Goal: Communication & Community: Answer question/provide support

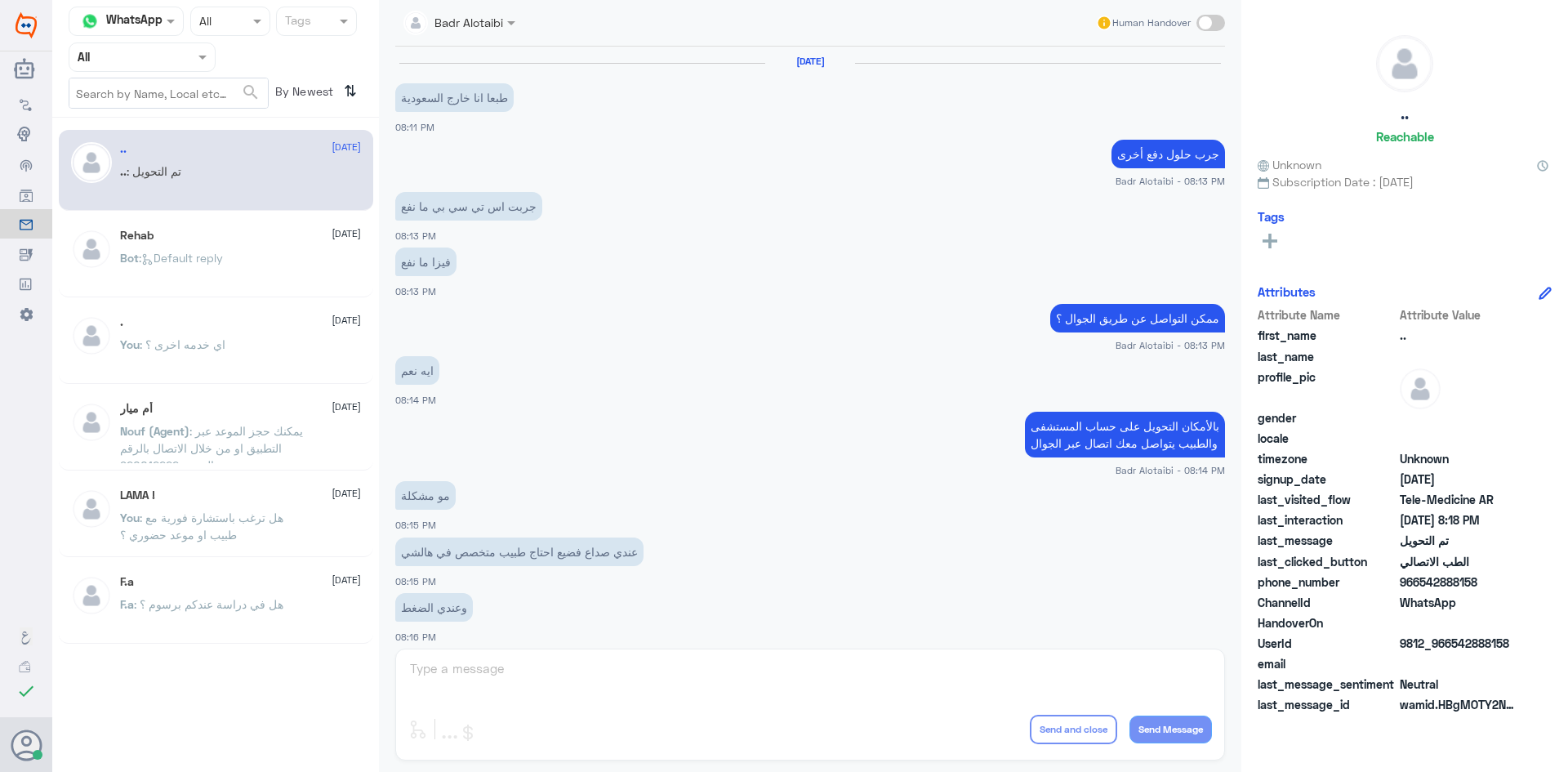
scroll to position [536, 0]
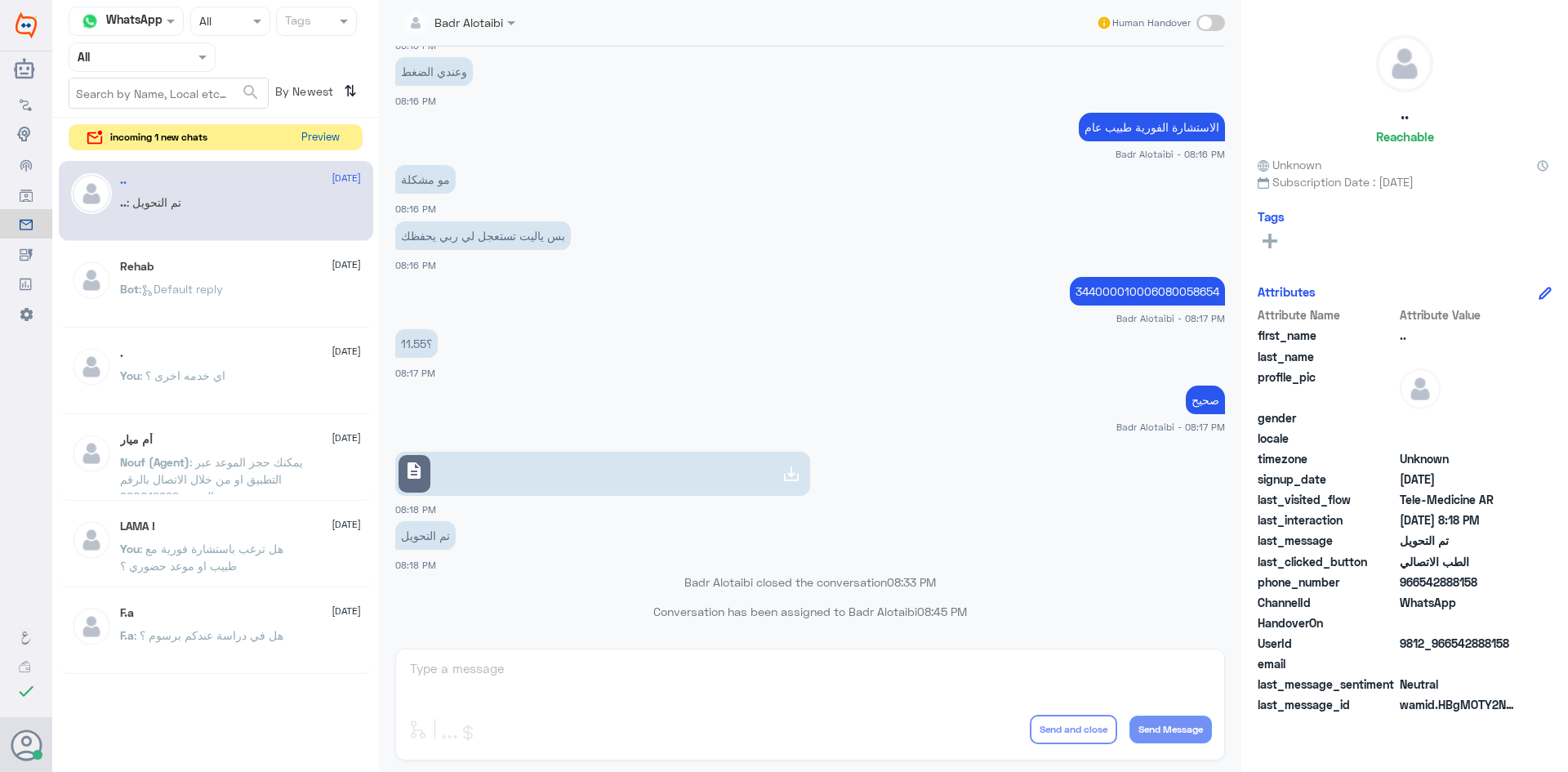
click at [296, 143] on button "Preview" at bounding box center [320, 137] width 51 height 26
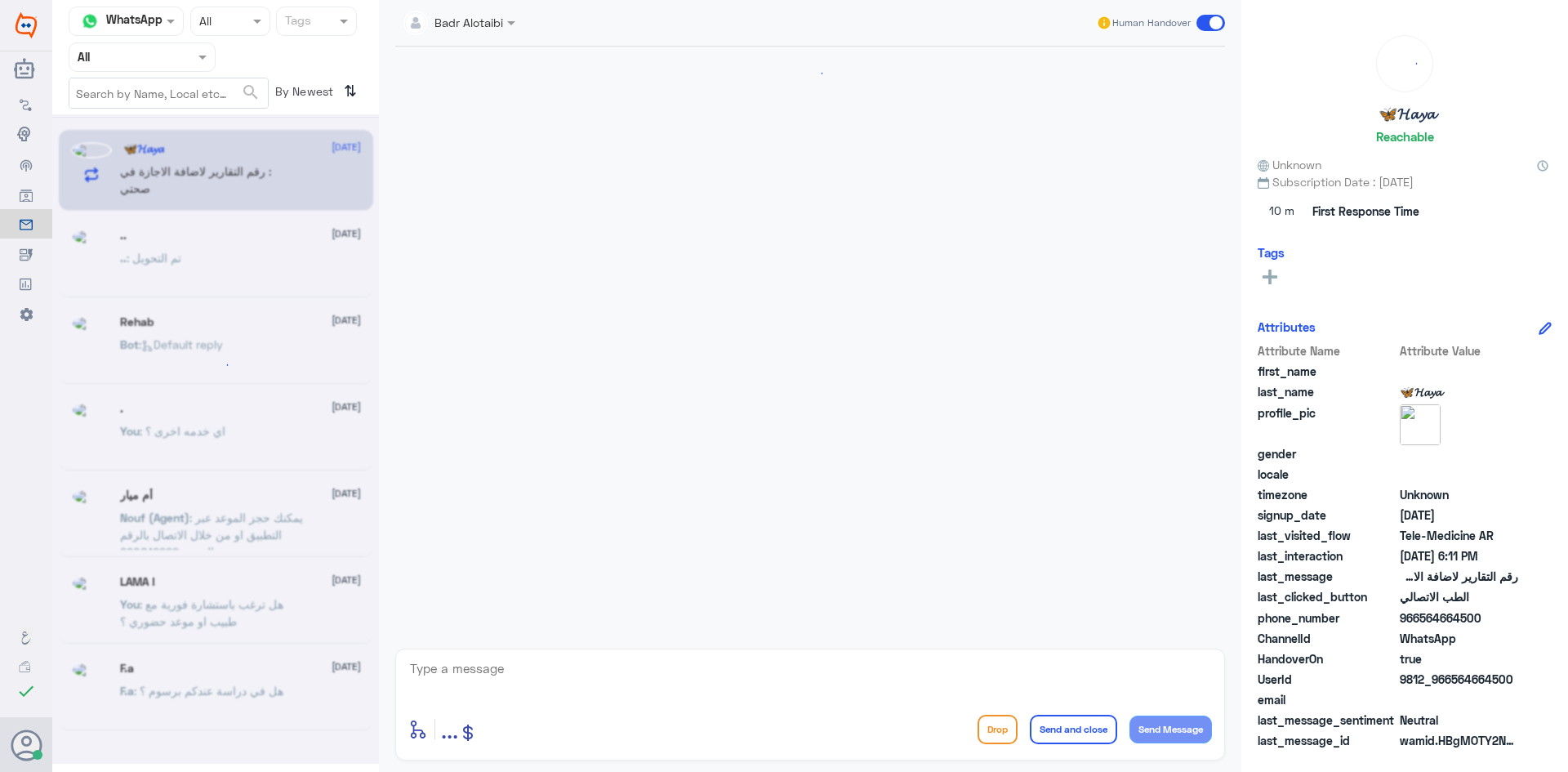
scroll to position [1122, 0]
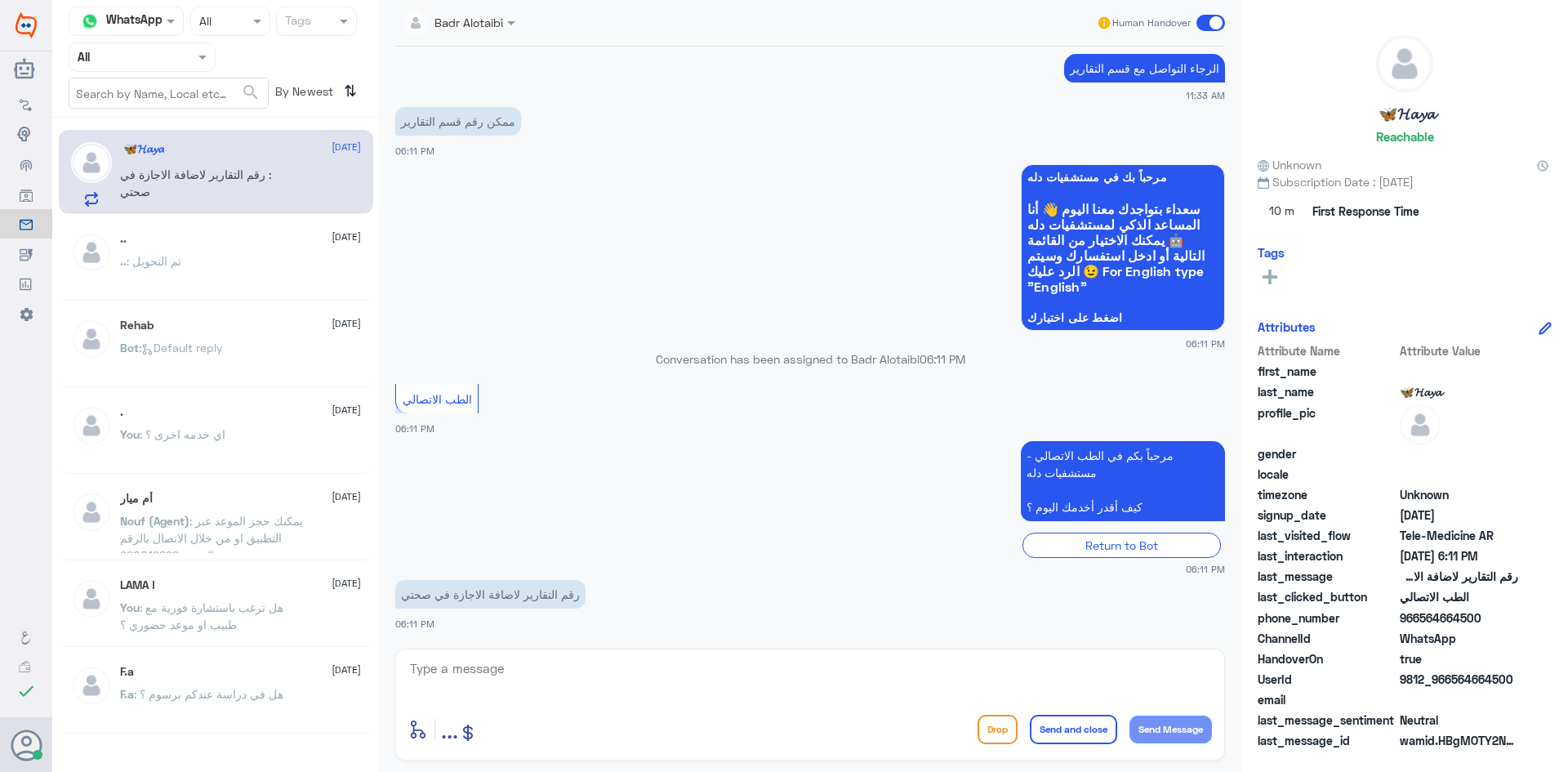
click at [601, 676] on textarea at bounding box center [810, 677] width 804 height 40
click at [604, 684] on textarea at bounding box center [810, 677] width 804 height 40
type textarea "مرحبا معك بدر من الطب الاتصالي"
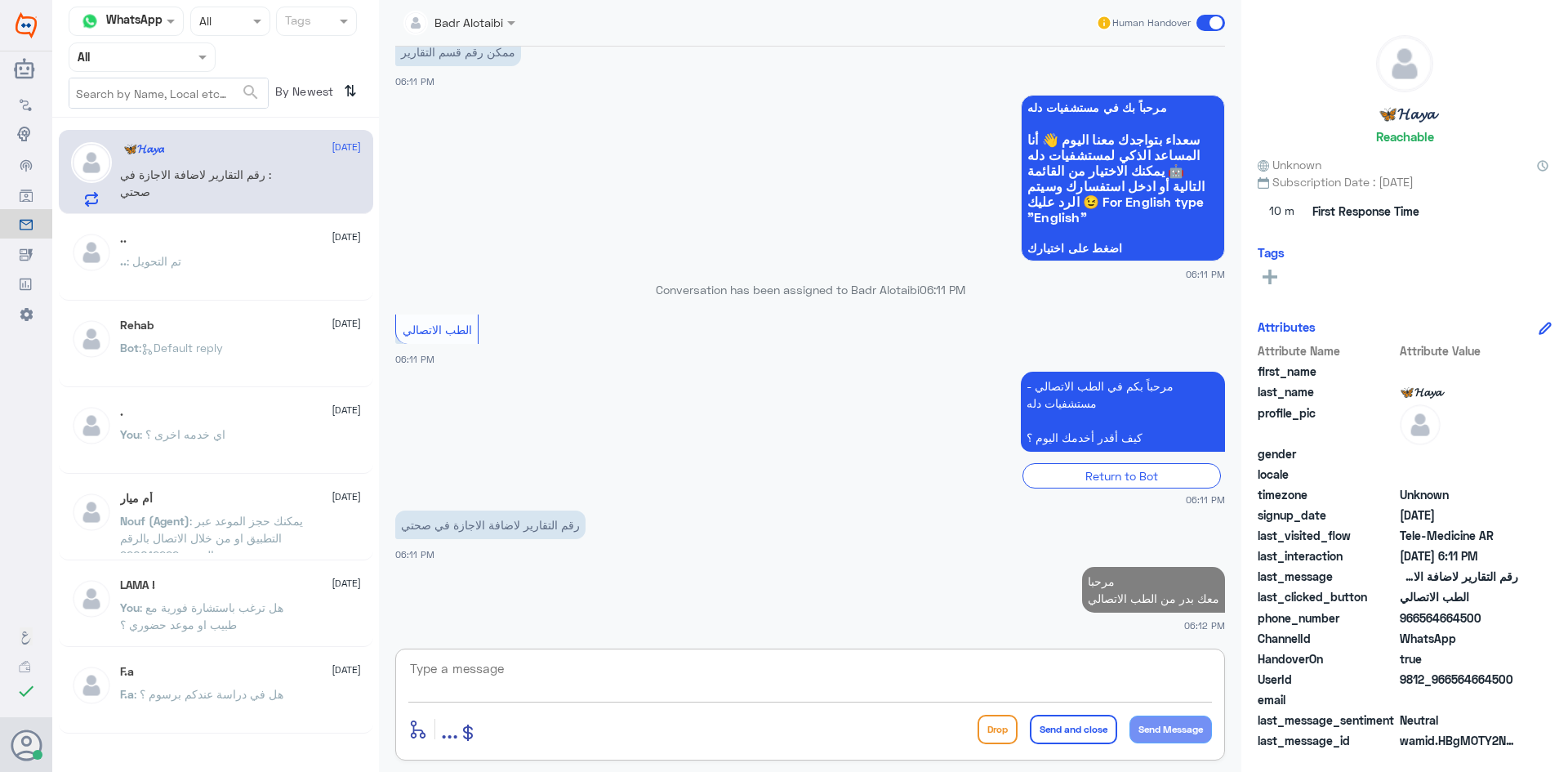
scroll to position [1187, 0]
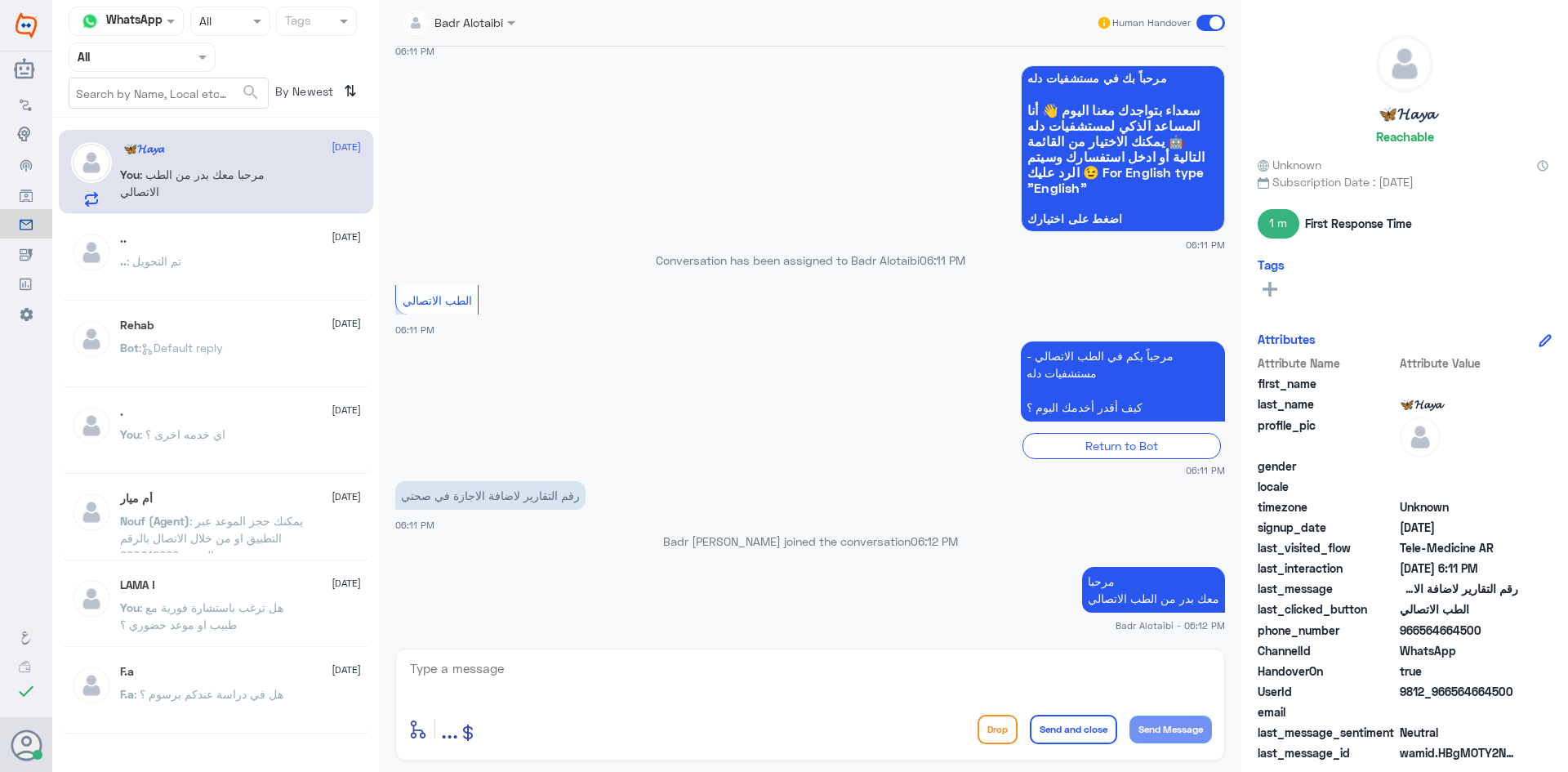
drag, startPoint x: 1517, startPoint y: 685, endPoint x: 1451, endPoint y: 691, distance: 66.3
click at [1451, 691] on span "9812_966564664500" at bounding box center [1459, 691] width 119 height 17
copy span "564664500"
click at [893, 695] on textarea at bounding box center [810, 677] width 804 height 40
type textarea "يمكنك التواصل مع قسم التقارير الطبية عبر الواتساب على الرقم 0550181732"
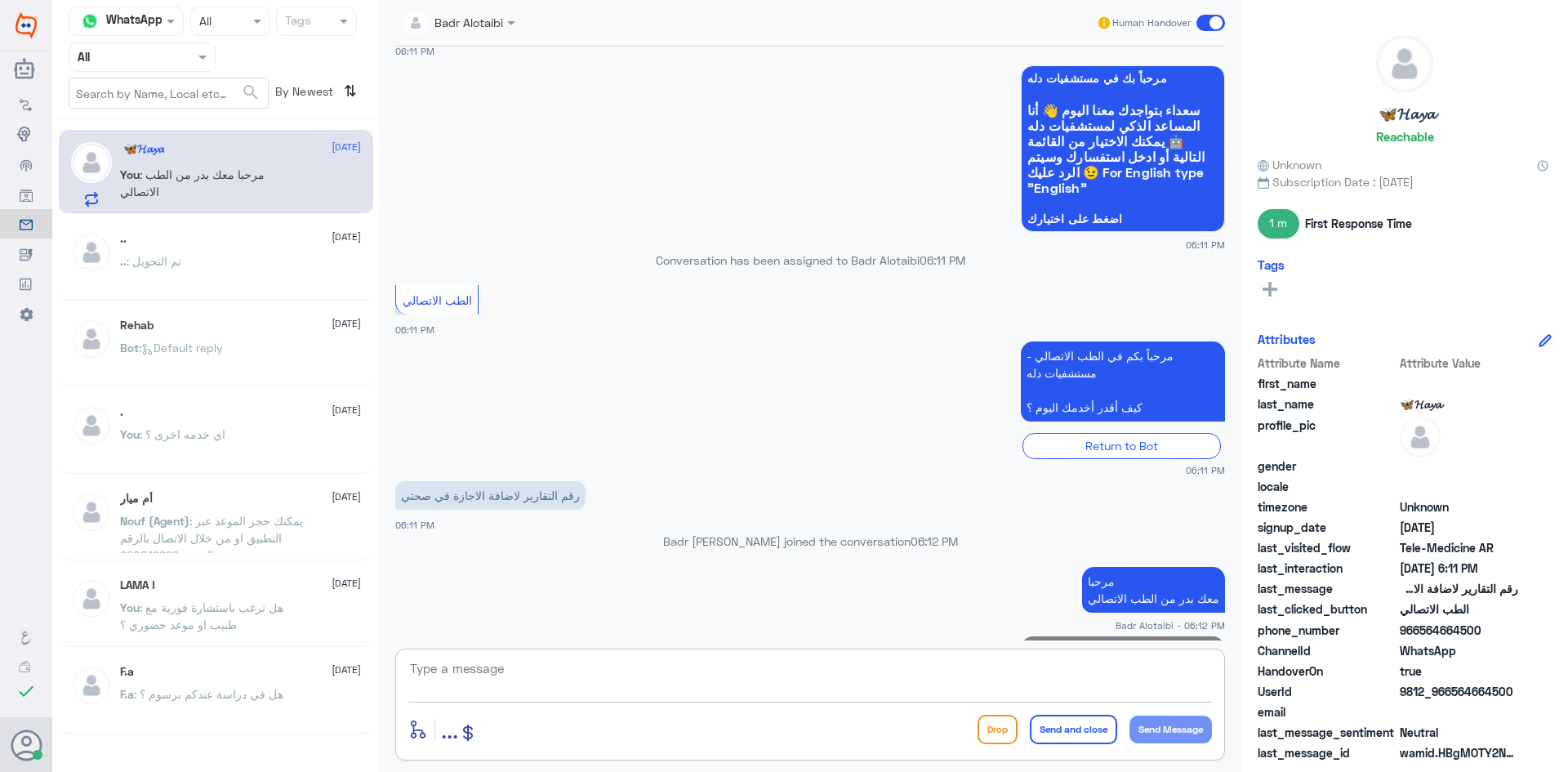
scroll to position [1274, 0]
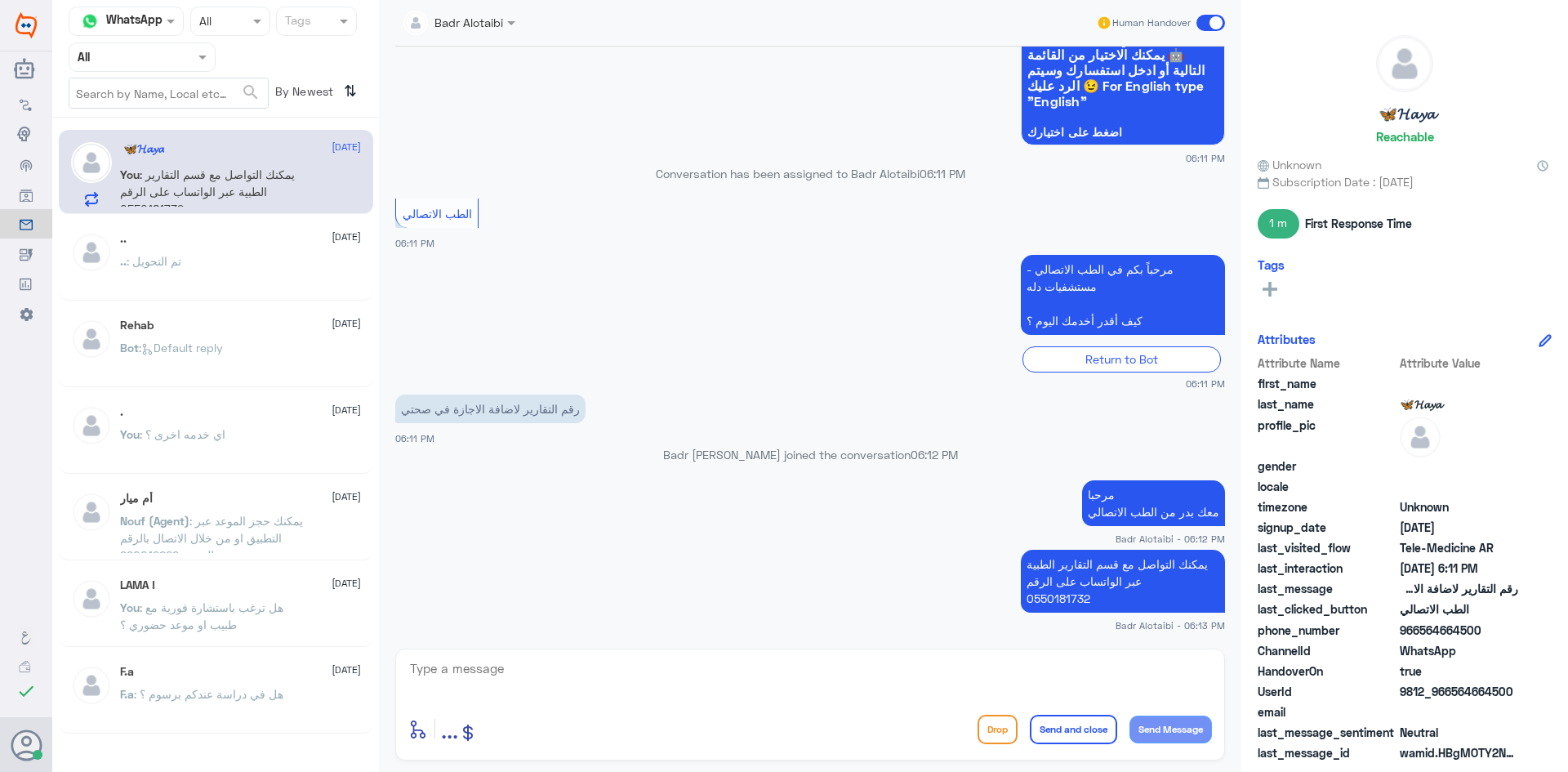
click at [1205, 27] on span at bounding box center [1211, 23] width 28 height 17
click at [0, 0] on input "checkbox" at bounding box center [0, 0] width 0 height 0
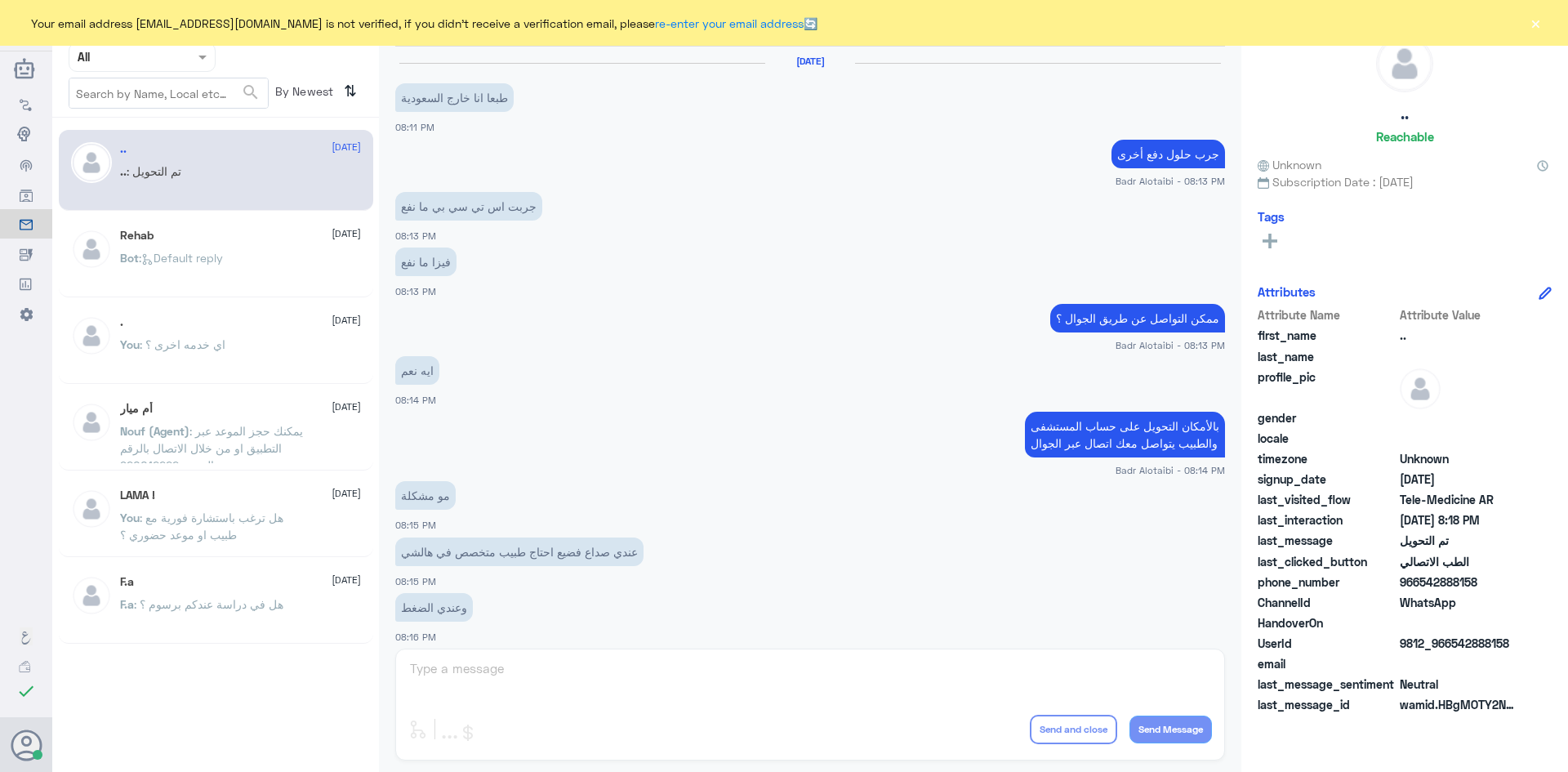
scroll to position [536, 0]
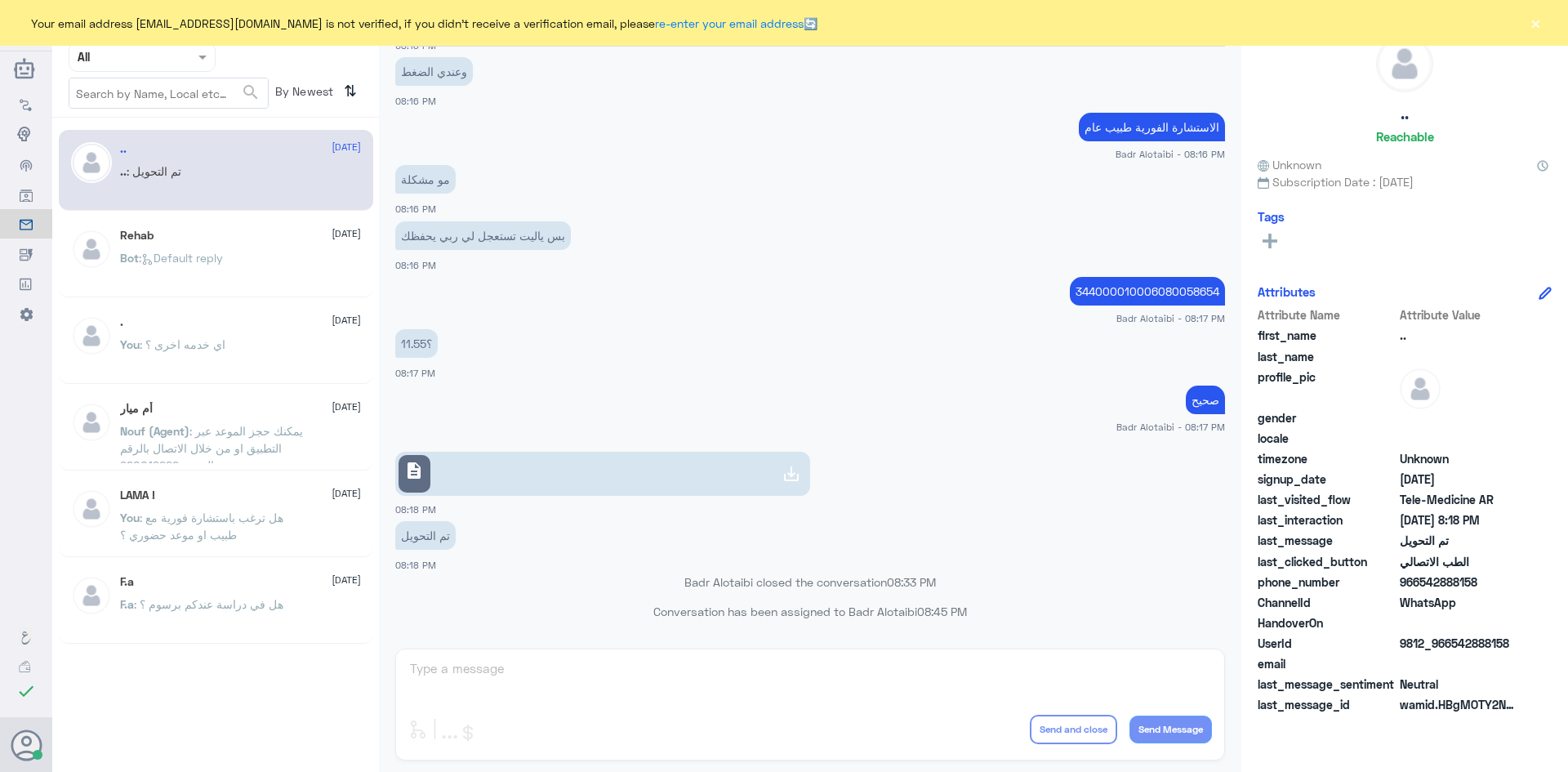
click at [1533, 22] on button "×" at bounding box center [1535, 23] width 17 height 17
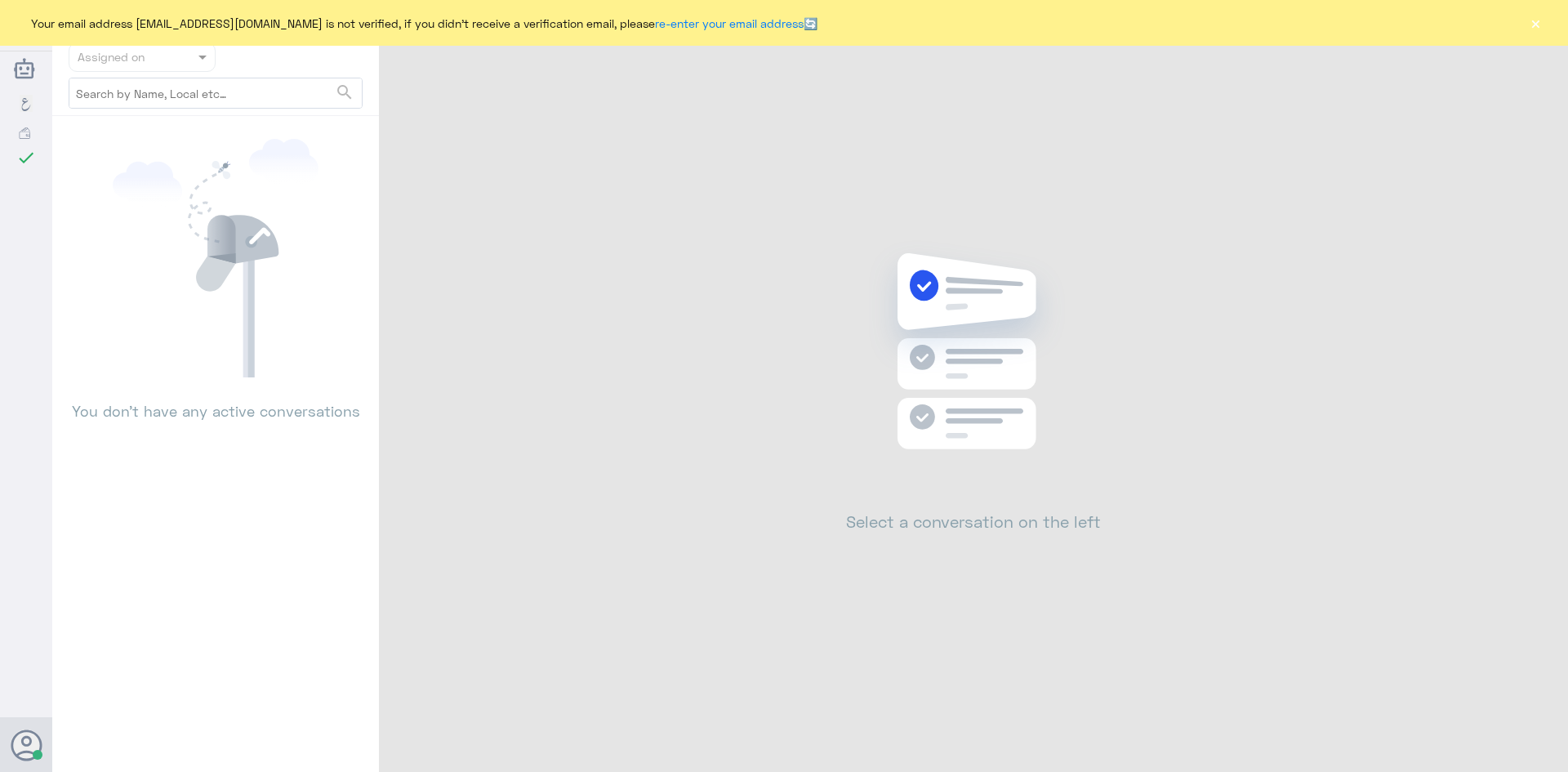
click at [1538, 25] on button "×" at bounding box center [1535, 23] width 17 height 17
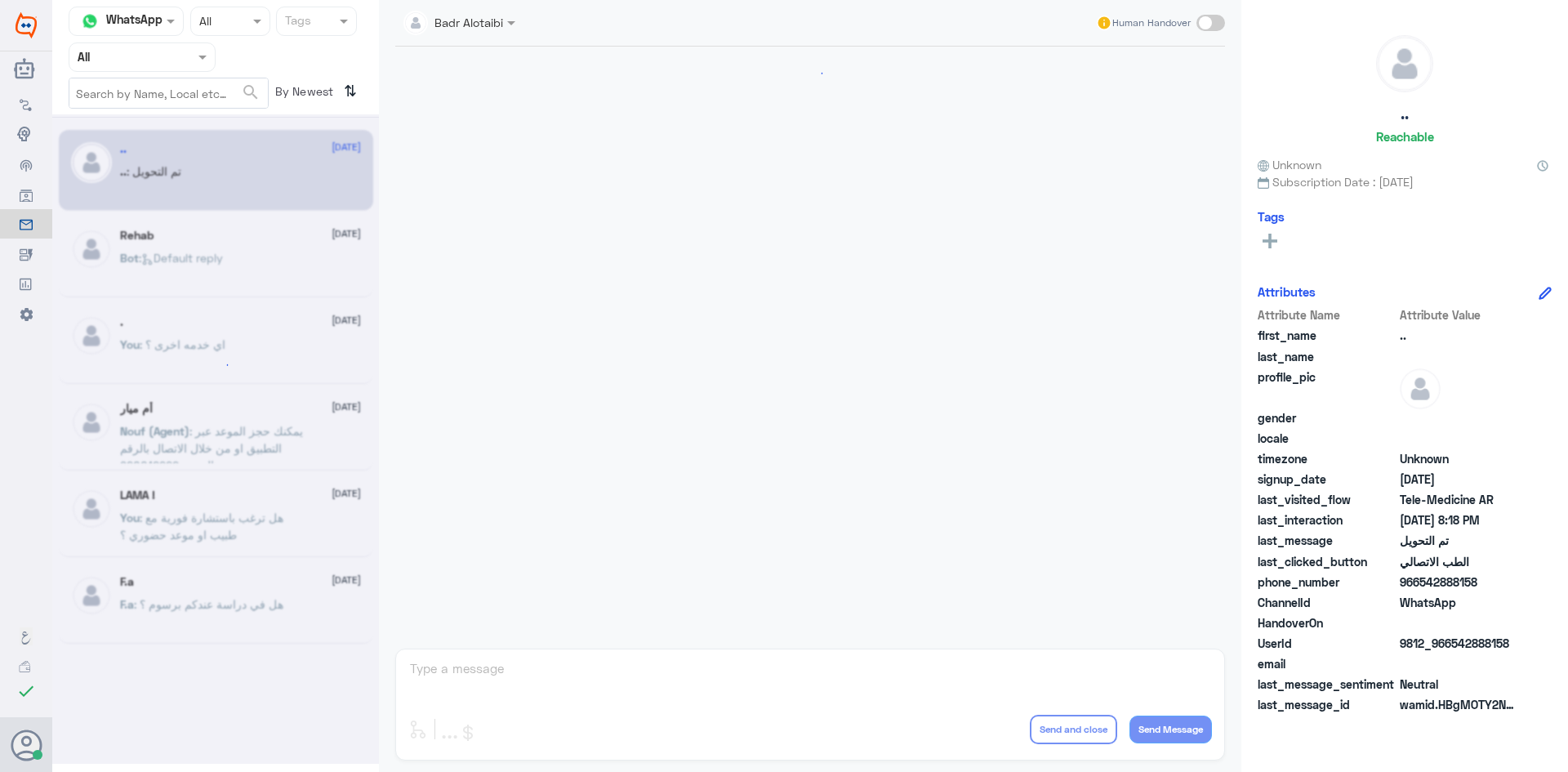
scroll to position [536, 0]
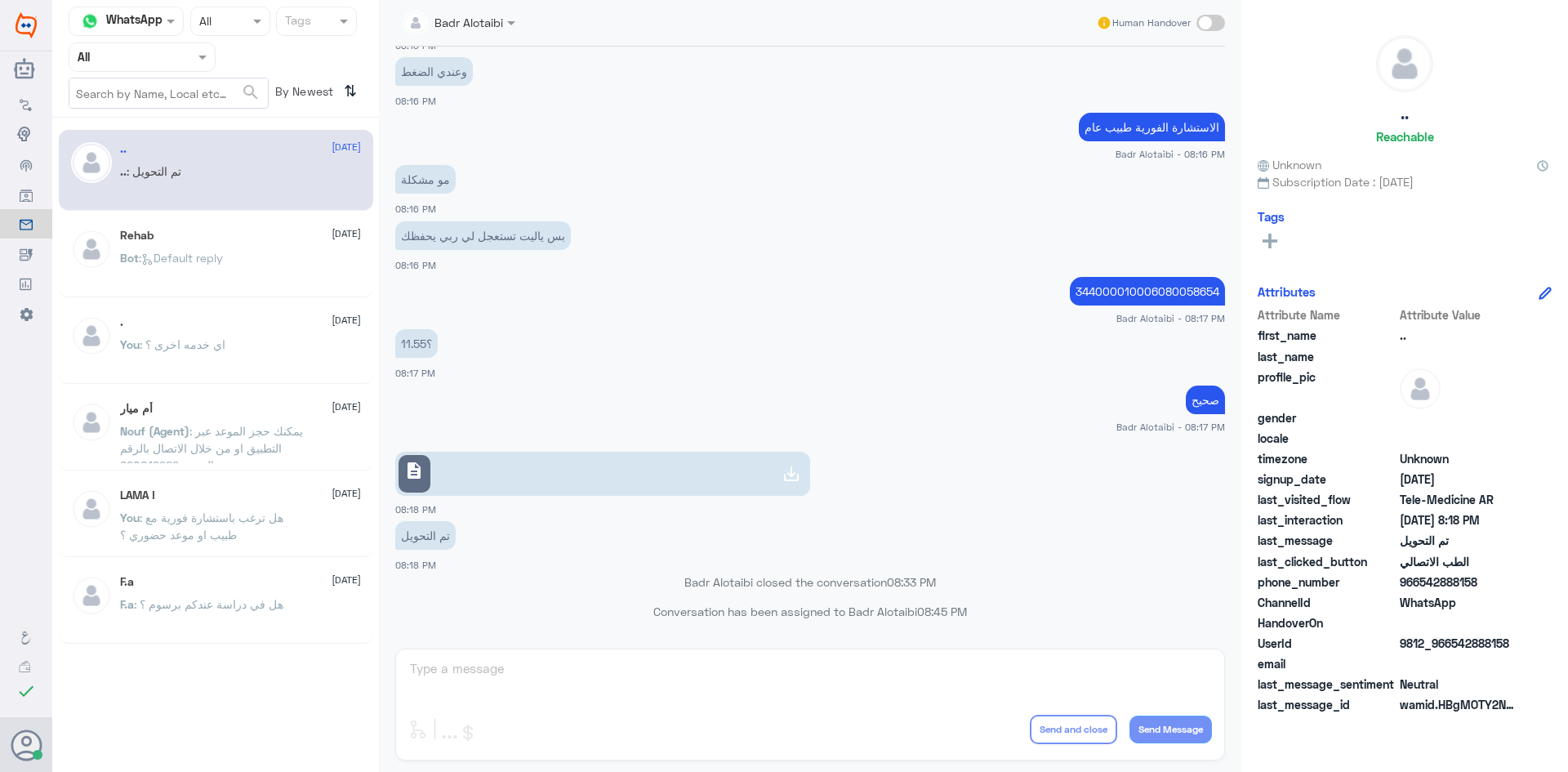
click at [500, 28] on div at bounding box center [460, 21] width 129 height 18
click at [623, 109] on div "الاستشارة الفورية طبيب عام Badr Alotaibi - 08:16 PM" at bounding box center [810, 134] width 830 height 52
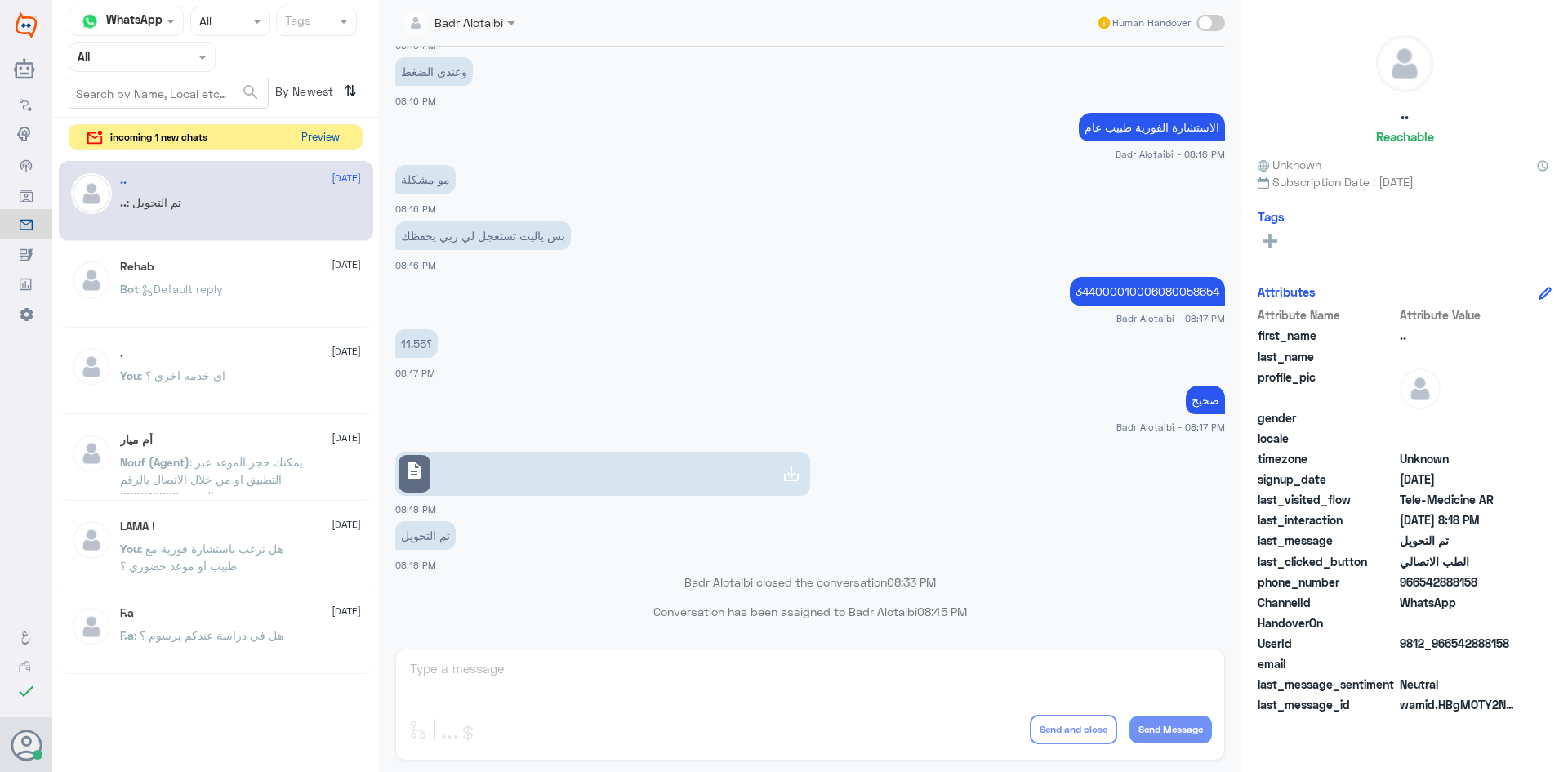
click at [341, 143] on button "Preview" at bounding box center [320, 137] width 51 height 26
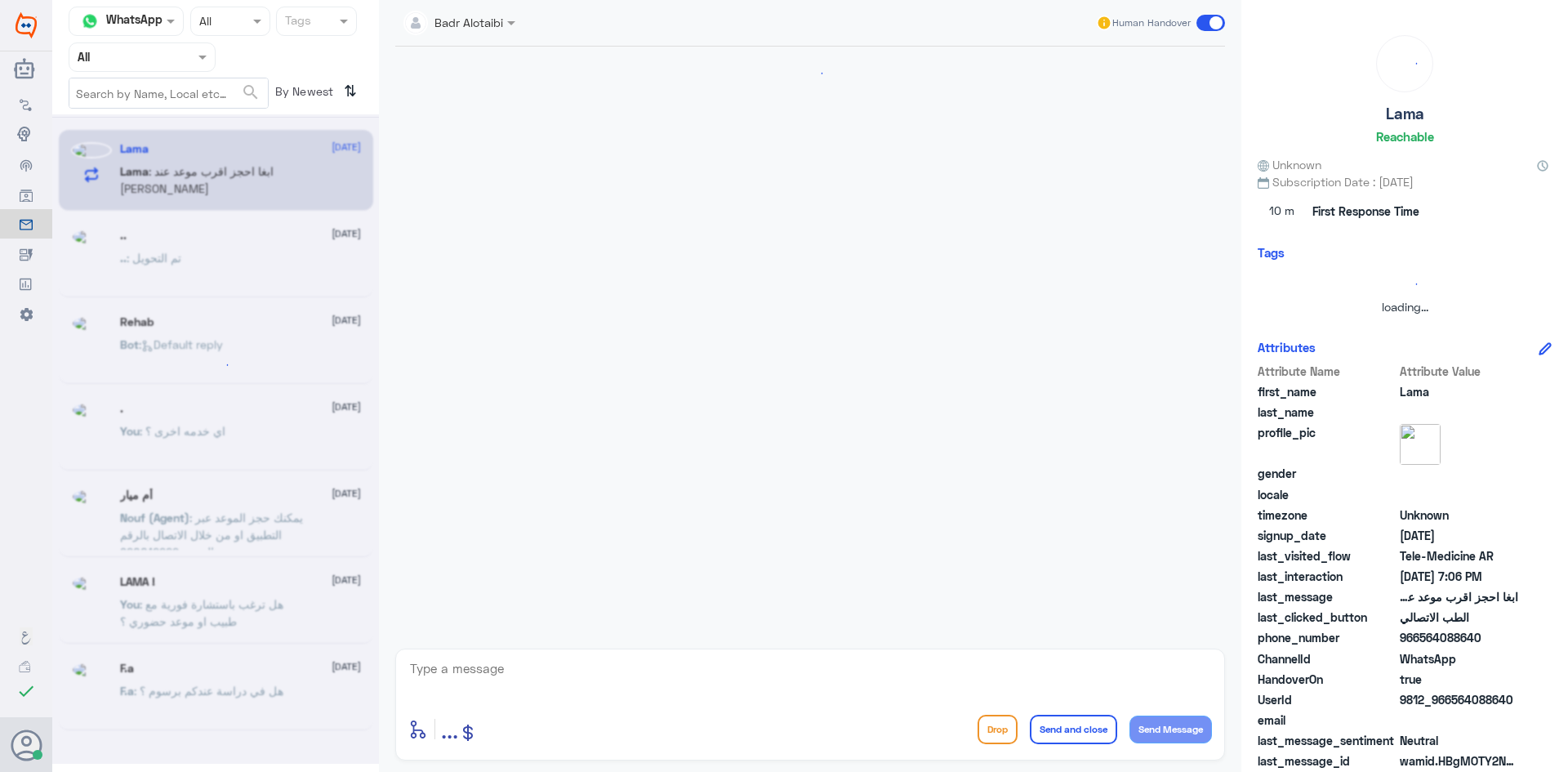
scroll to position [0, 0]
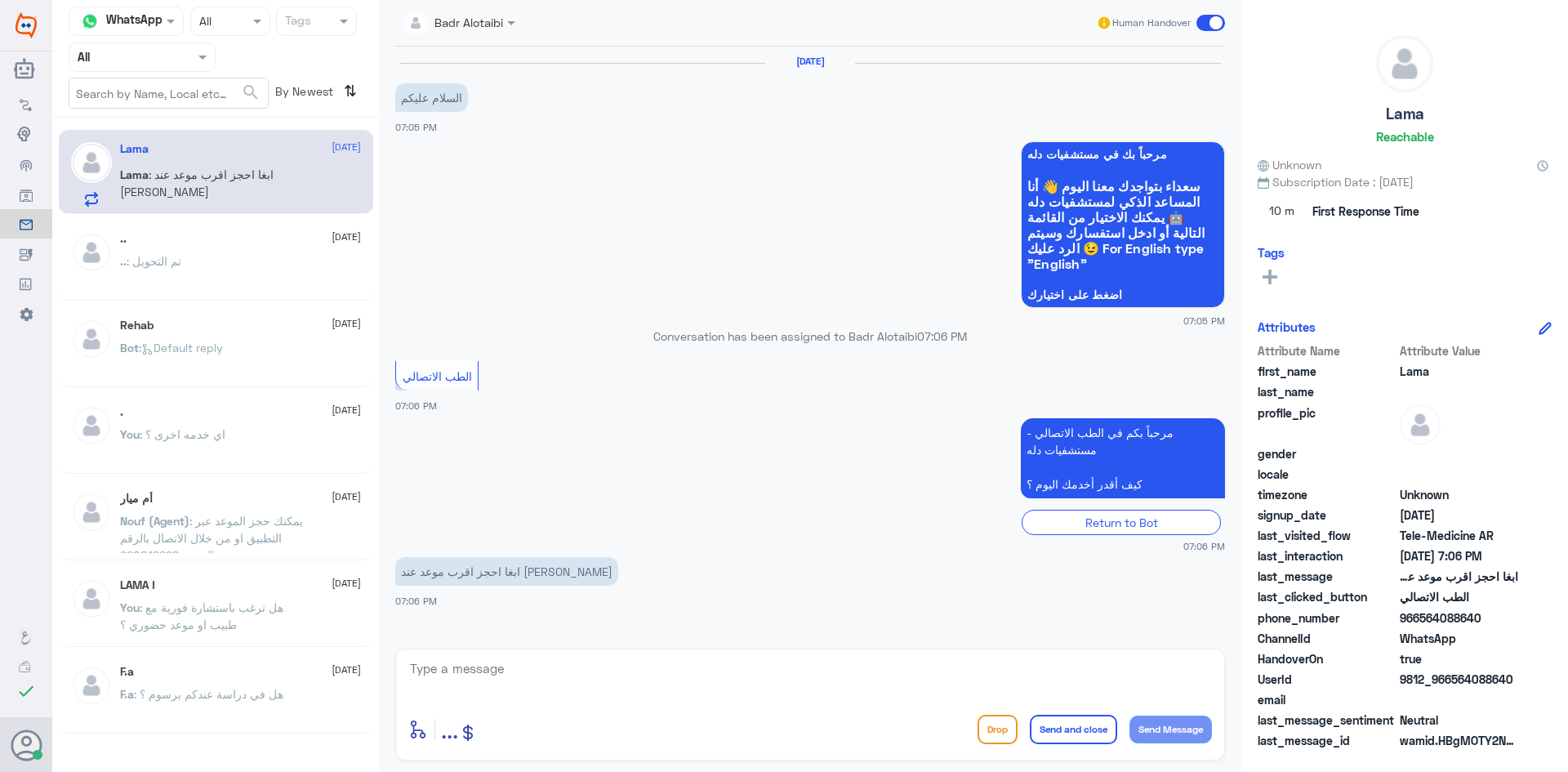
click at [629, 664] on textarea at bounding box center [810, 677] width 804 height 40
drag, startPoint x: 1513, startPoint y: 678, endPoint x: 1487, endPoint y: 678, distance: 26.0
click at [1487, 678] on span "9812_966564088640" at bounding box center [1459, 679] width 119 height 17
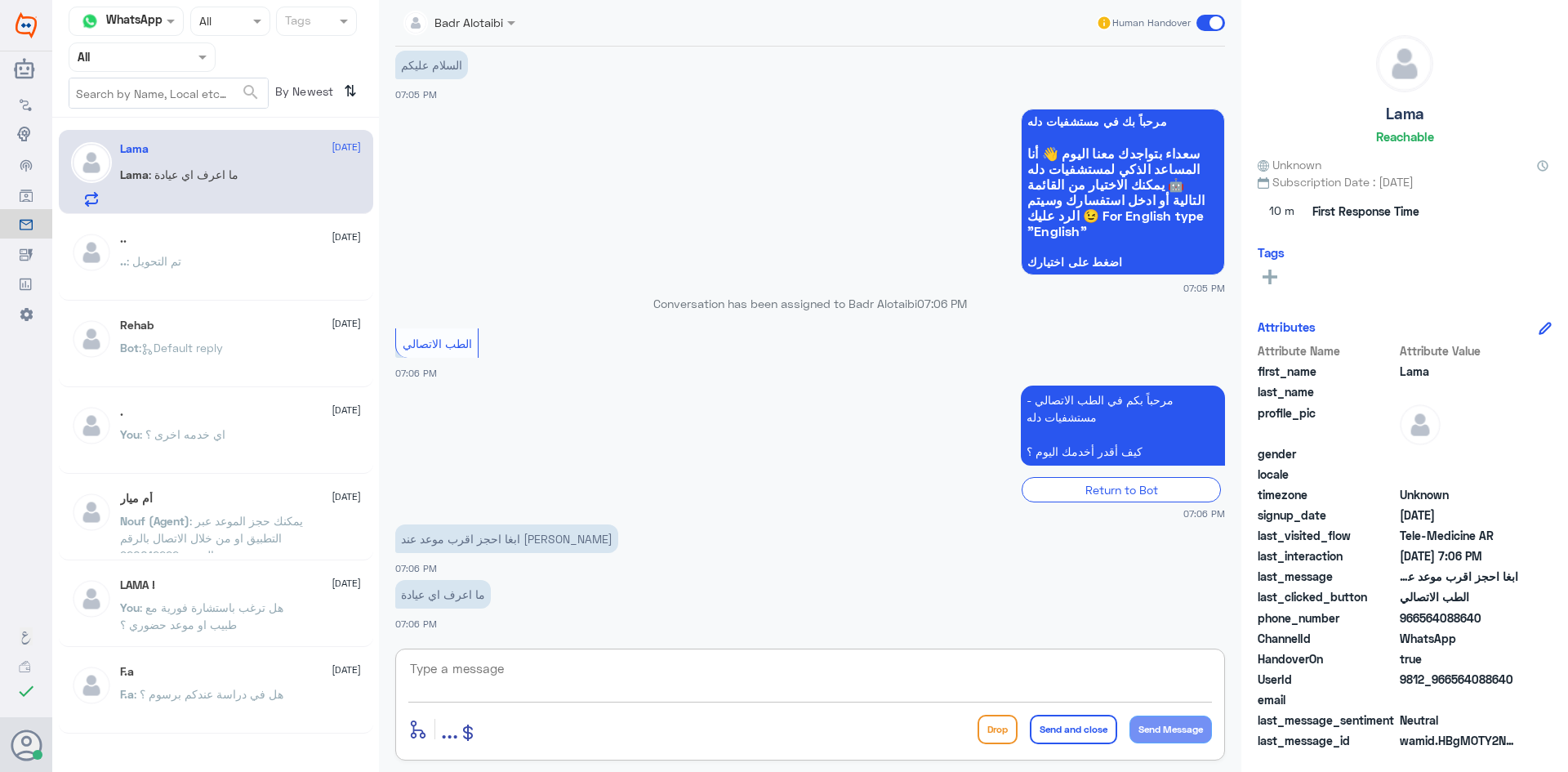
click at [667, 678] on textarea at bounding box center [810, 677] width 804 height 40
click at [667, 679] on textarea at bounding box center [810, 677] width 804 height 40
click at [668, 680] on textarea at bounding box center [810, 677] width 804 height 40
type textarea "مرحبا معك بدر من الطب الاتصالي"
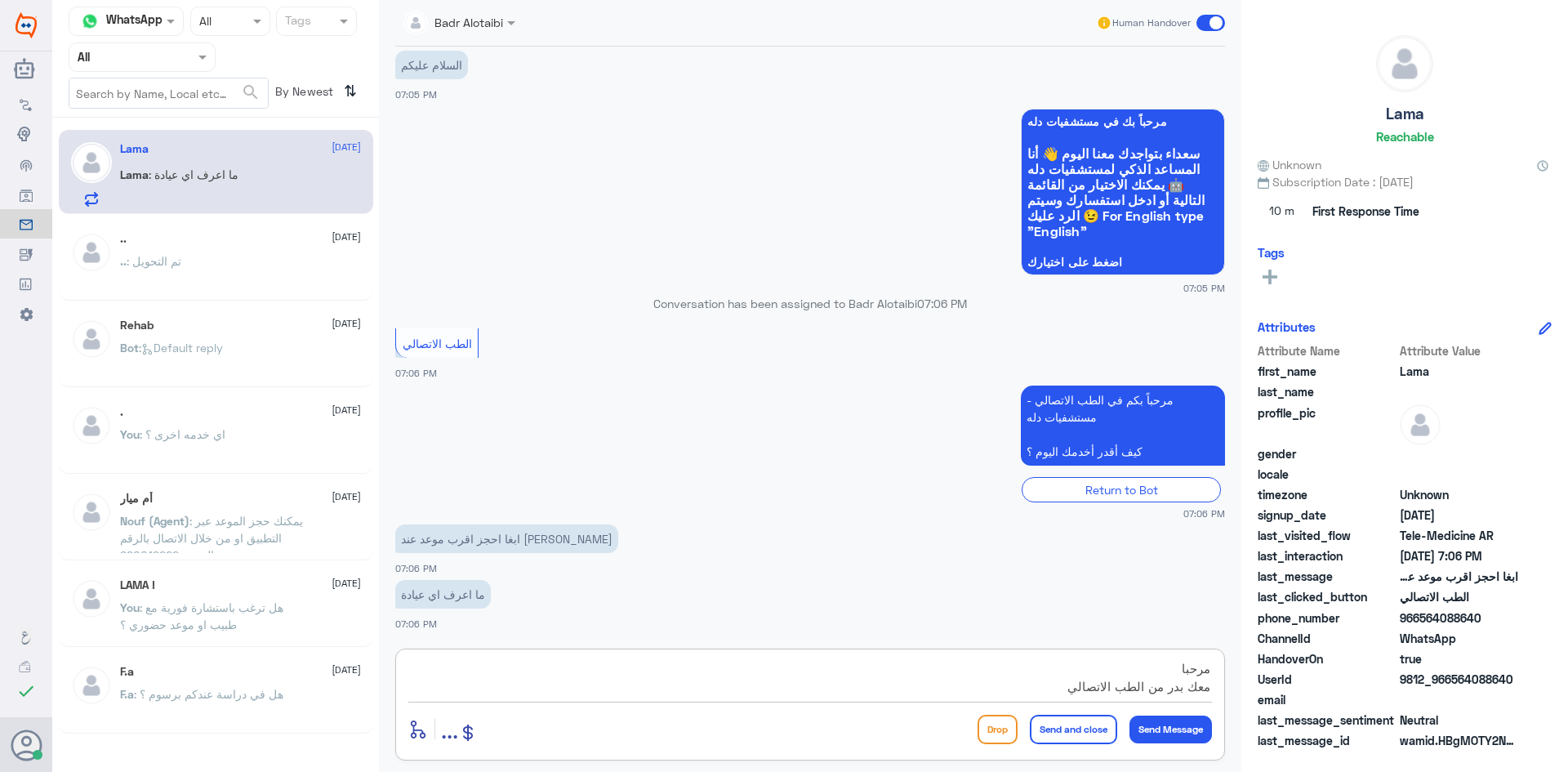
click at [870, 673] on textarea "مرحبا معك بدر من الطب الاتصالي" at bounding box center [810, 677] width 804 height 40
click at [881, 685] on textarea "مرحبا معك بدر من الطب الاتصالي" at bounding box center [810, 677] width 804 height 40
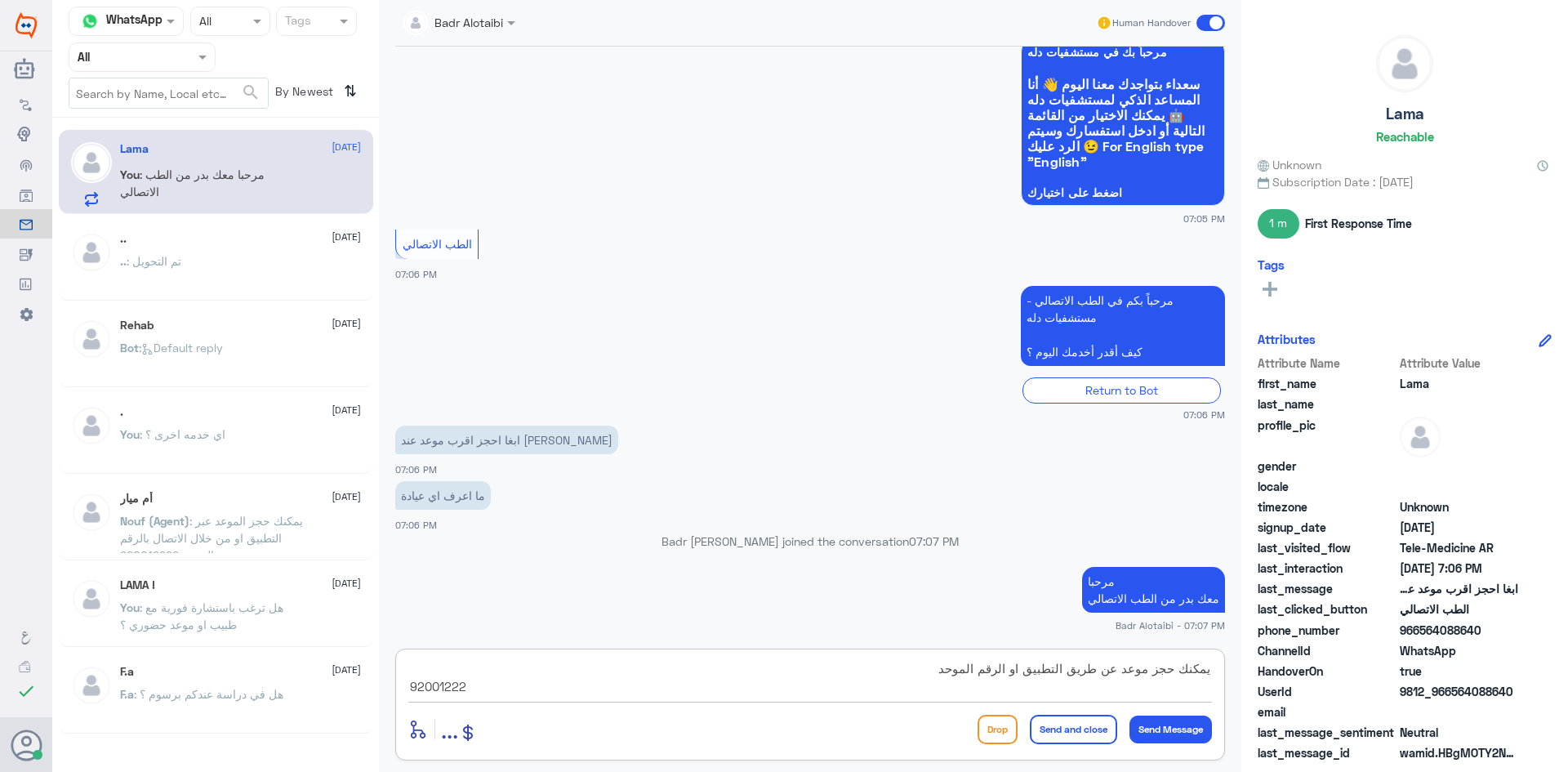
type textarea "يمكنك حجز موعد عن طريق التطبيق او الرقم الموحد 920012222"
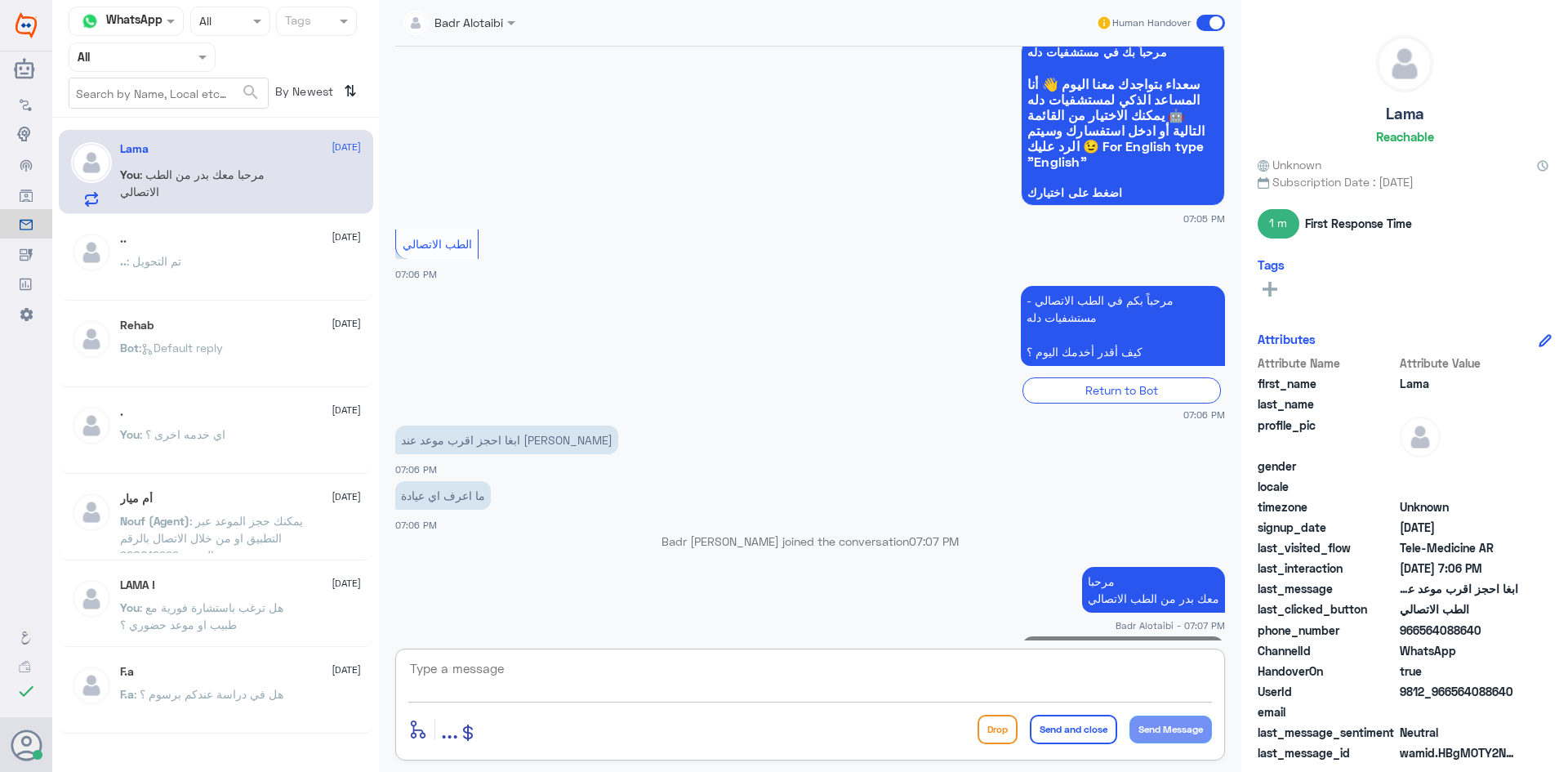
scroll to position [188, 0]
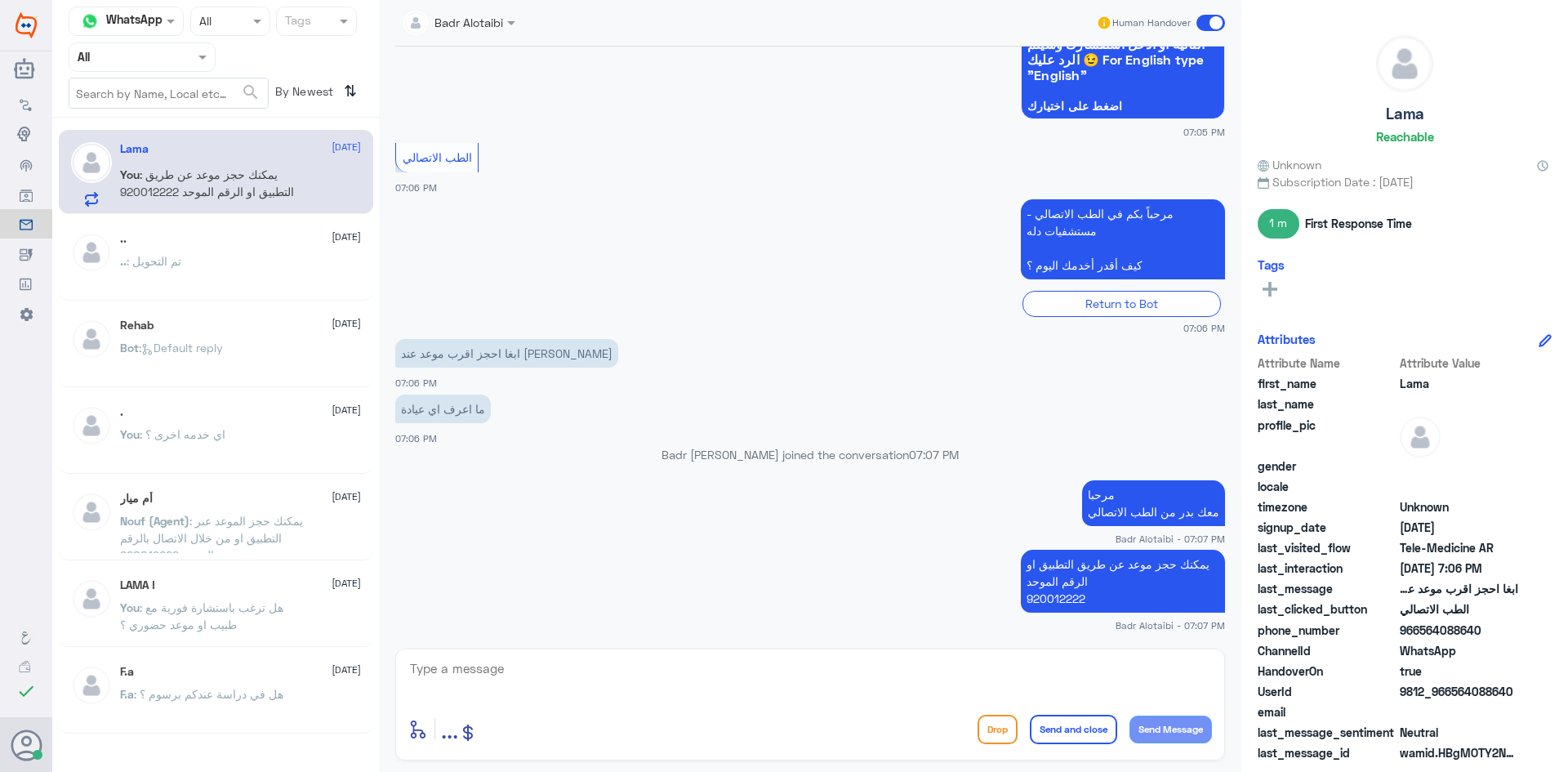
click at [1205, 21] on span at bounding box center [1211, 23] width 28 height 17
click at [0, 0] on input "checkbox" at bounding box center [0, 0] width 0 height 0
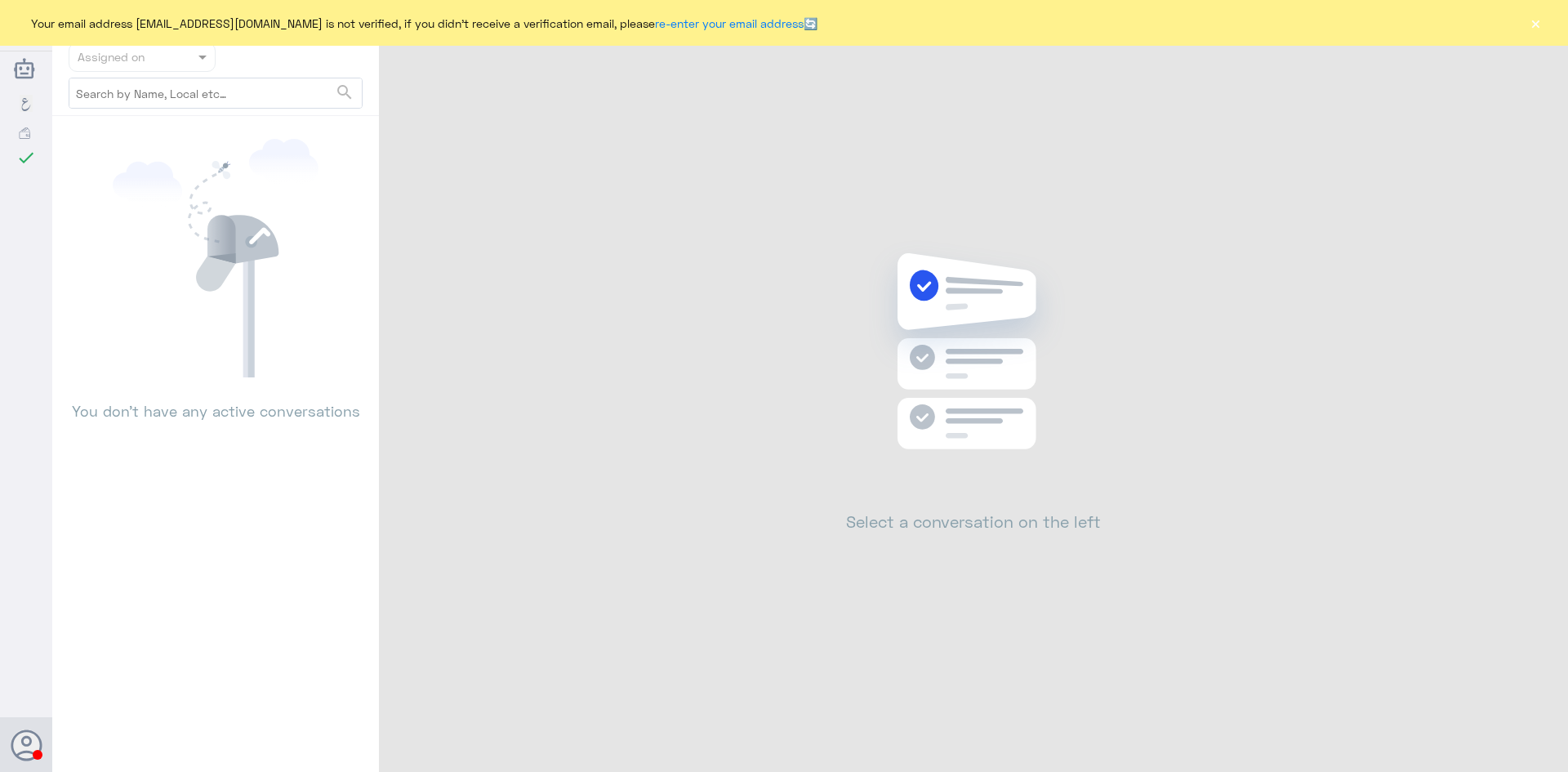
click at [1534, 26] on button "×" at bounding box center [1535, 23] width 17 height 17
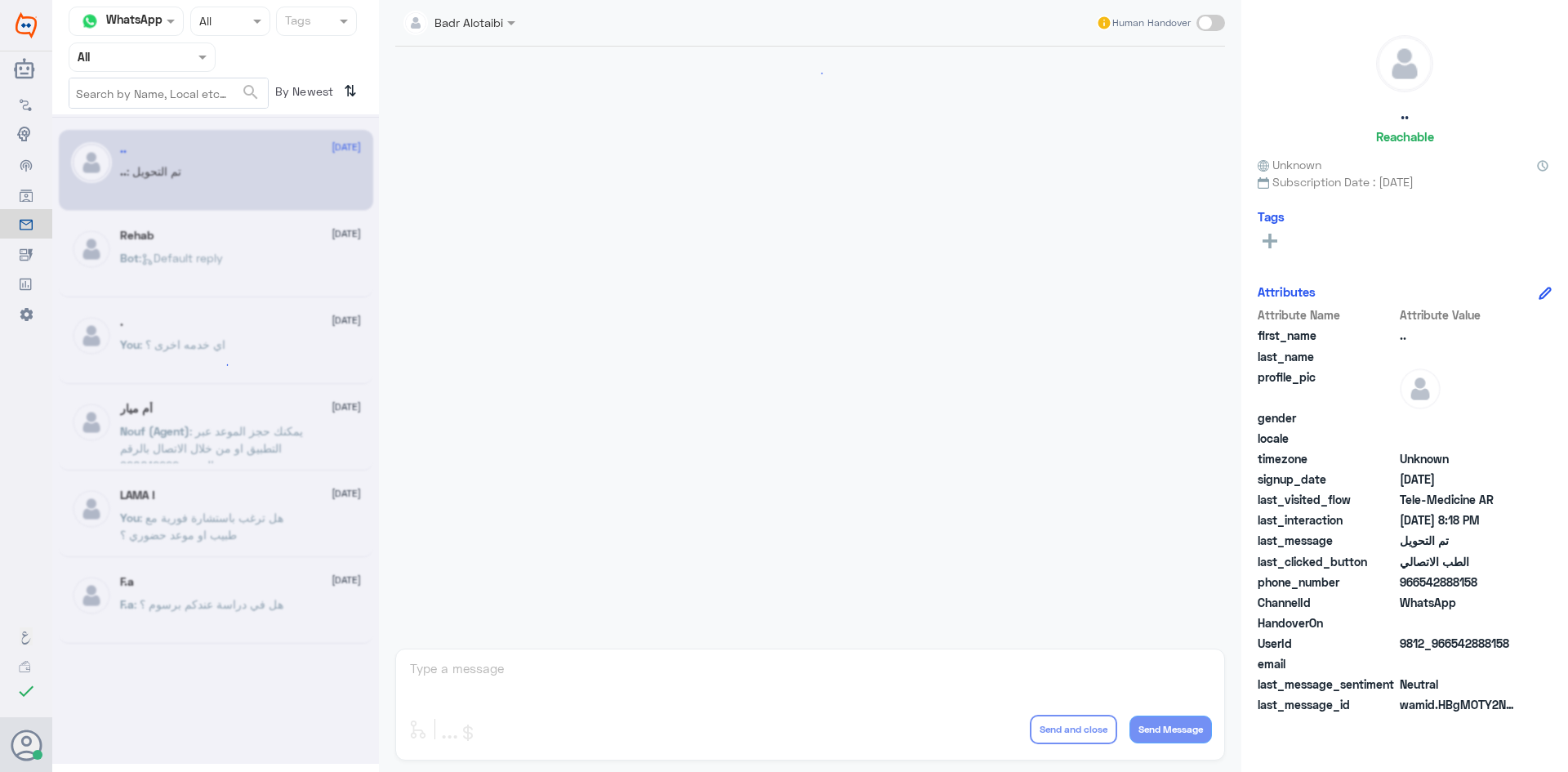
scroll to position [536, 0]
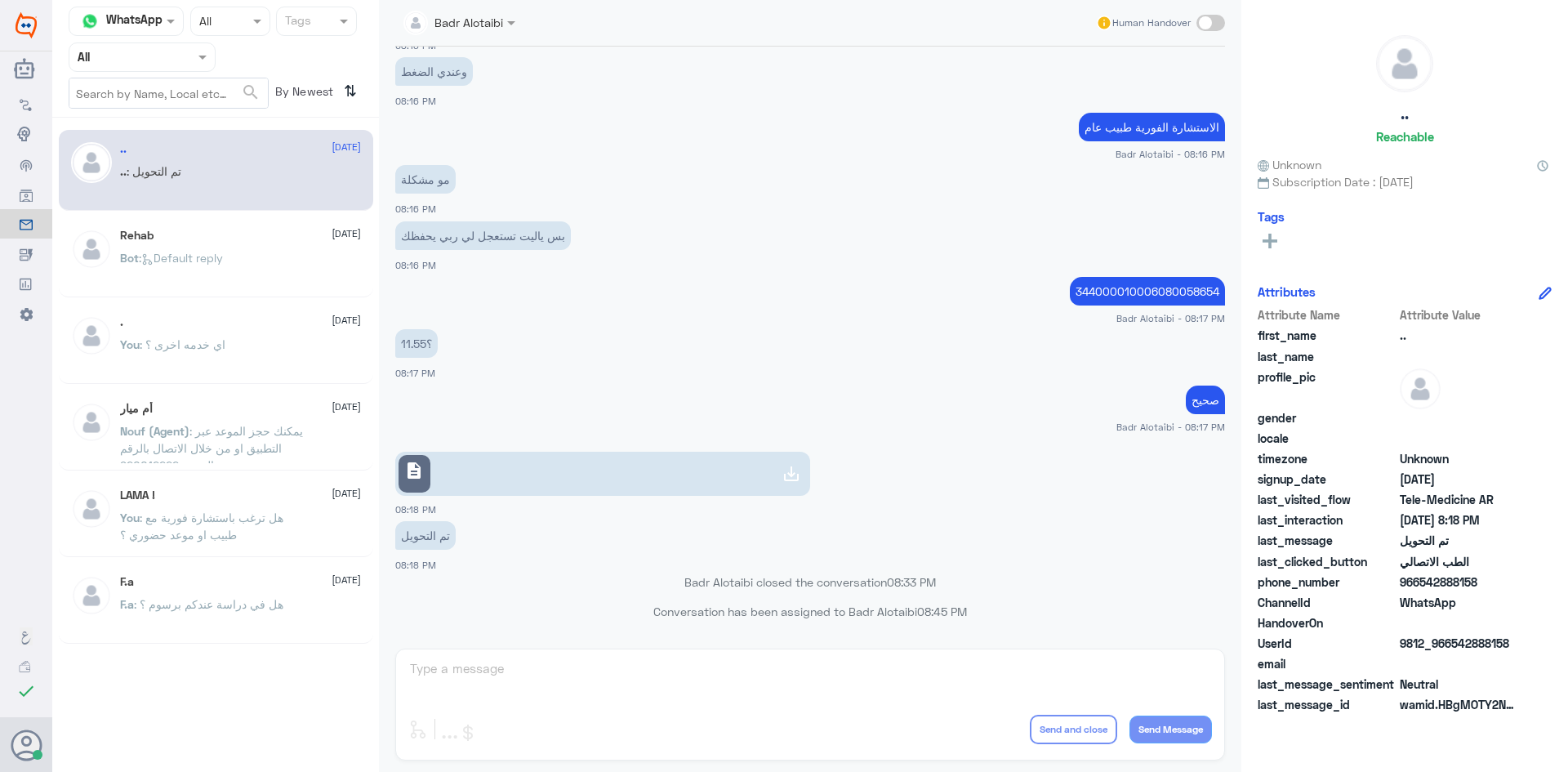
click at [213, 77] on nav "Channel WhatsApp Status × All Tags Agent Filter All search By Newest ⇅" at bounding box center [215, 62] width 327 height 111
drag, startPoint x: 175, startPoint y: 63, endPoint x: 174, endPoint y: 73, distance: 10.0
click at [176, 64] on div at bounding box center [142, 56] width 145 height 18
click at [163, 122] on b "Unassigned" at bounding box center [136, 127] width 63 height 14
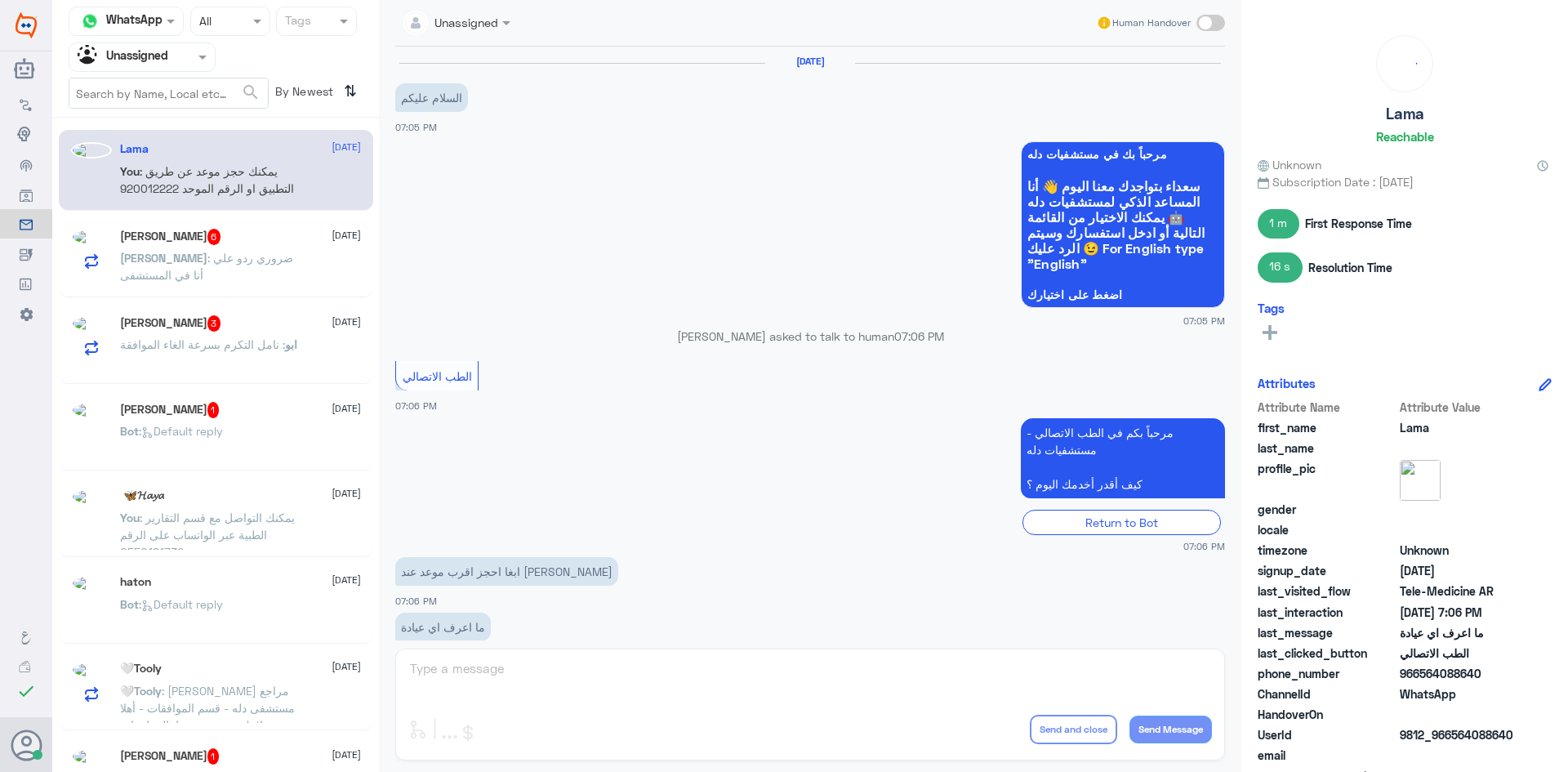
scroll to position [248, 0]
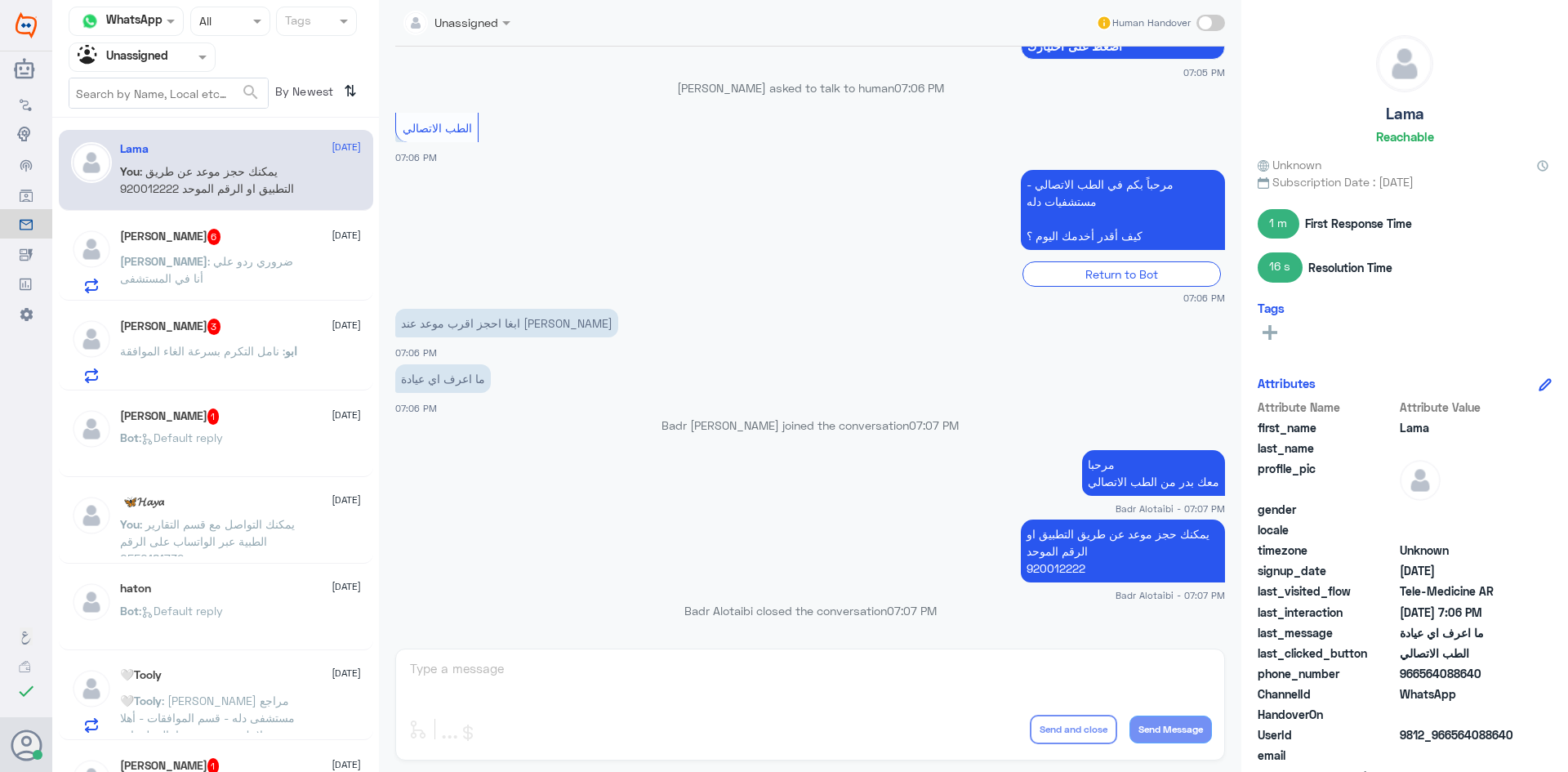
click at [294, 247] on div "محمد الشرافي 6 23 September محمد : ضروري ردو علي أنا في المستشفى" at bounding box center [240, 261] width 241 height 64
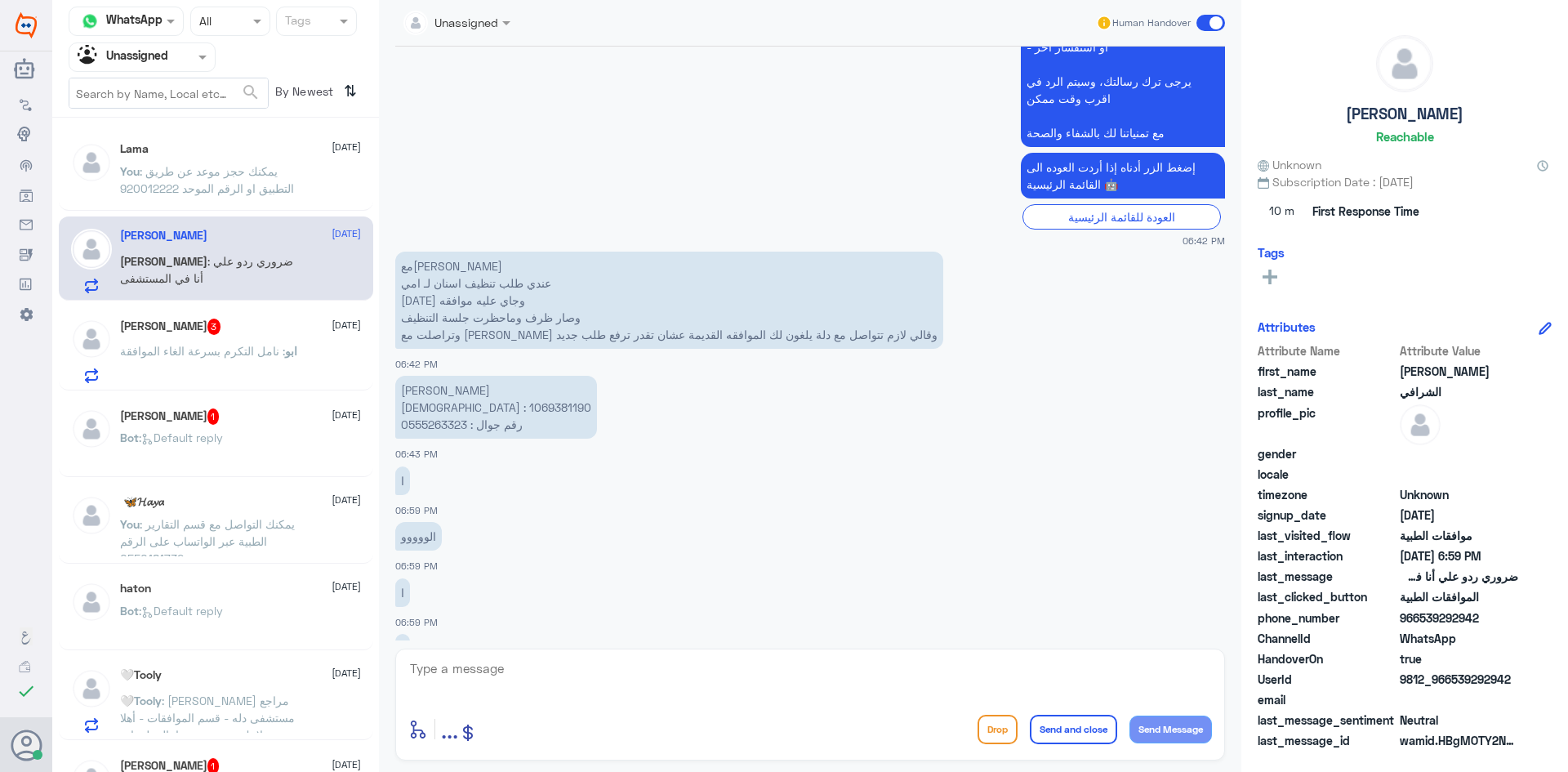
scroll to position [593, 0]
click at [300, 338] on div "ابو محمد 3 23 September ابو : نامل التكرم بسرعة الغاء الموافقة" at bounding box center [240, 350] width 241 height 64
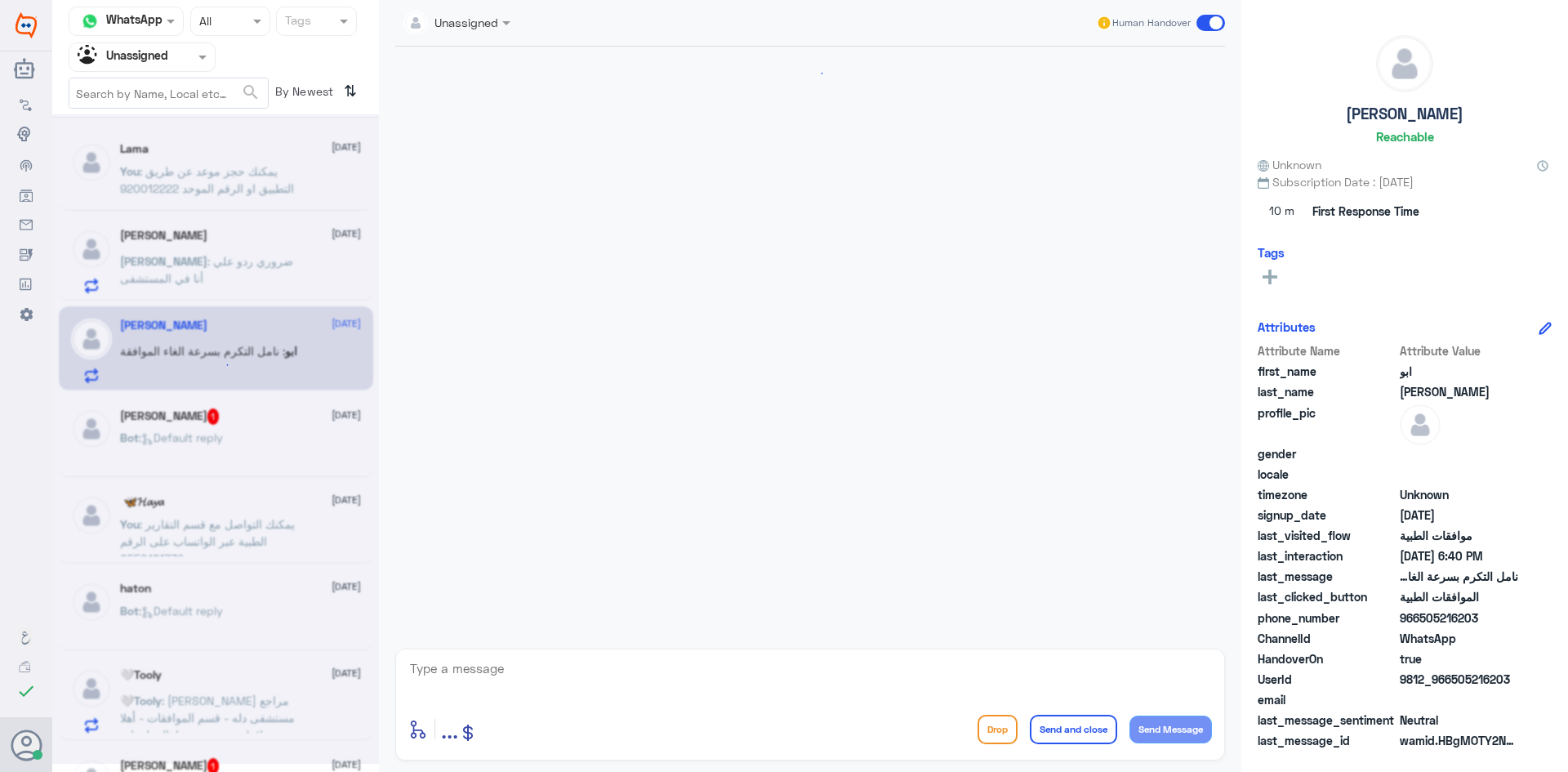
scroll to position [1653, 0]
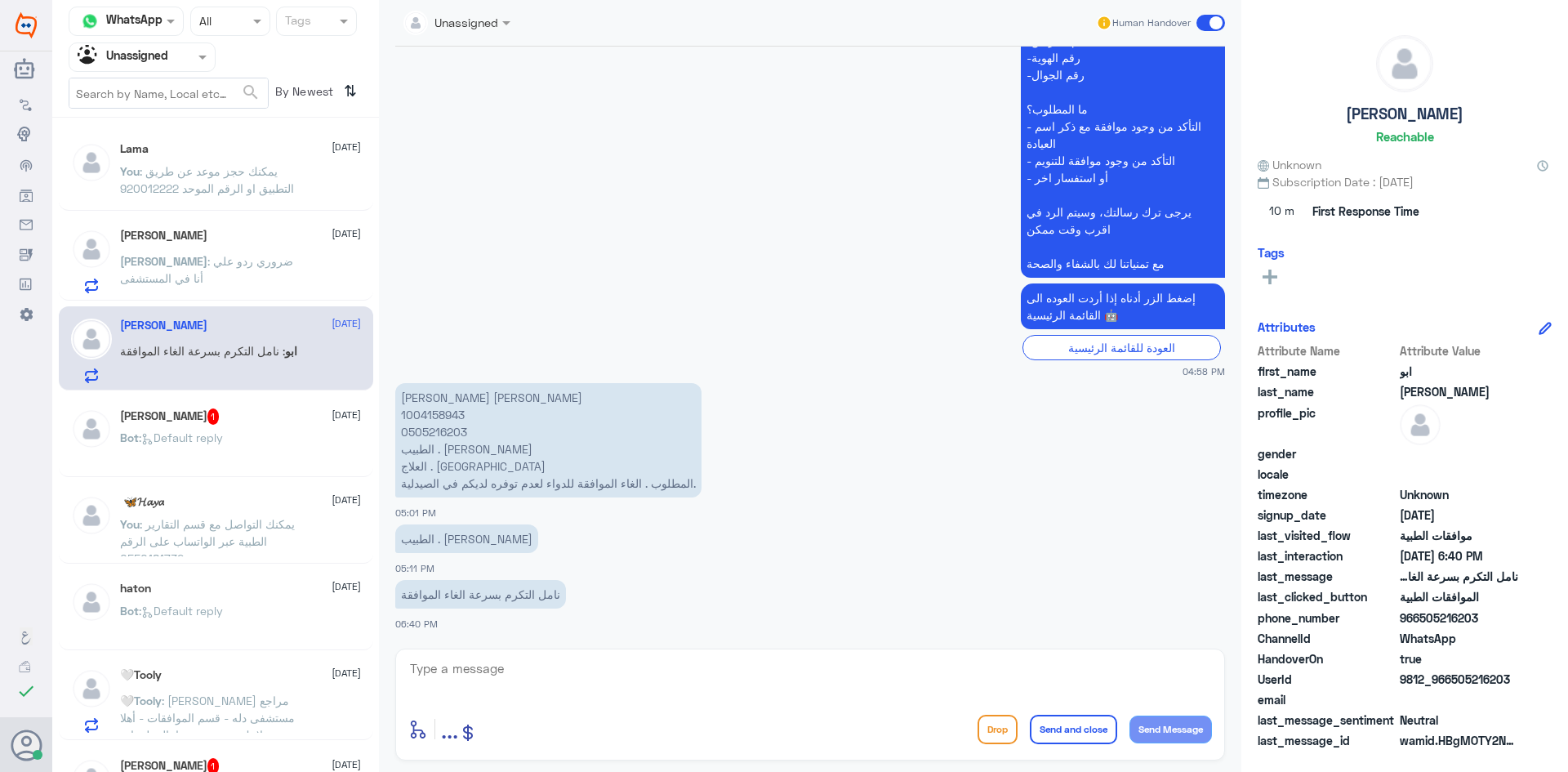
click at [301, 530] on p "You : يمكنك التواصل مع قسم التقارير الطبية عبر الواتساب على الرقم 0550181732" at bounding box center [211, 535] width 184 height 40
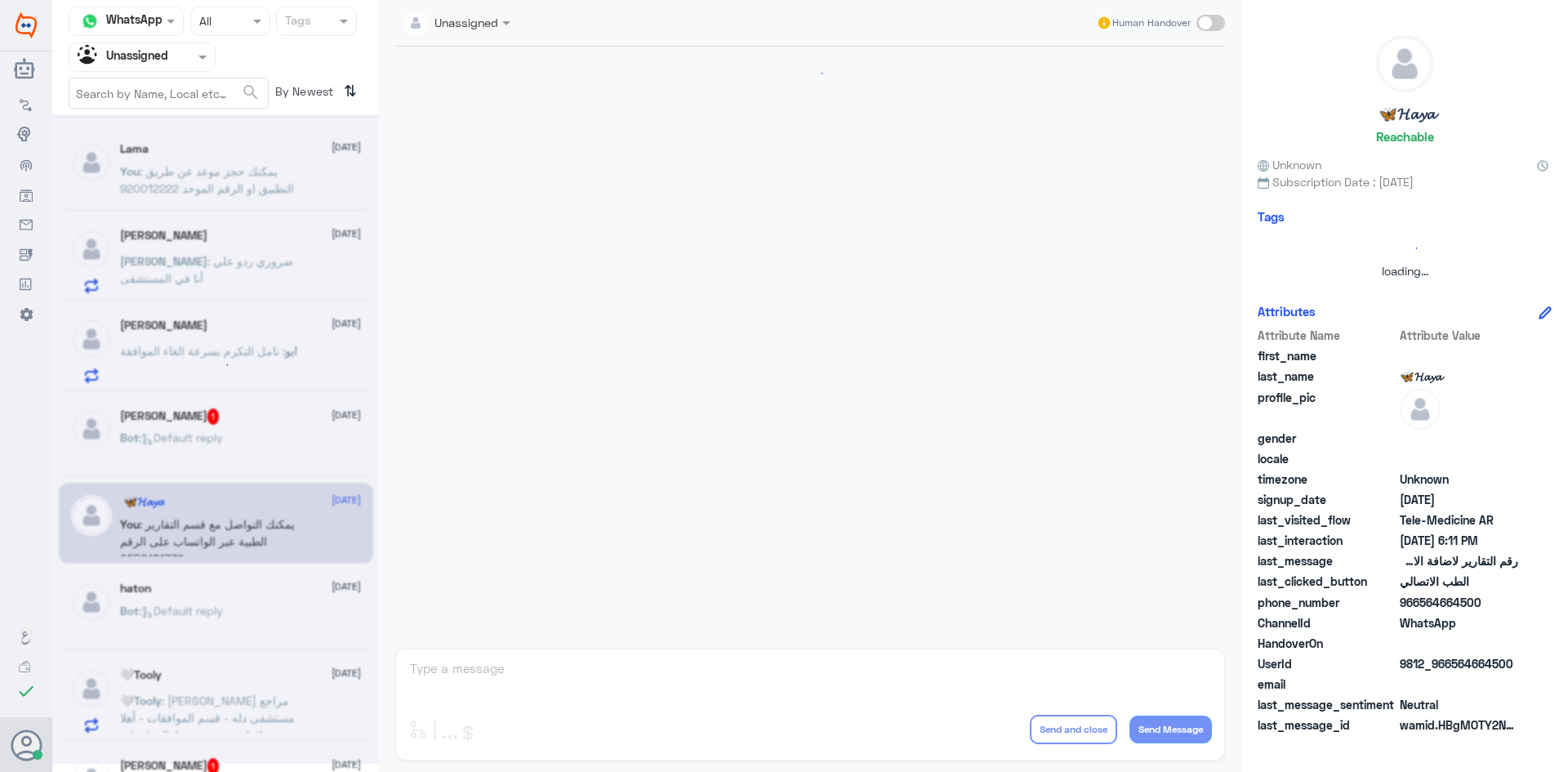
scroll to position [979, 0]
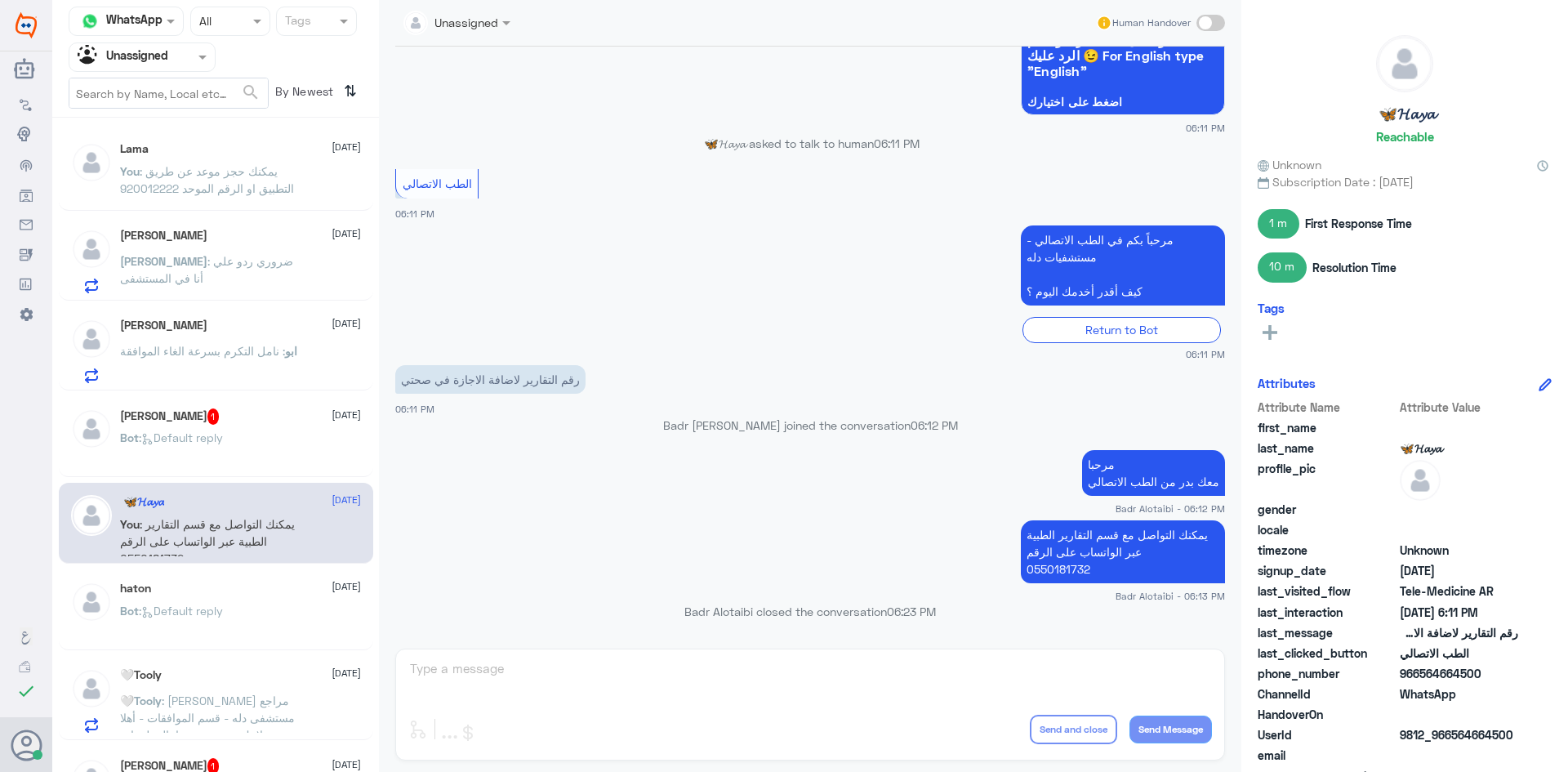
click at [178, 59] on div at bounding box center [142, 56] width 145 height 18
click at [167, 90] on div "All" at bounding box center [142, 95] width 147 height 30
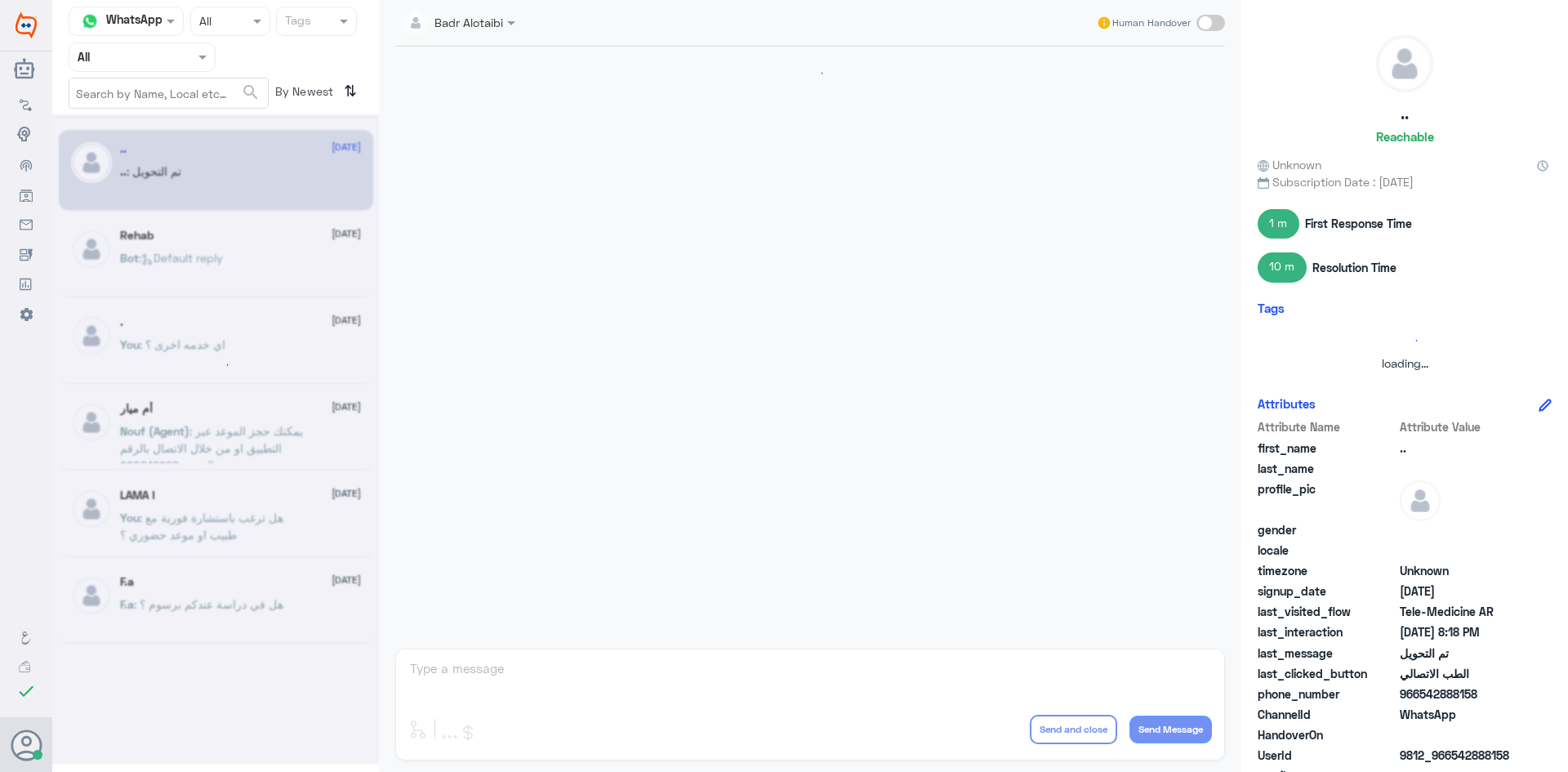
scroll to position [536, 0]
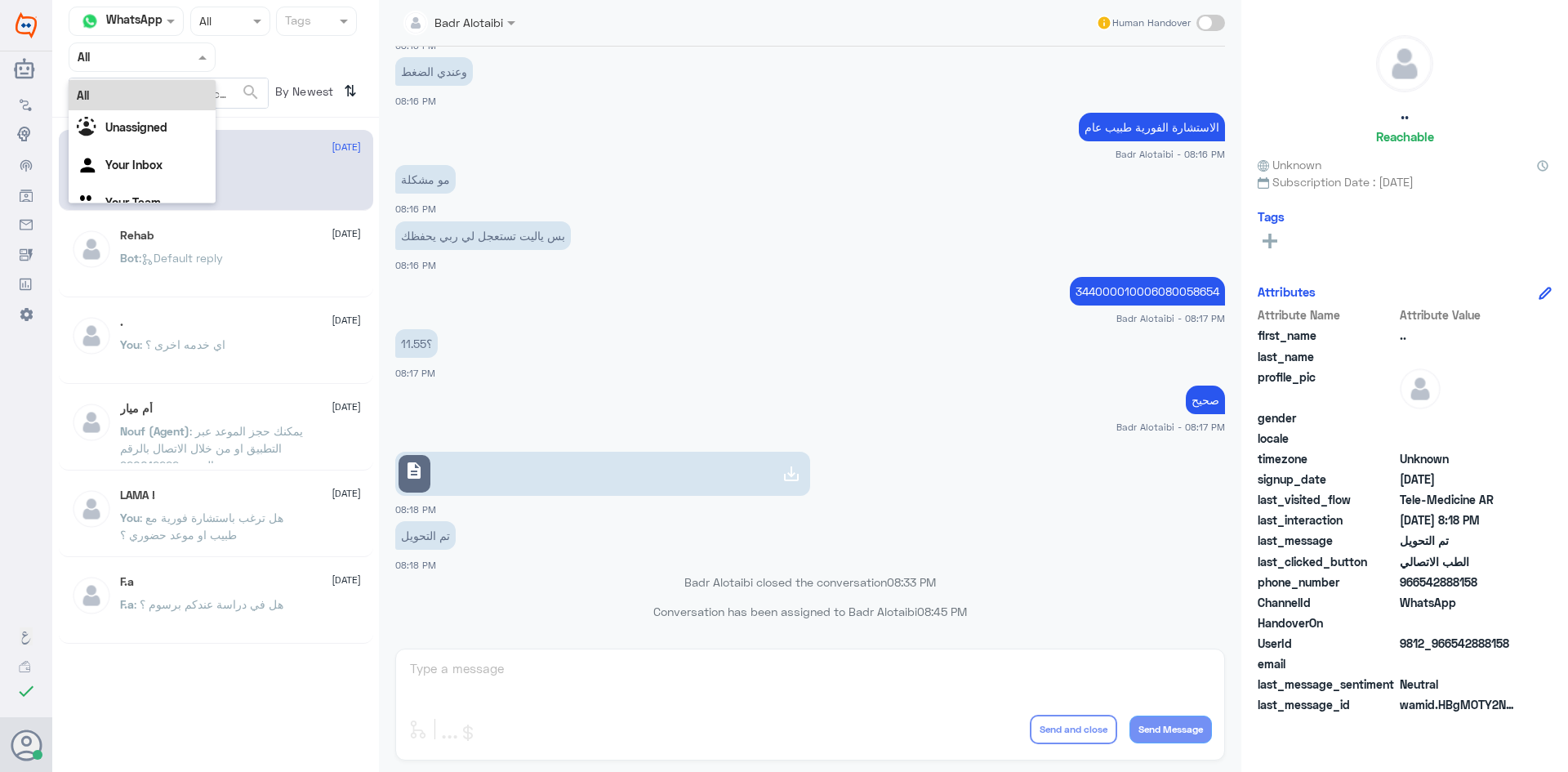
click at [186, 51] on div at bounding box center [142, 56] width 145 height 18
click at [163, 119] on div "Unassigned" at bounding box center [142, 129] width 147 height 38
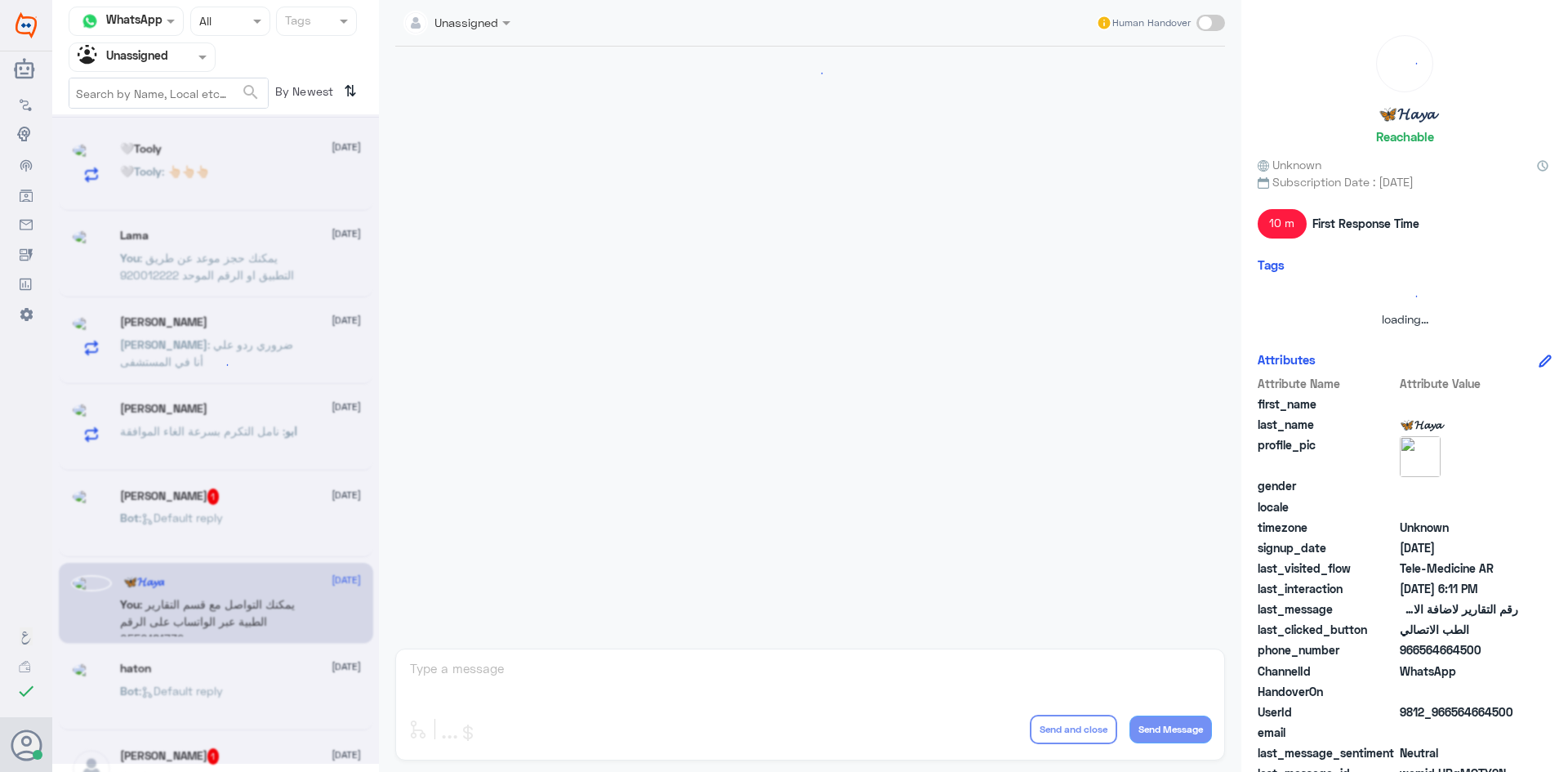
scroll to position [1739, 0]
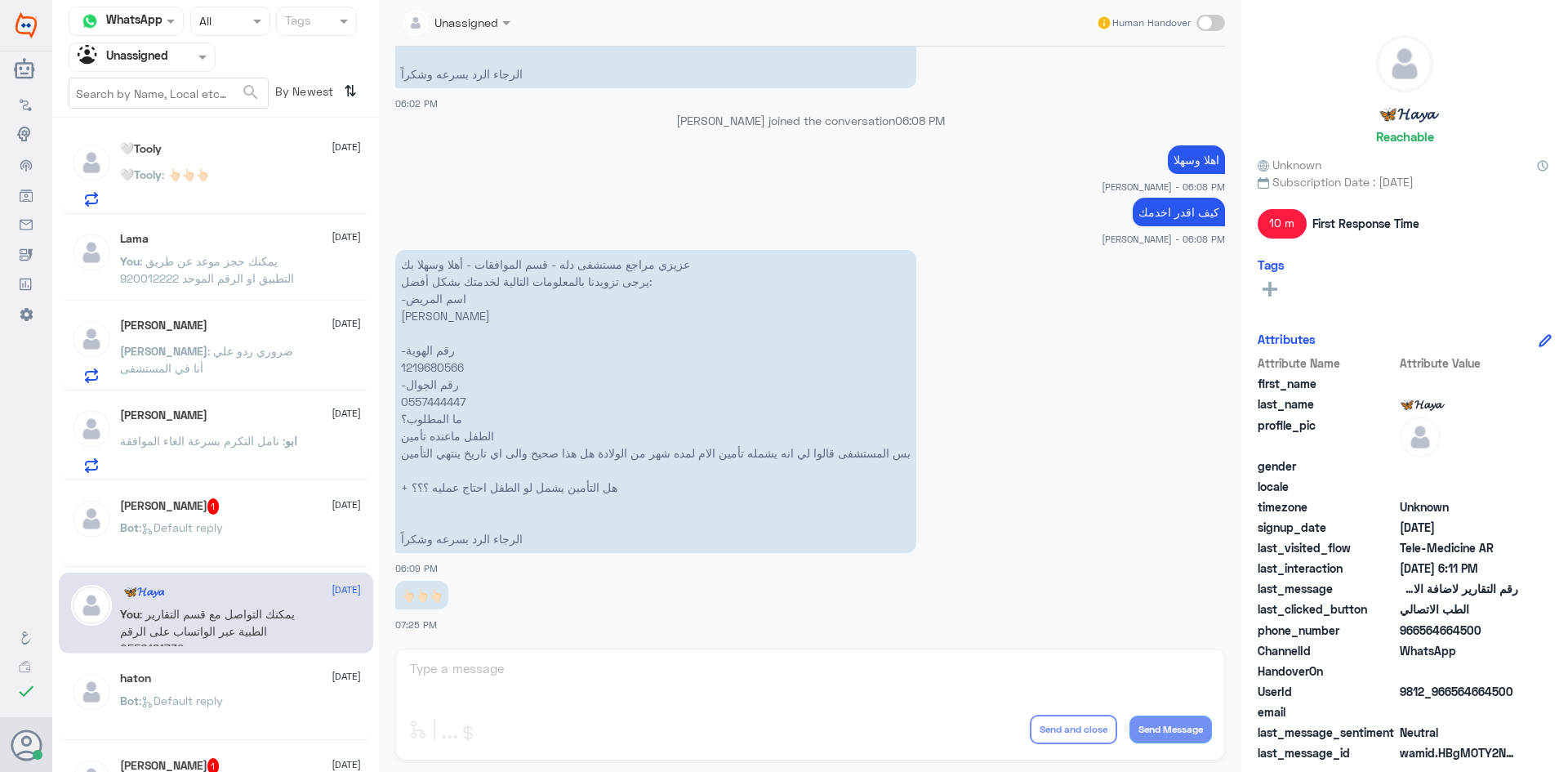
click at [286, 518] on div "نوال بنت سعود 1 23 September Bot : Default reply" at bounding box center [240, 529] width 241 height 62
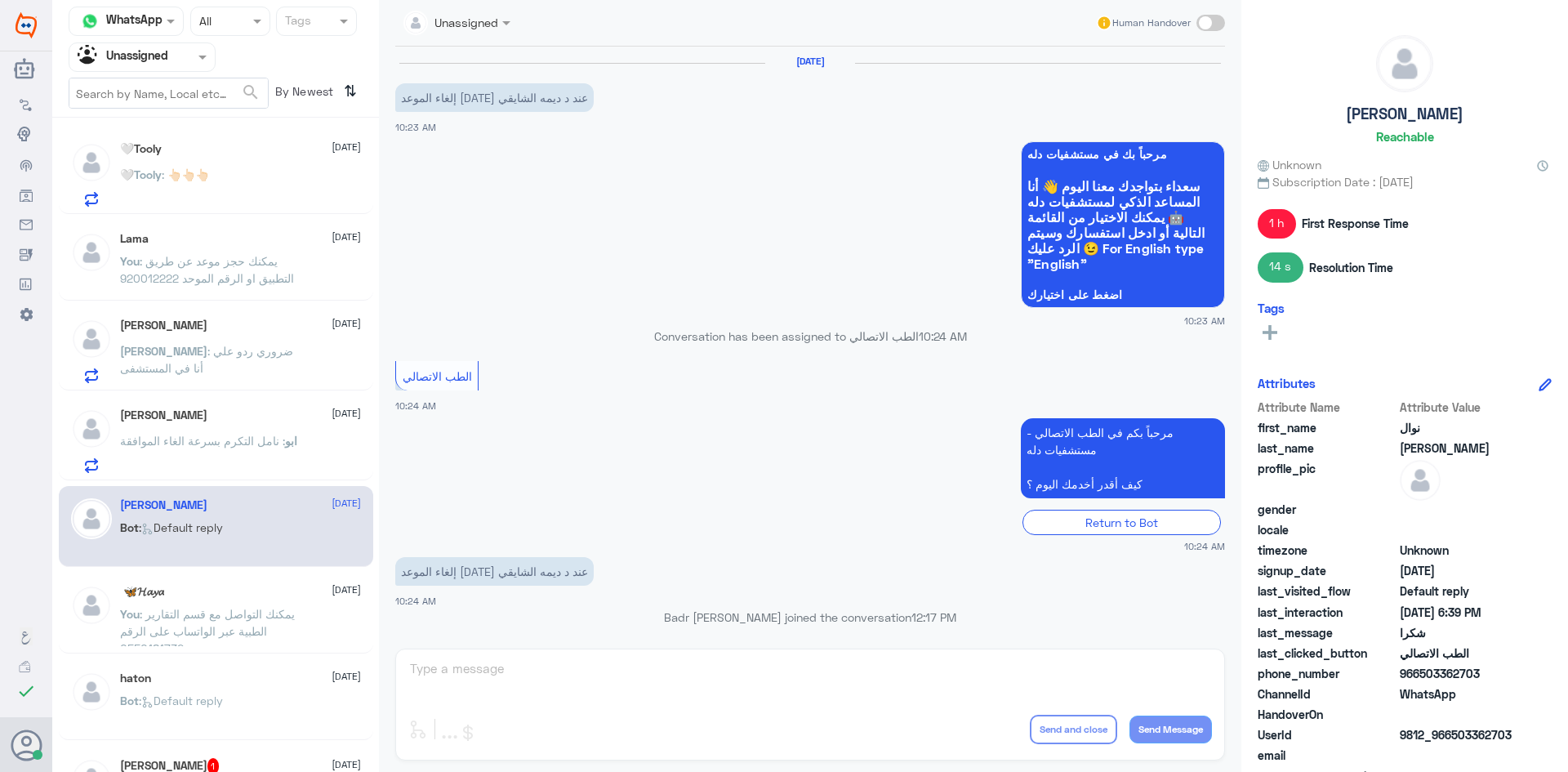
scroll to position [440, 0]
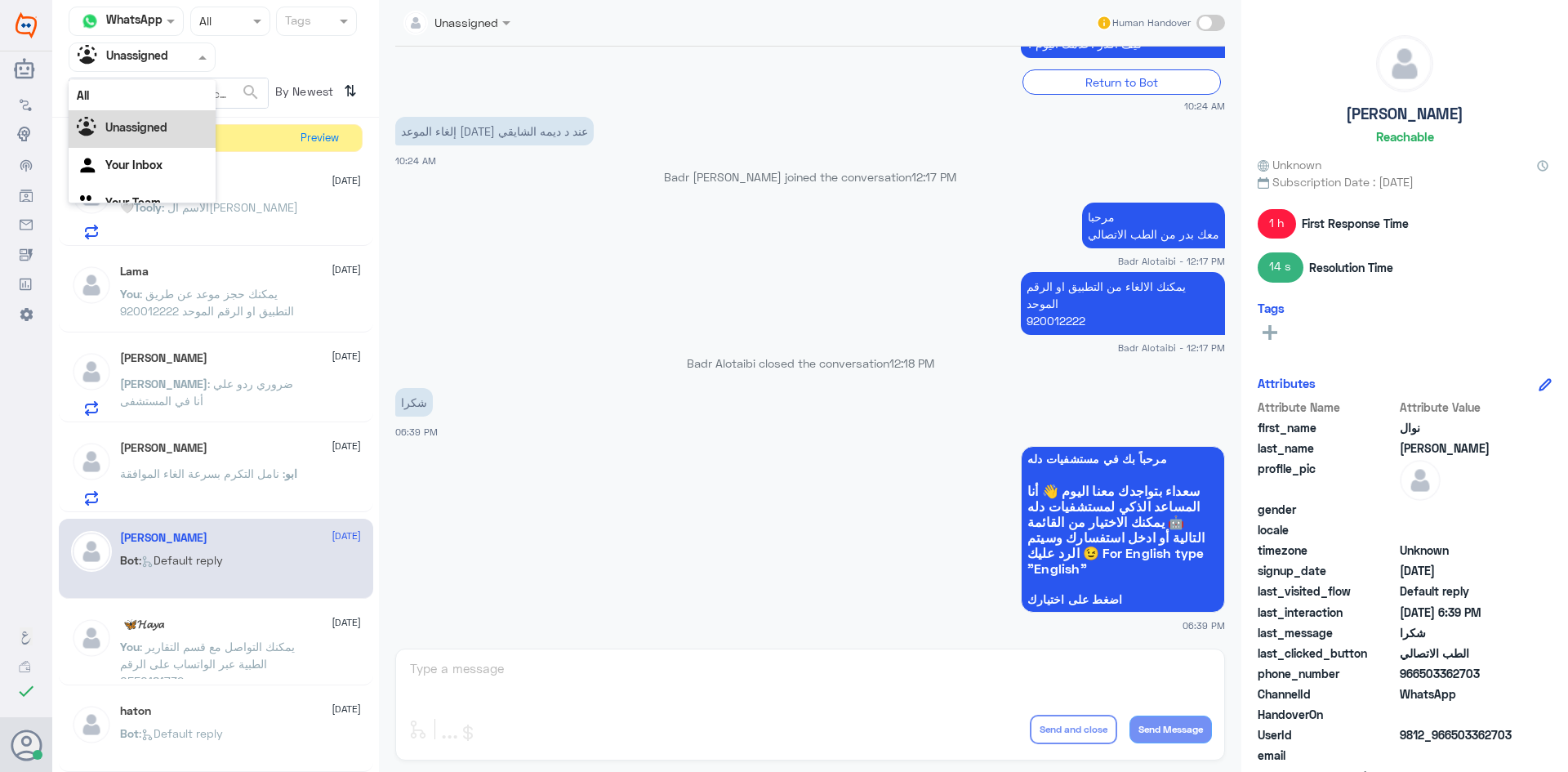
click at [205, 51] on span at bounding box center [204, 56] width 20 height 17
click at [166, 88] on div "All" at bounding box center [142, 95] width 147 height 30
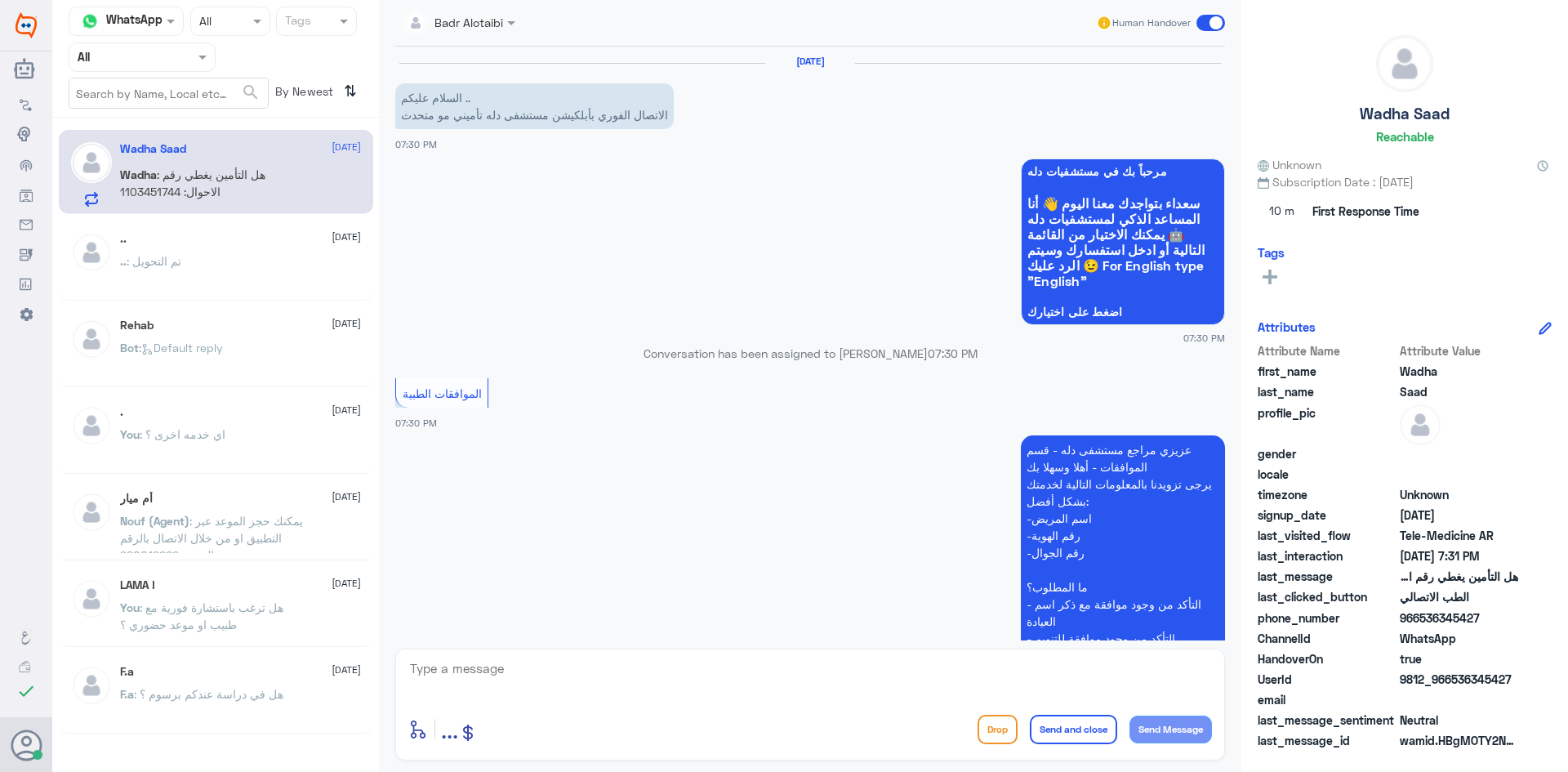
scroll to position [982, 0]
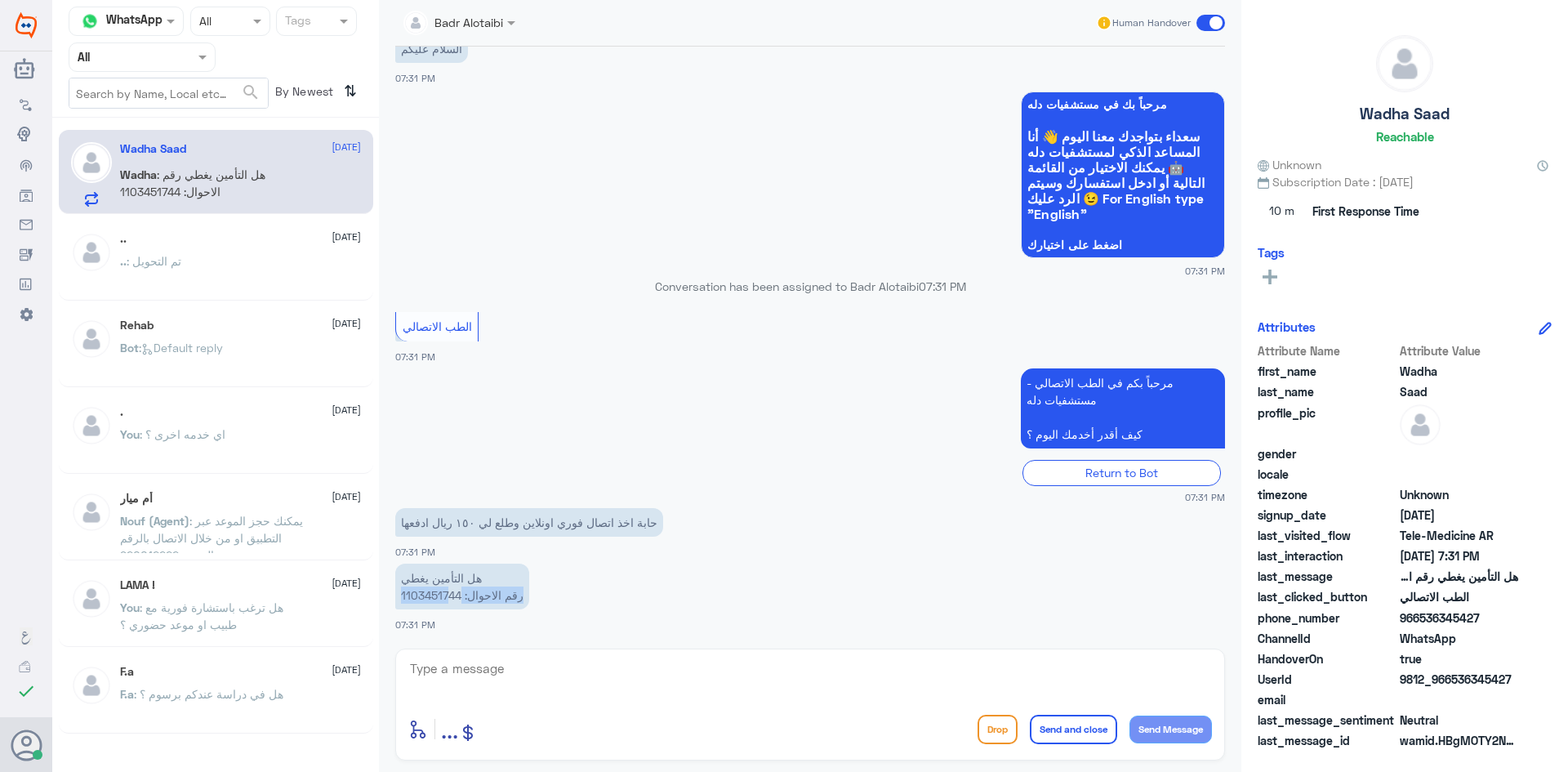
drag, startPoint x: 460, startPoint y: 598, endPoint x: 447, endPoint y: 598, distance: 13.0
click at [447, 598] on p "هل التأمين يغطي رقم الاحوال: 1103451744" at bounding box center [462, 586] width 134 height 46
click at [447, 595] on p "هل التأمين يغطي رقم الاحوال: 1103451744" at bounding box center [462, 586] width 134 height 46
drag, startPoint x: 396, startPoint y: 590, endPoint x: 460, endPoint y: 594, distance: 64.1
click at [460, 594] on p "هل التأمين يغطي رقم الاحوال: 1103451744" at bounding box center [462, 586] width 134 height 46
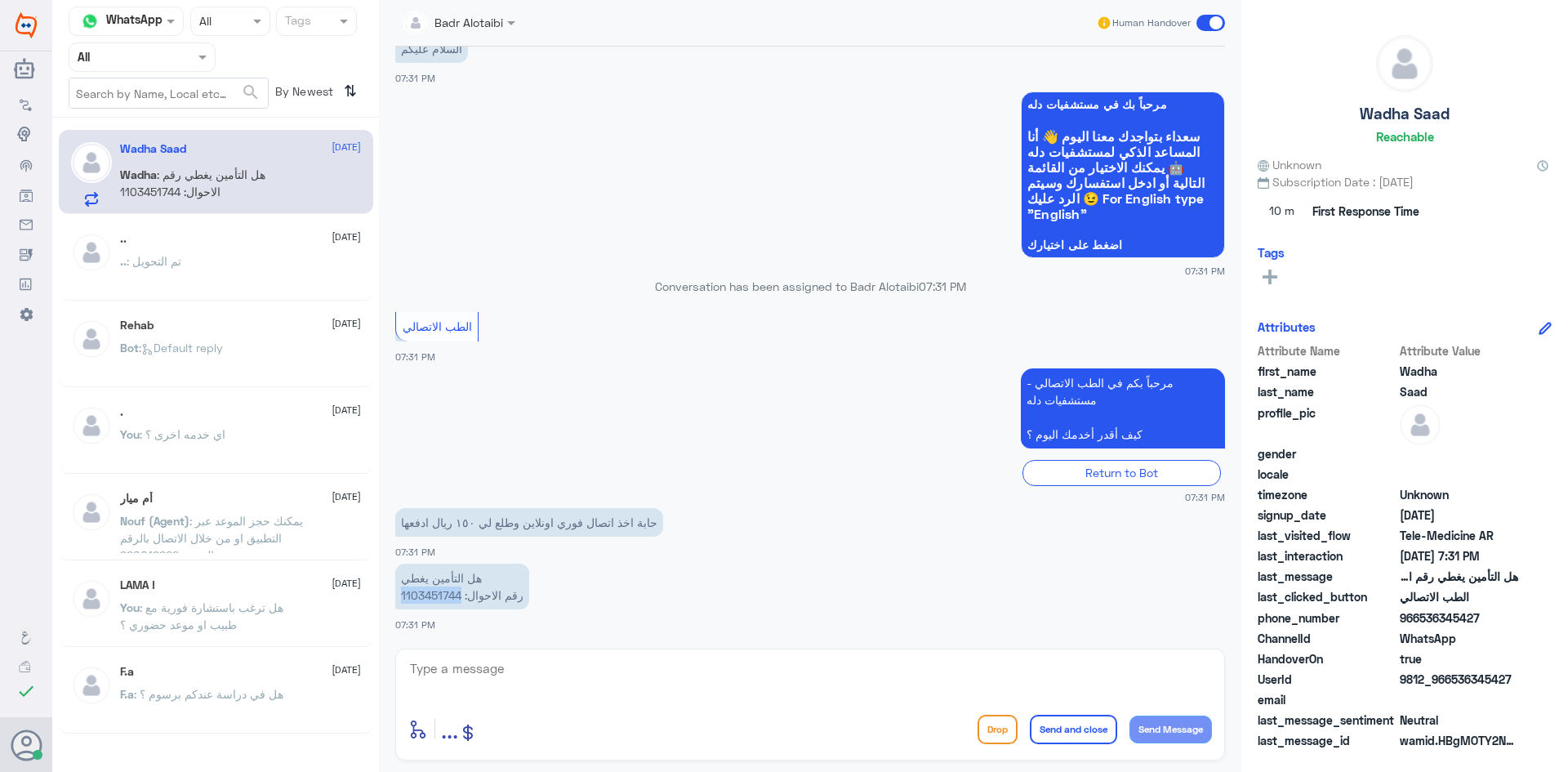
copy p "1103451744"
click at [659, 688] on textarea at bounding box center [810, 677] width 804 height 40
type textarea "مرحبا معك بدر من الطب الاتصالي"
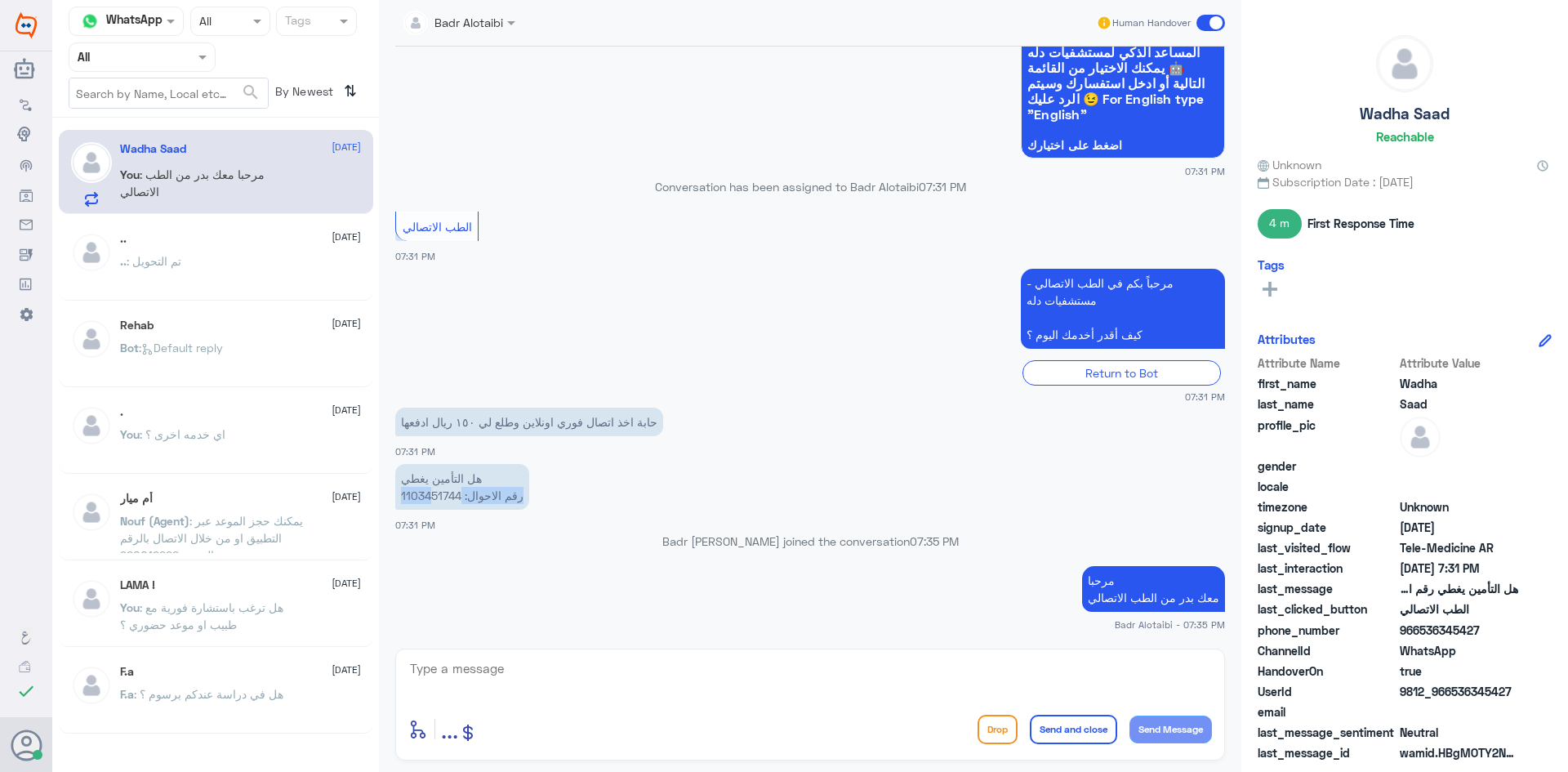
drag, startPoint x: 460, startPoint y: 498, endPoint x: 433, endPoint y: 504, distance: 27.7
click at [433, 504] on p "هل التأمين يغطي رقم الاحوال: 1103451744" at bounding box center [462, 487] width 134 height 46
click at [433, 502] on p "هل التأمين يغطي رقم الاحوال: 1103451744" at bounding box center [462, 487] width 134 height 46
click at [937, 693] on textarea at bounding box center [810, 677] width 804 height 40
type textarea "تم تحديث التامين يمكنك تسجيل استشارة فورية على التامين"
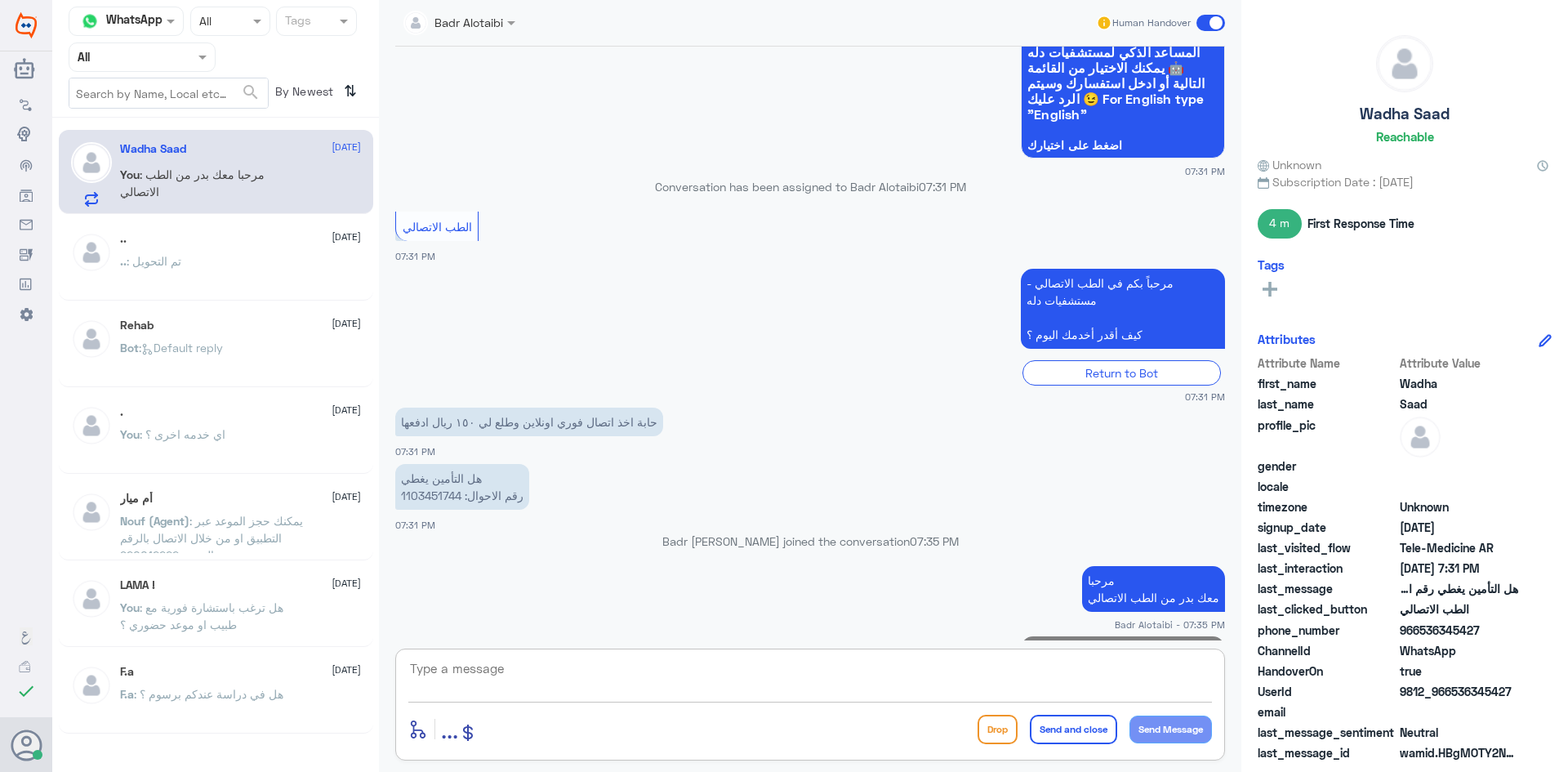
scroll to position [1138, 0]
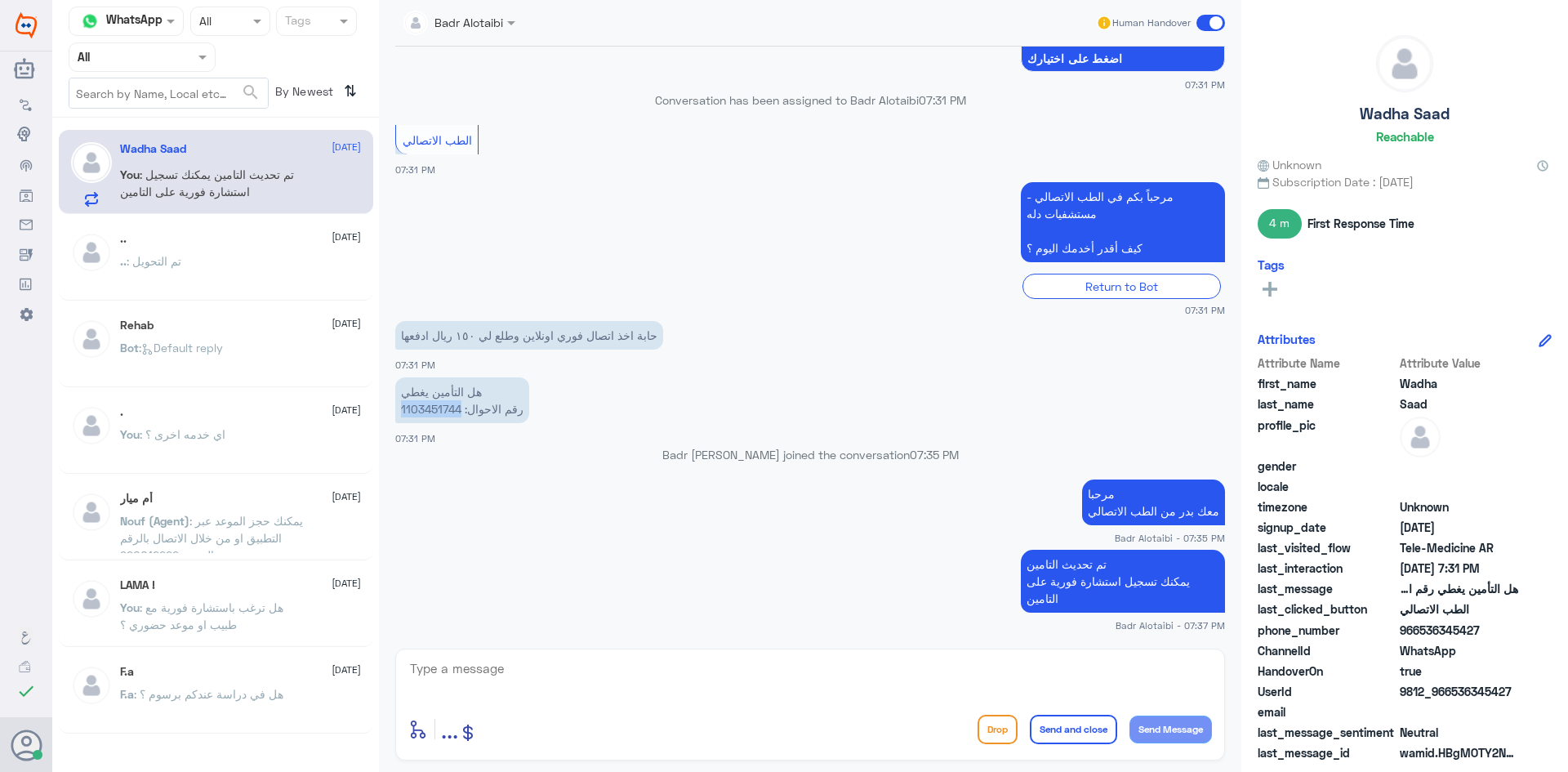
drag, startPoint x: 401, startPoint y: 413, endPoint x: 460, endPoint y: 413, distance: 59.0
click at [460, 413] on p "هل التأمين يغطي رقم الاحوال: 1103451744" at bounding box center [462, 401] width 134 height 46
copy p "1103451744"
click at [764, 652] on div "enter flow name ... Drop Send and close Send Message" at bounding box center [810, 704] width 830 height 112
click at [755, 665] on textarea at bounding box center [810, 677] width 804 height 40
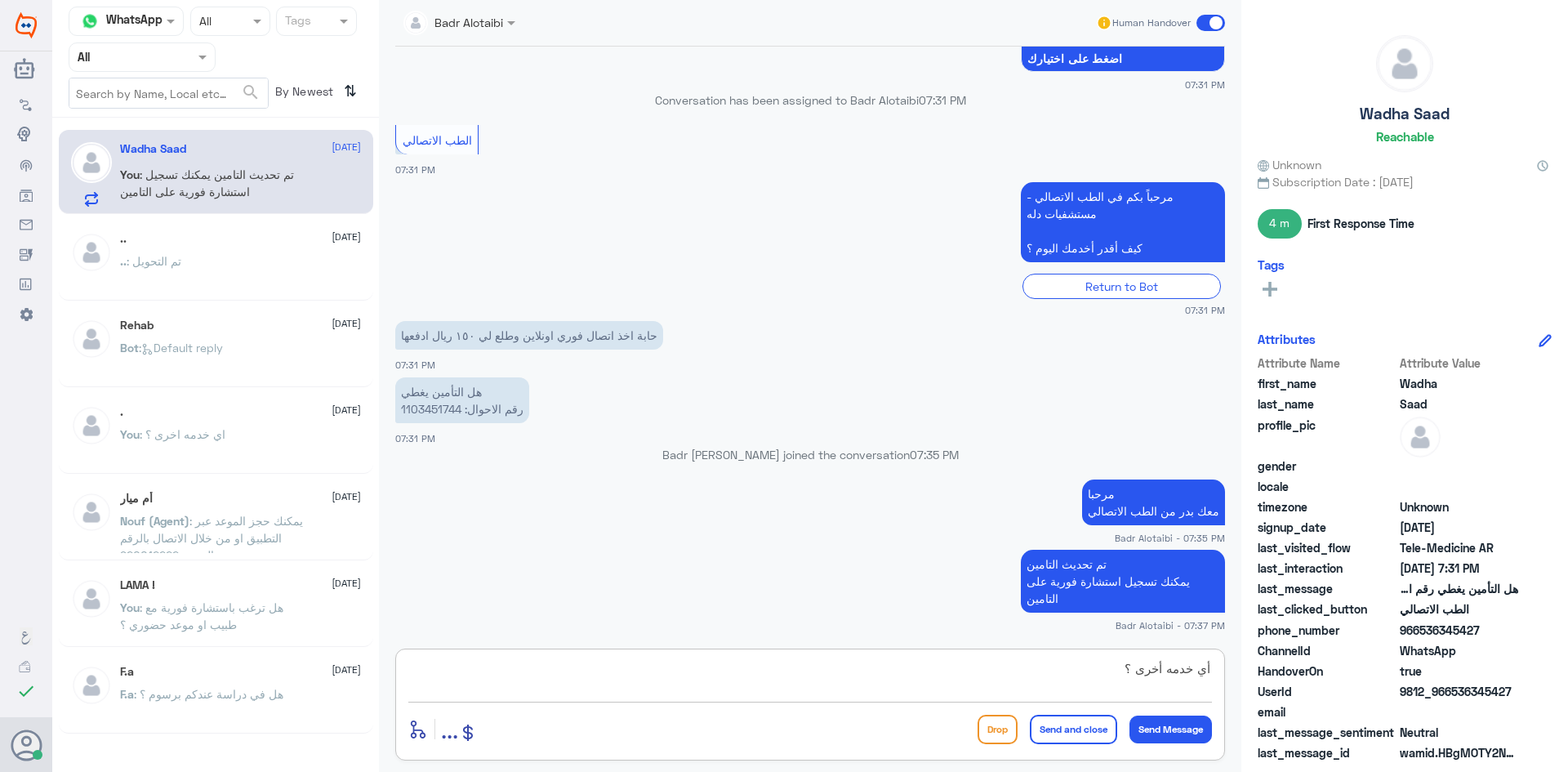
type textarea "أي خدمه أخرى ؟"
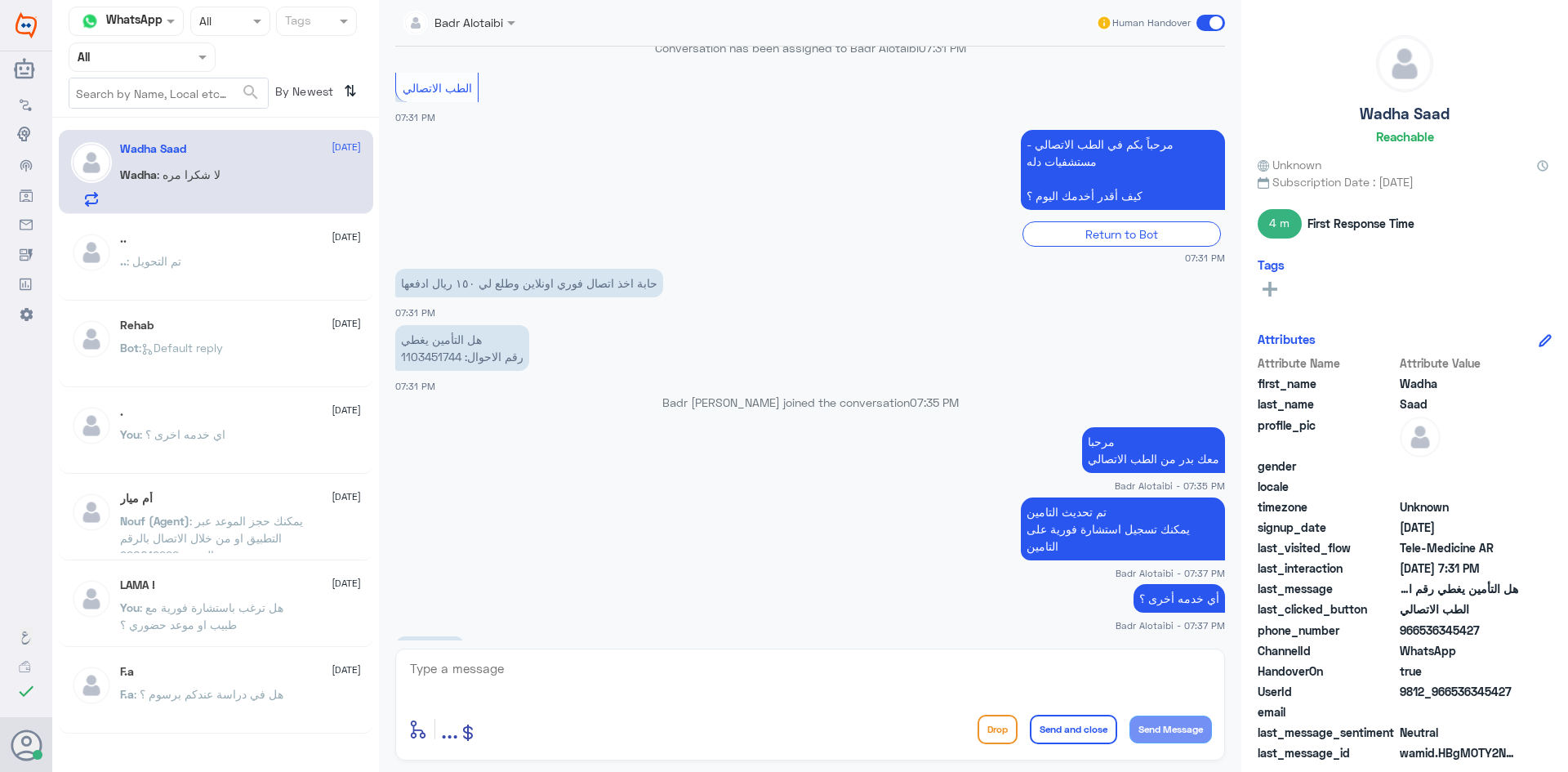
scroll to position [1246, 0]
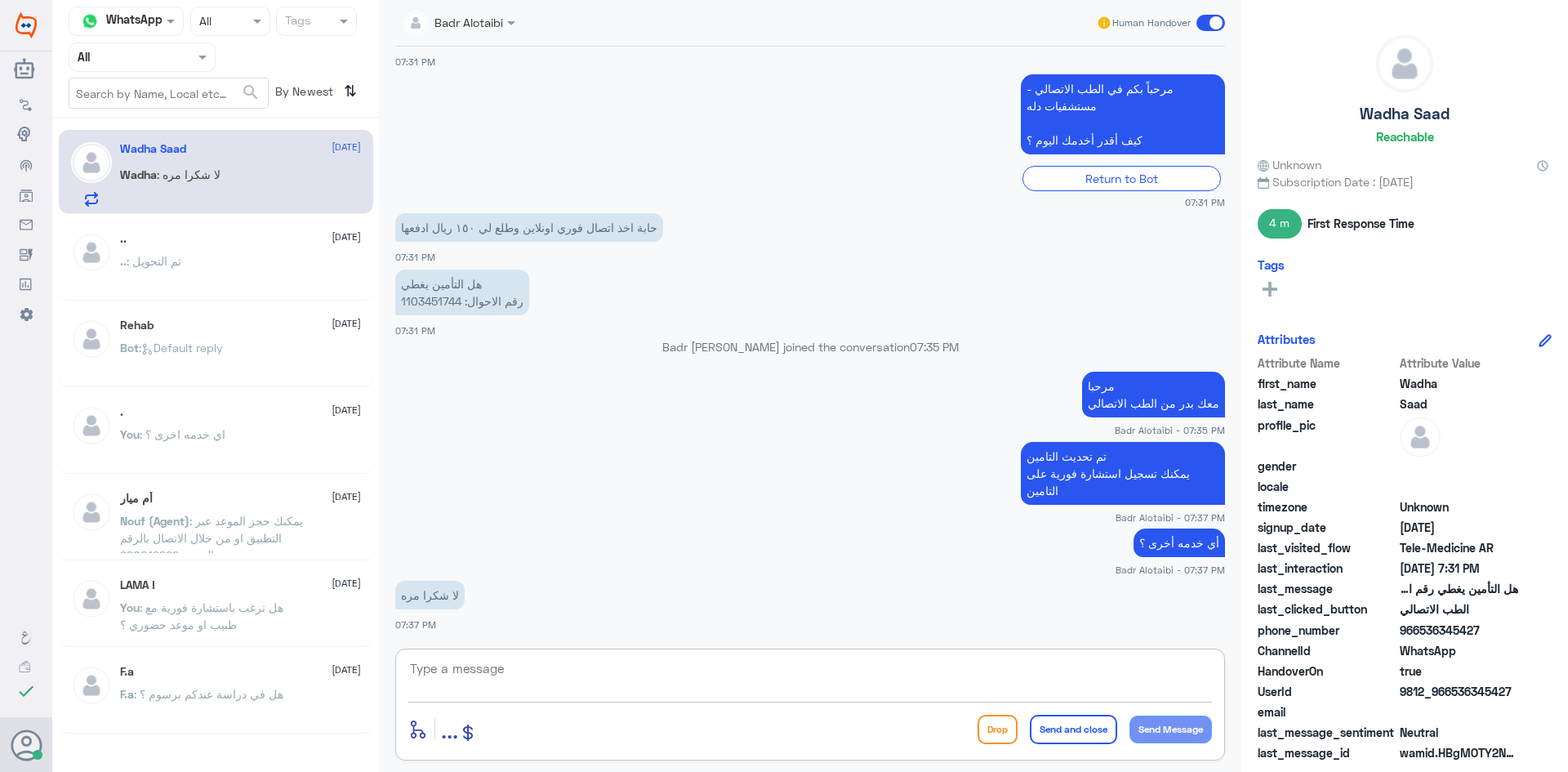
click at [766, 685] on textarea at bounding box center [810, 677] width 804 height 40
type textarea "ل"
type textarea "العفو سعدنا بخدمتك"
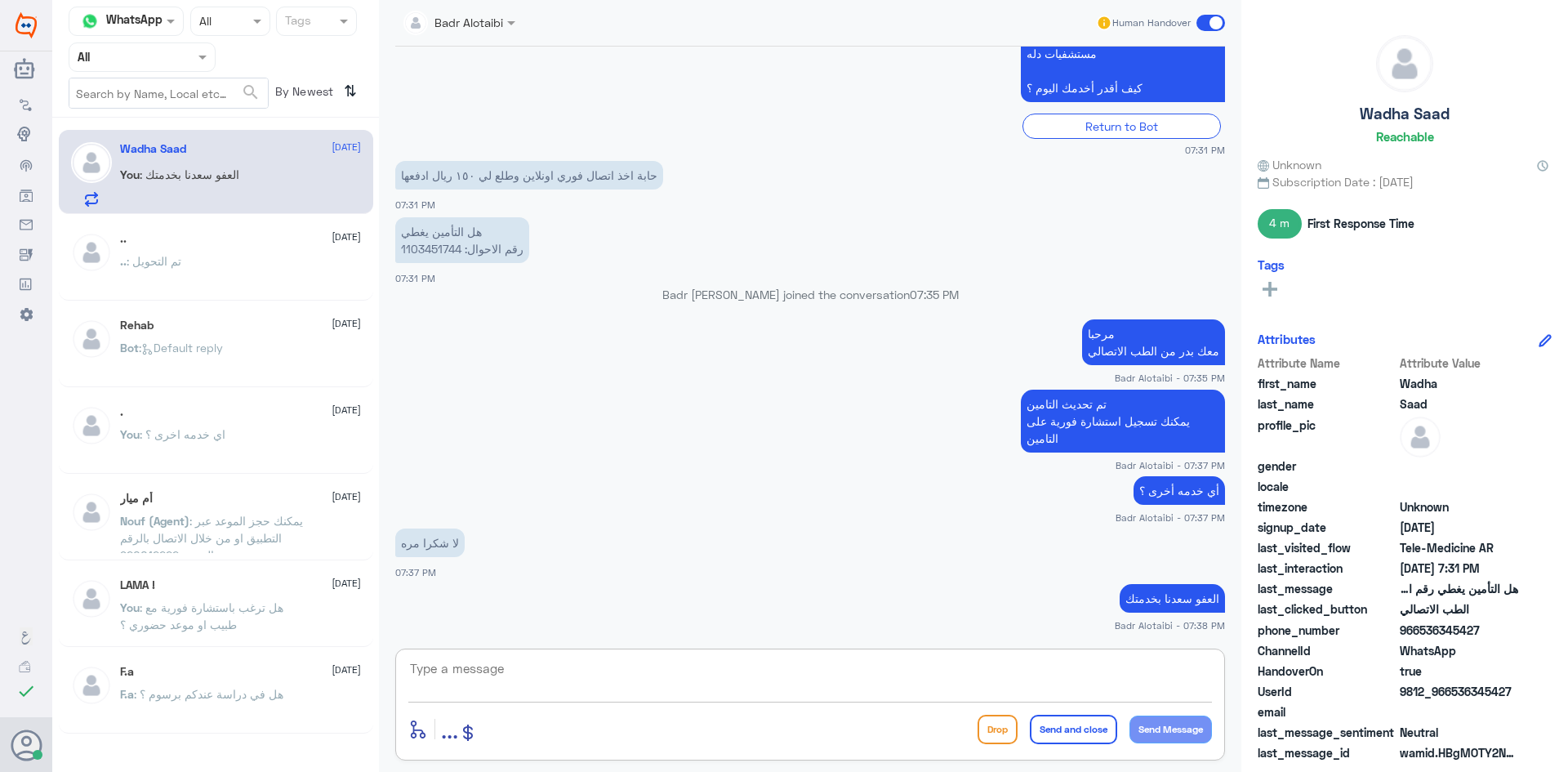
click at [705, 679] on textarea at bounding box center [810, 677] width 804 height 40
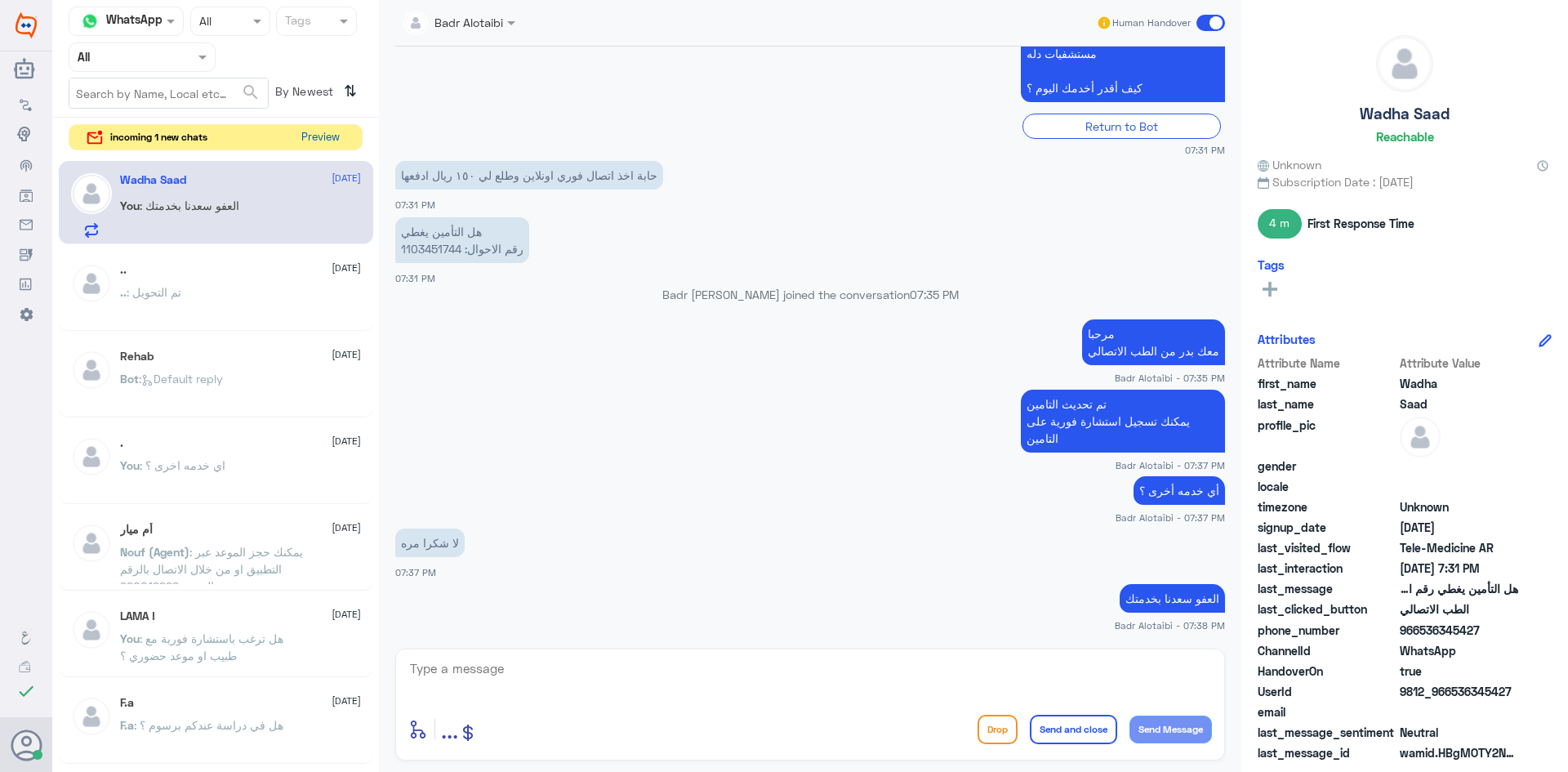
click at [322, 130] on button "Preview" at bounding box center [320, 137] width 51 height 26
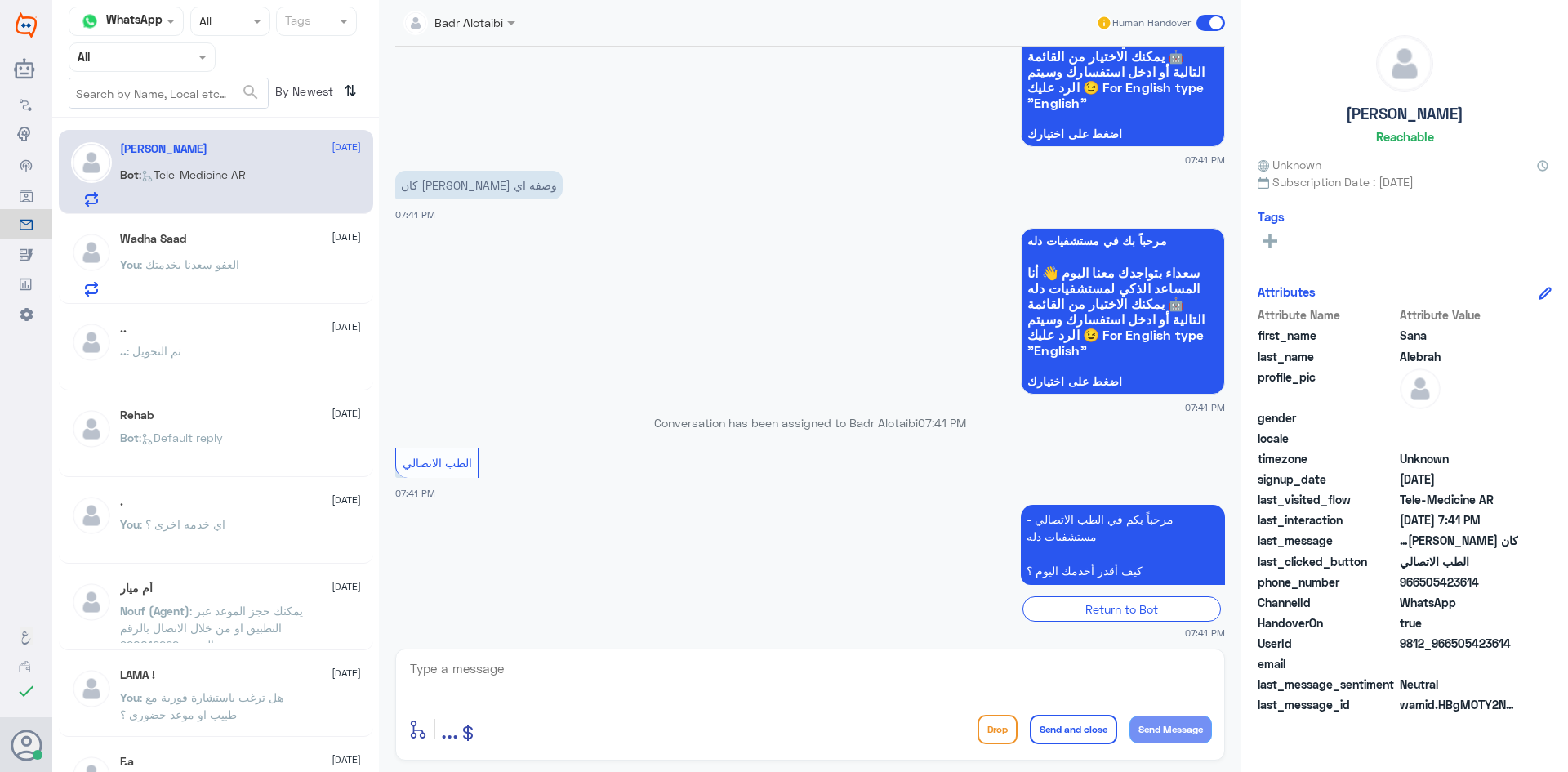
scroll to position [169, 0]
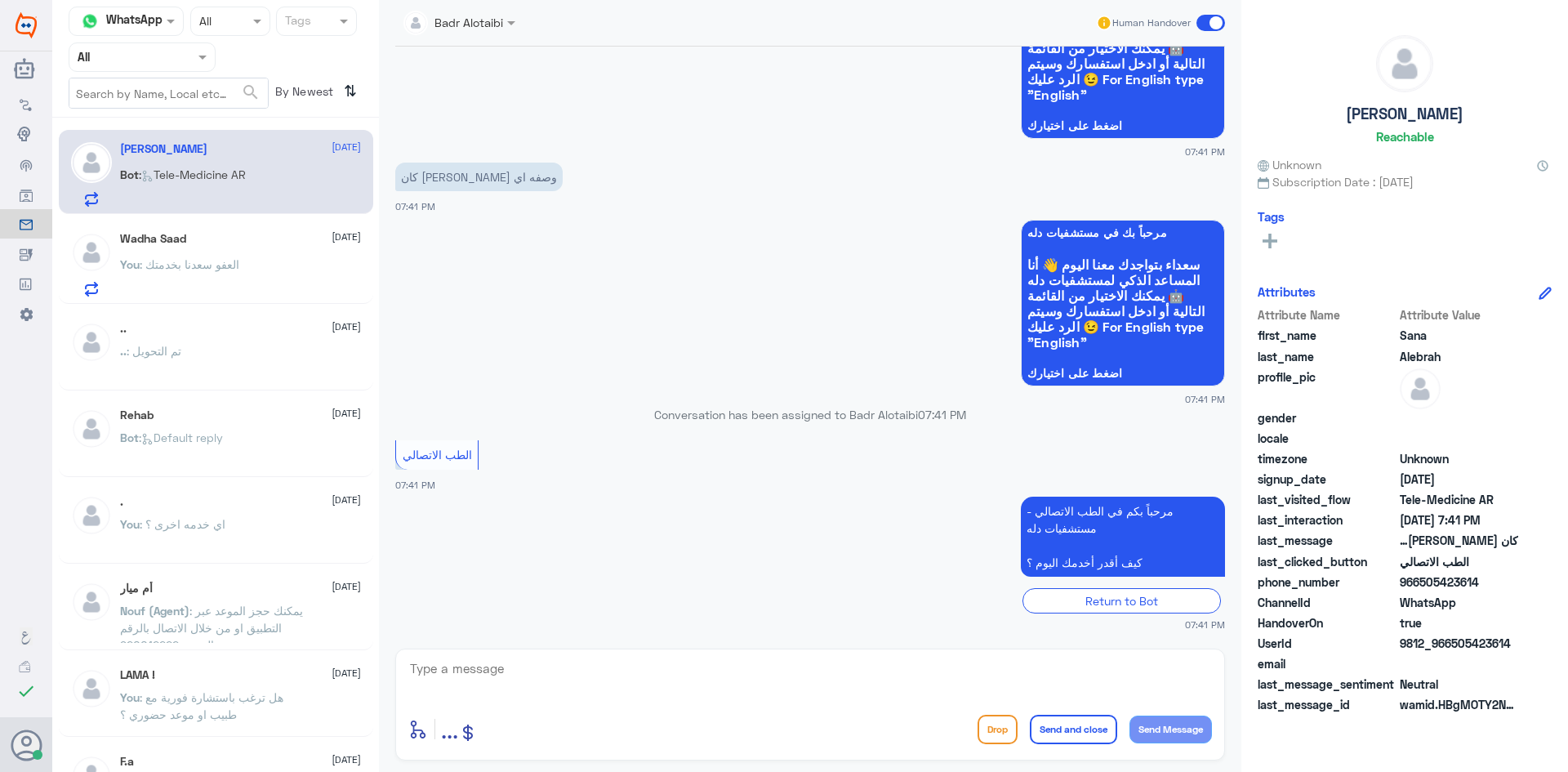
drag, startPoint x: 1520, startPoint y: 644, endPoint x: 1454, endPoint y: 643, distance: 66.0
click at [1454, 643] on div "UserId 9812_966505423614" at bounding box center [1405, 644] width 294 height 20
copy span "505423614"
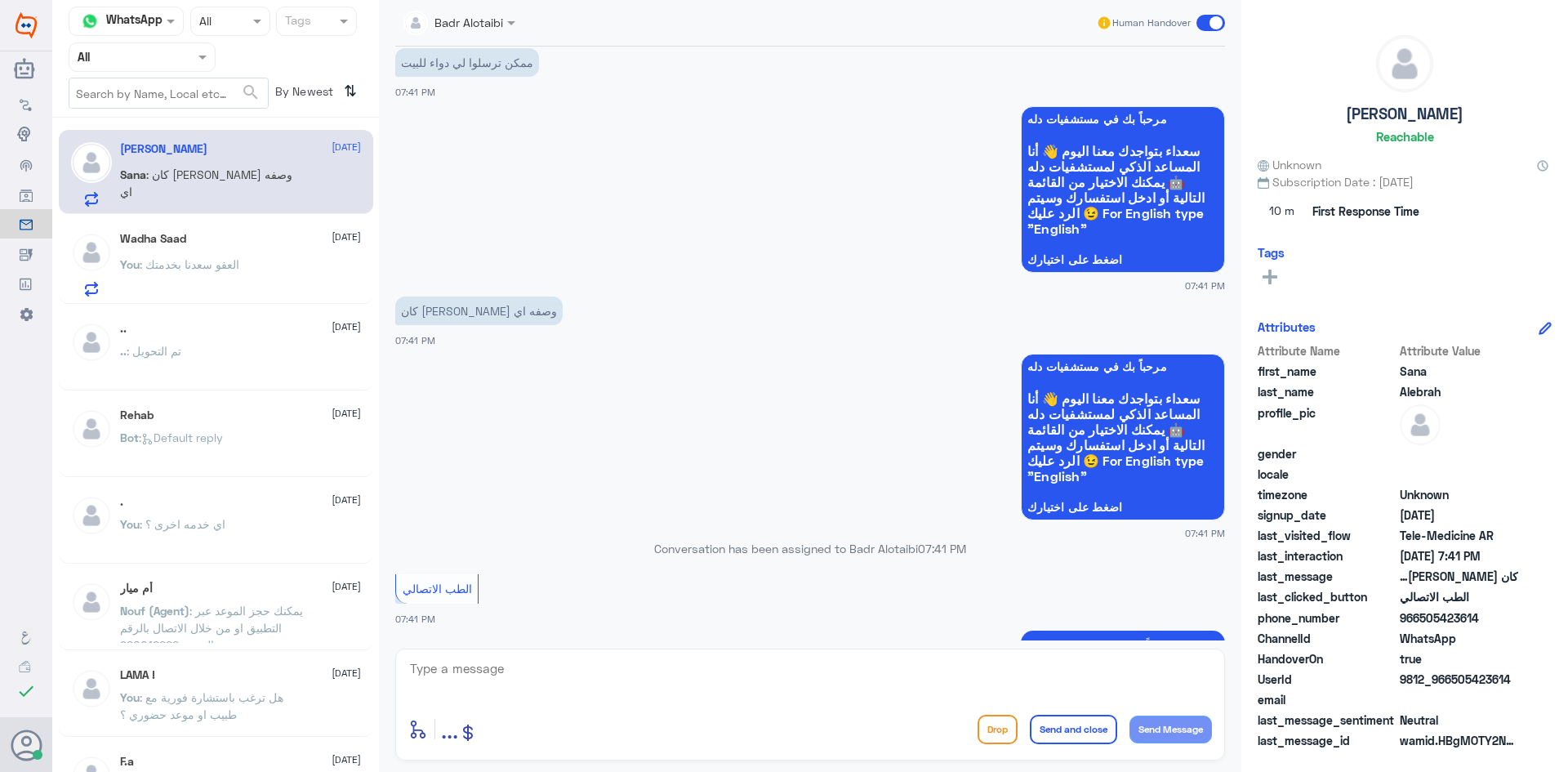
scroll to position [280, 0]
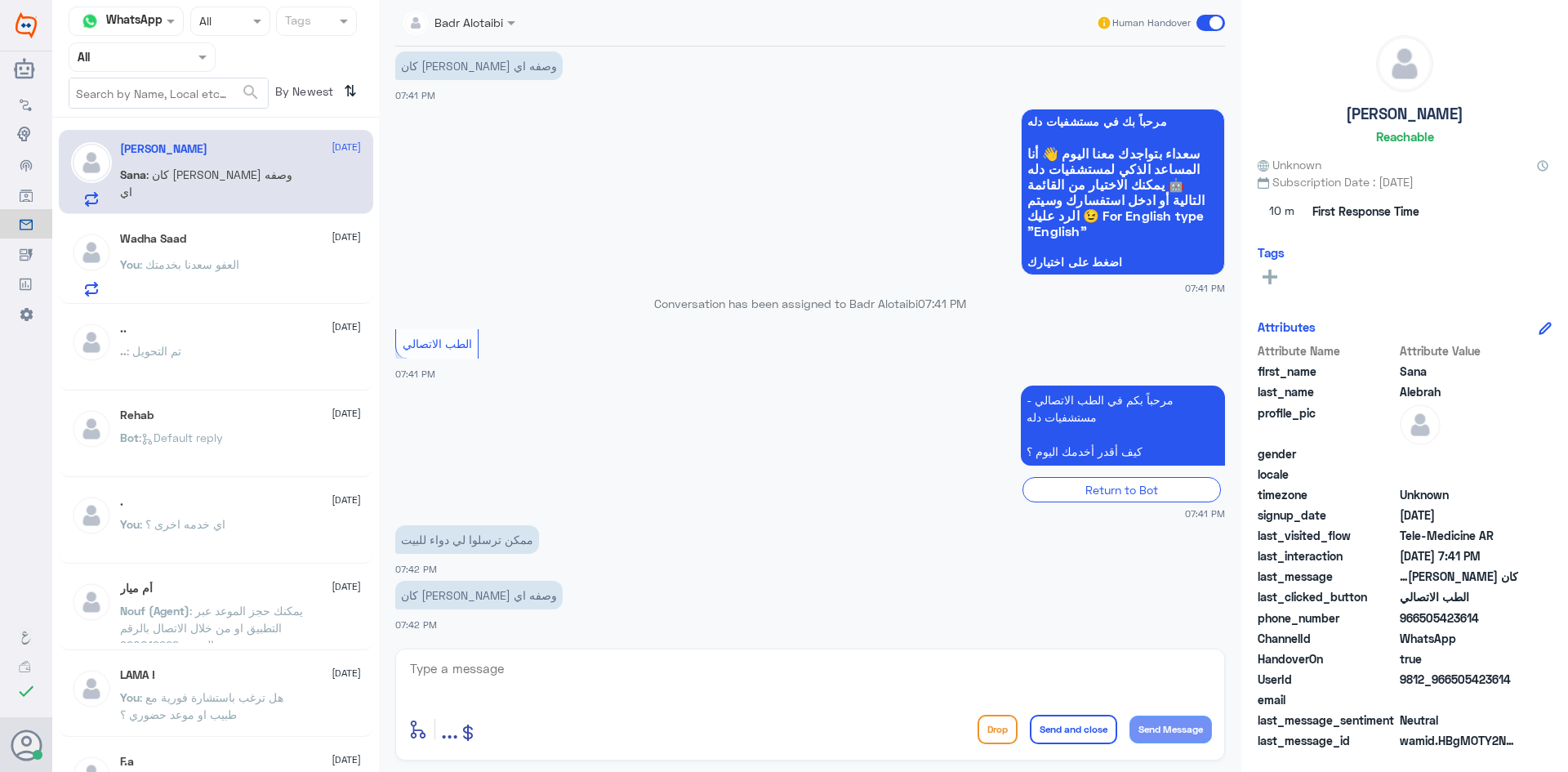
click at [619, 665] on textarea at bounding box center [810, 677] width 804 height 40
click at [703, 673] on textarea at bounding box center [810, 677] width 804 height 40
type textarea "م"
type textarea "تم التواصل هاتفيا سعدنا بخدمتك"
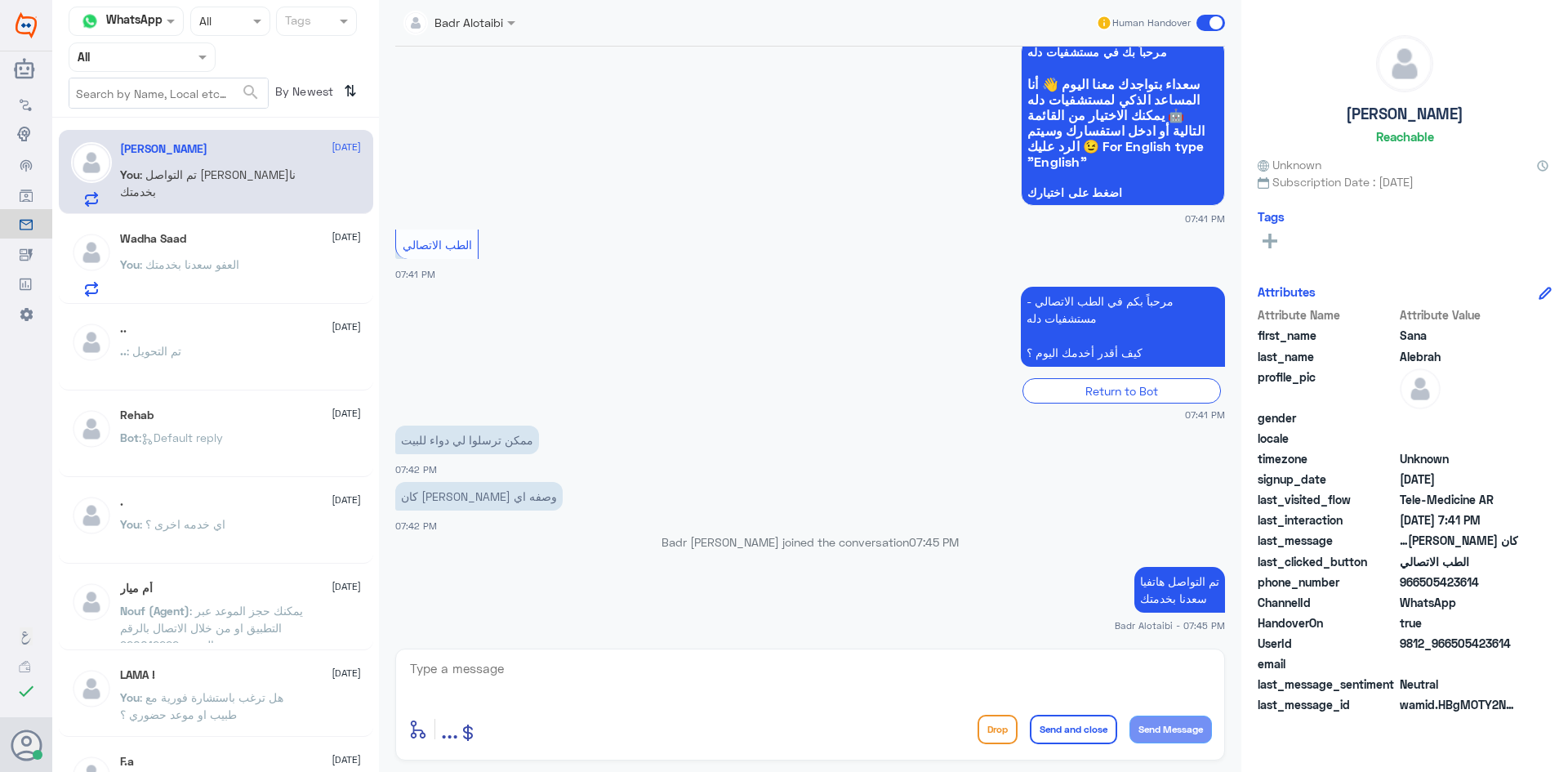
click at [1211, 30] on span at bounding box center [1211, 23] width 28 height 17
click at [0, 0] on input "checkbox" at bounding box center [0, 0] width 0 height 0
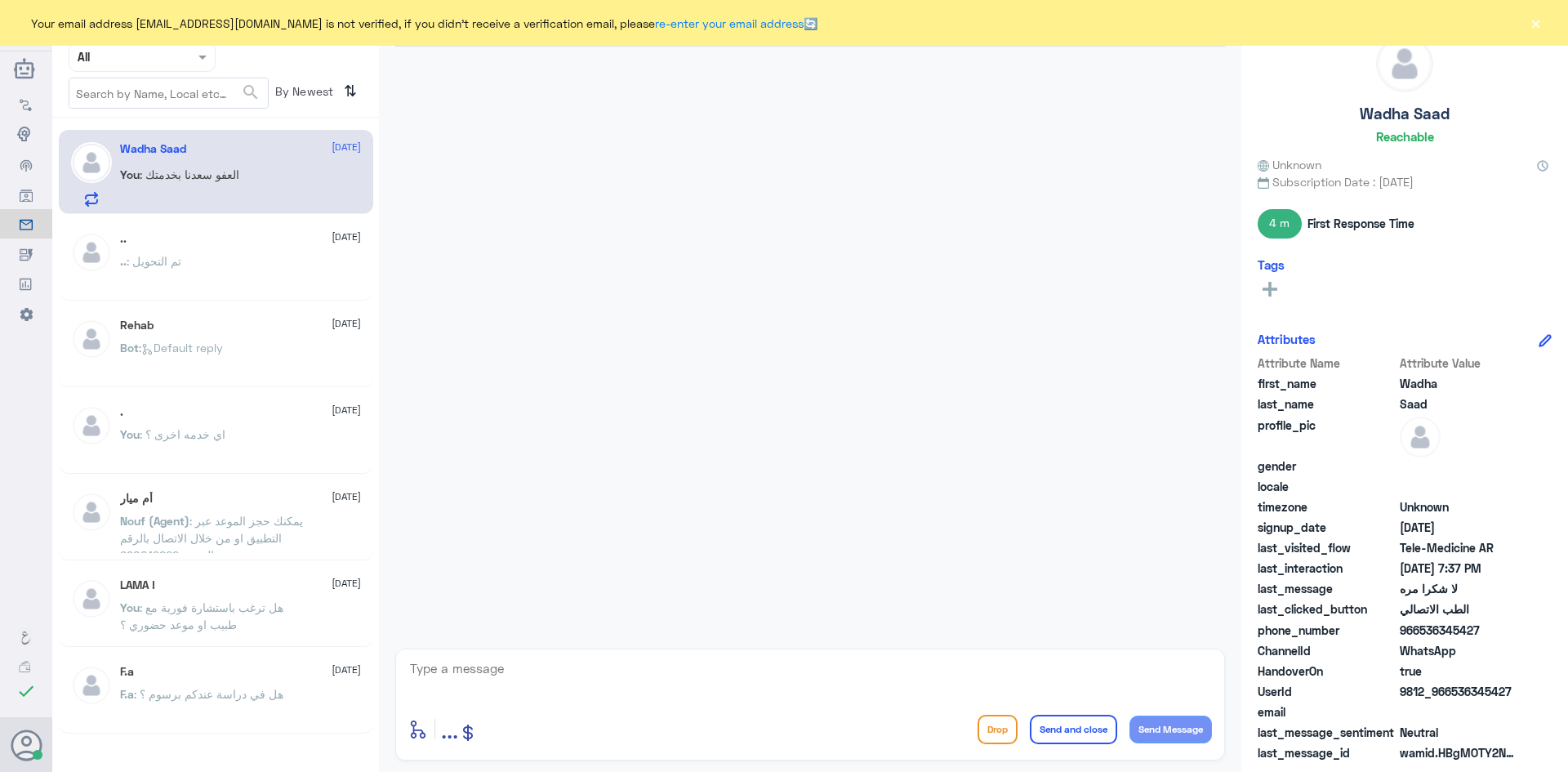
click at [1538, 19] on button "×" at bounding box center [1535, 23] width 17 height 17
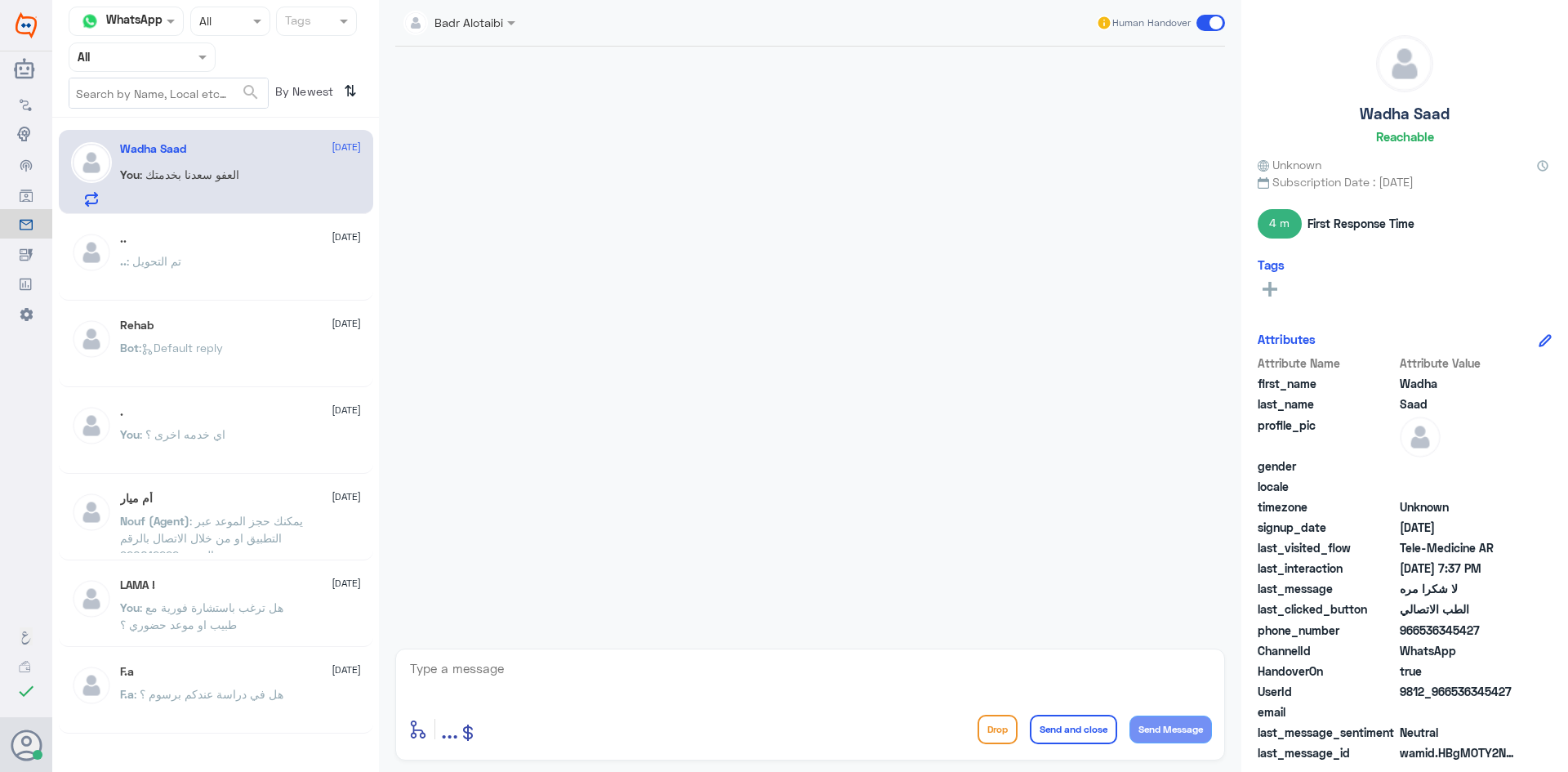
click at [187, 65] on div at bounding box center [142, 56] width 145 height 18
click at [171, 117] on div "Unassigned" at bounding box center [142, 129] width 147 height 38
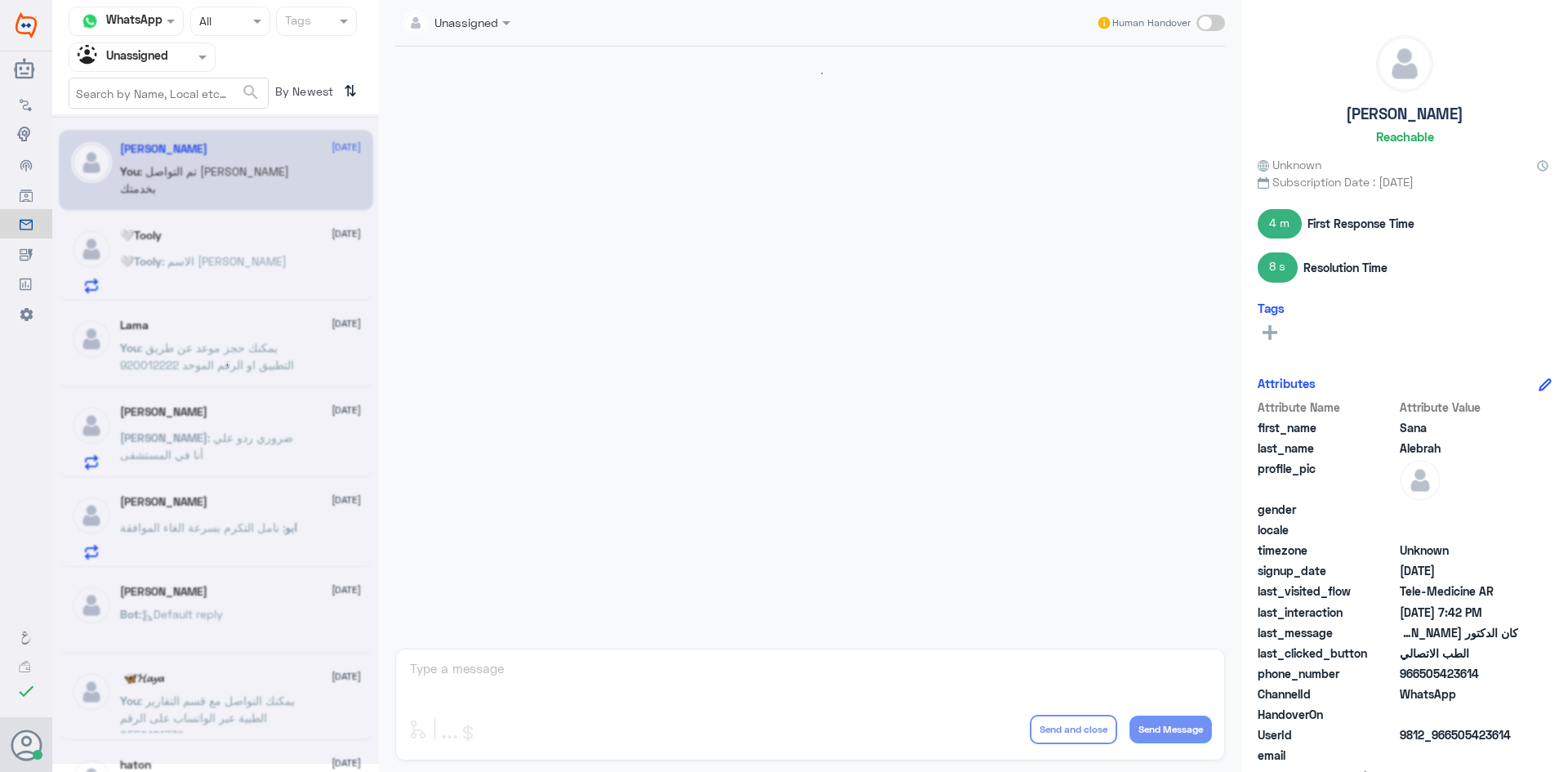
scroll to position [409, 0]
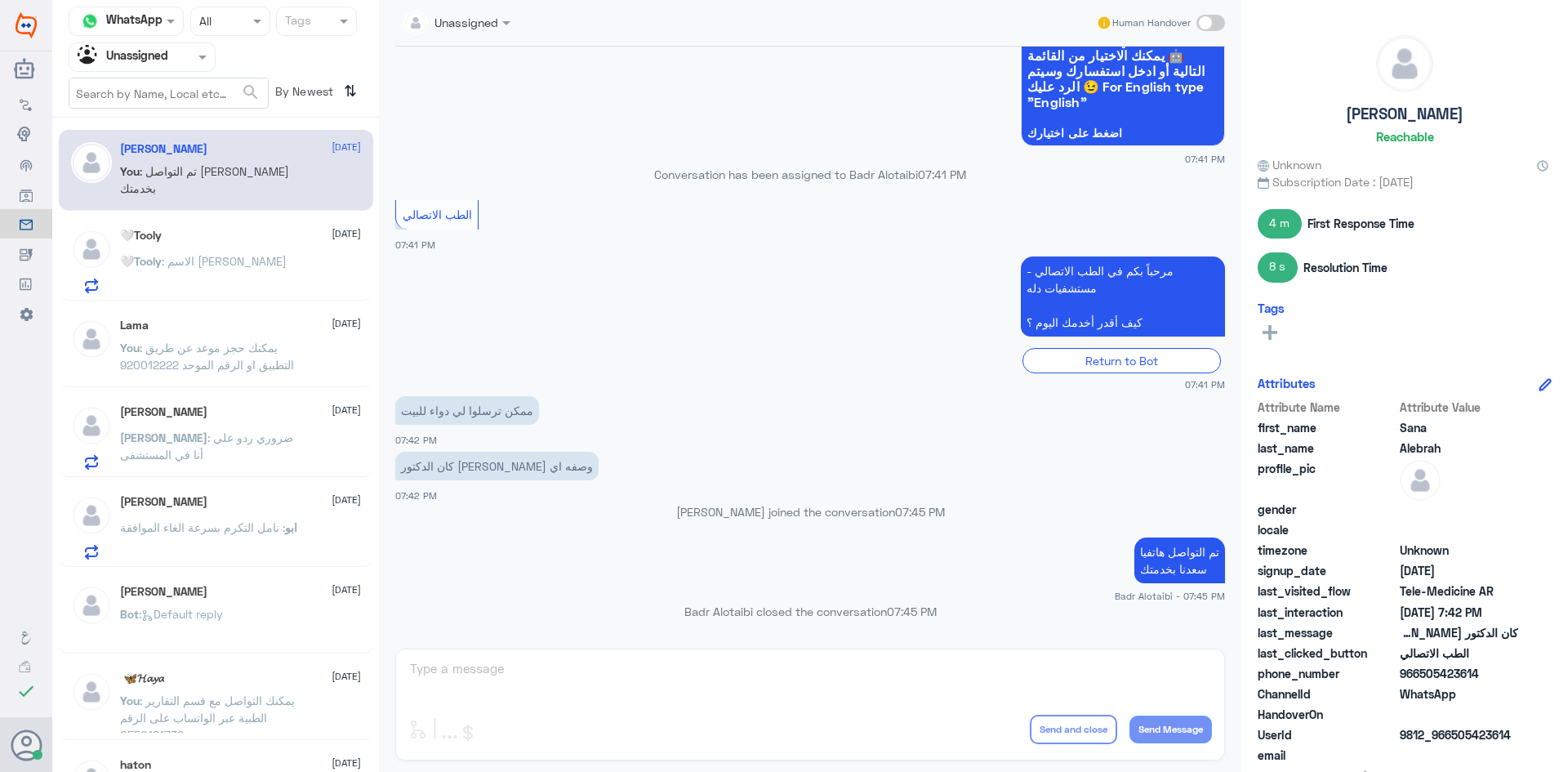
drag, startPoint x: 1483, startPoint y: 669, endPoint x: 1423, endPoint y: 673, distance: 60.1
click at [1423, 673] on span "966505423614" at bounding box center [1459, 673] width 119 height 17
copy span "505423614"
click at [152, 65] on input "text" at bounding box center [122, 56] width 90 height 18
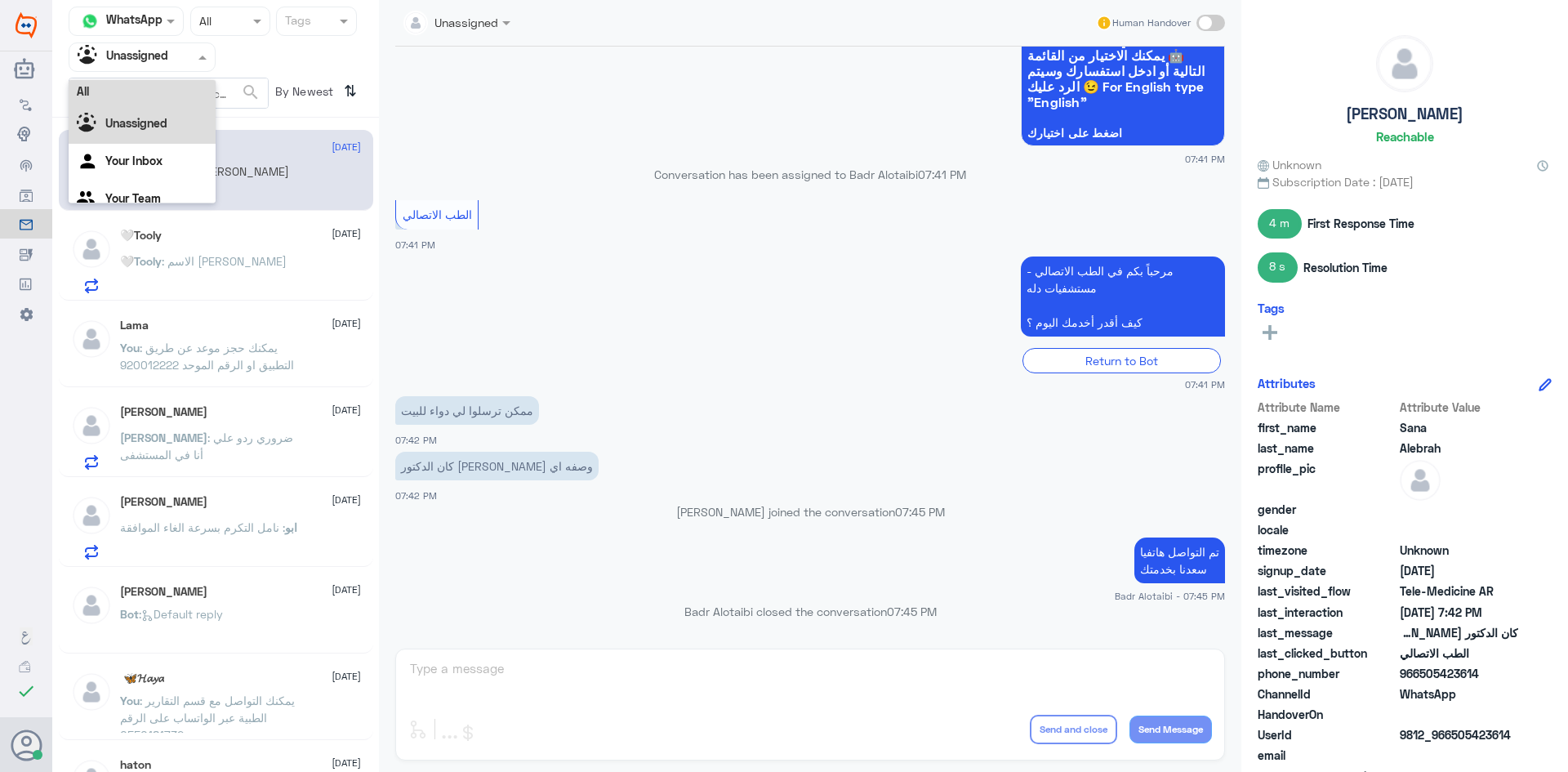
scroll to position [0, 0]
click at [164, 86] on div "All" at bounding box center [142, 95] width 147 height 30
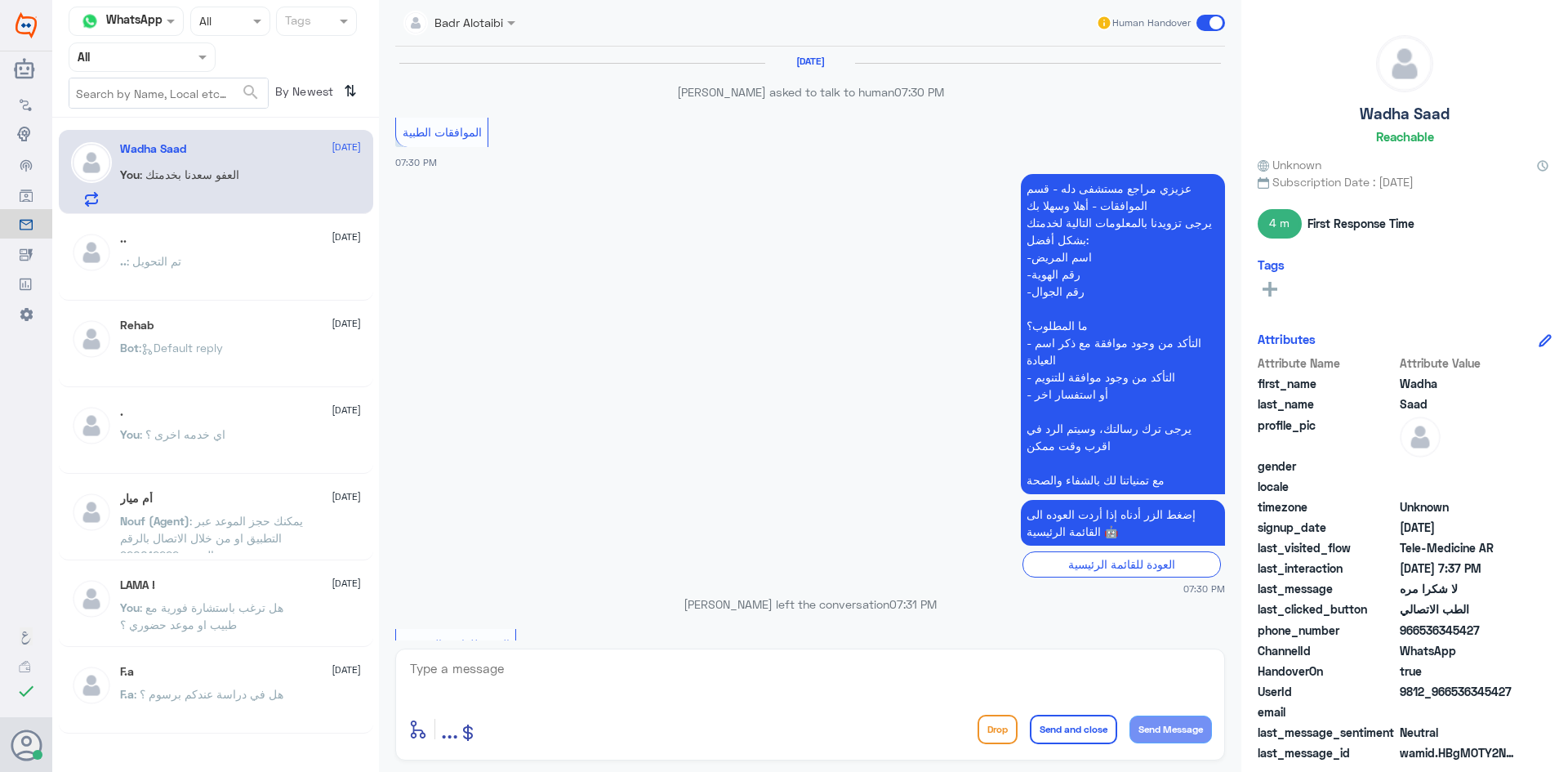
scroll to position [1068, 0]
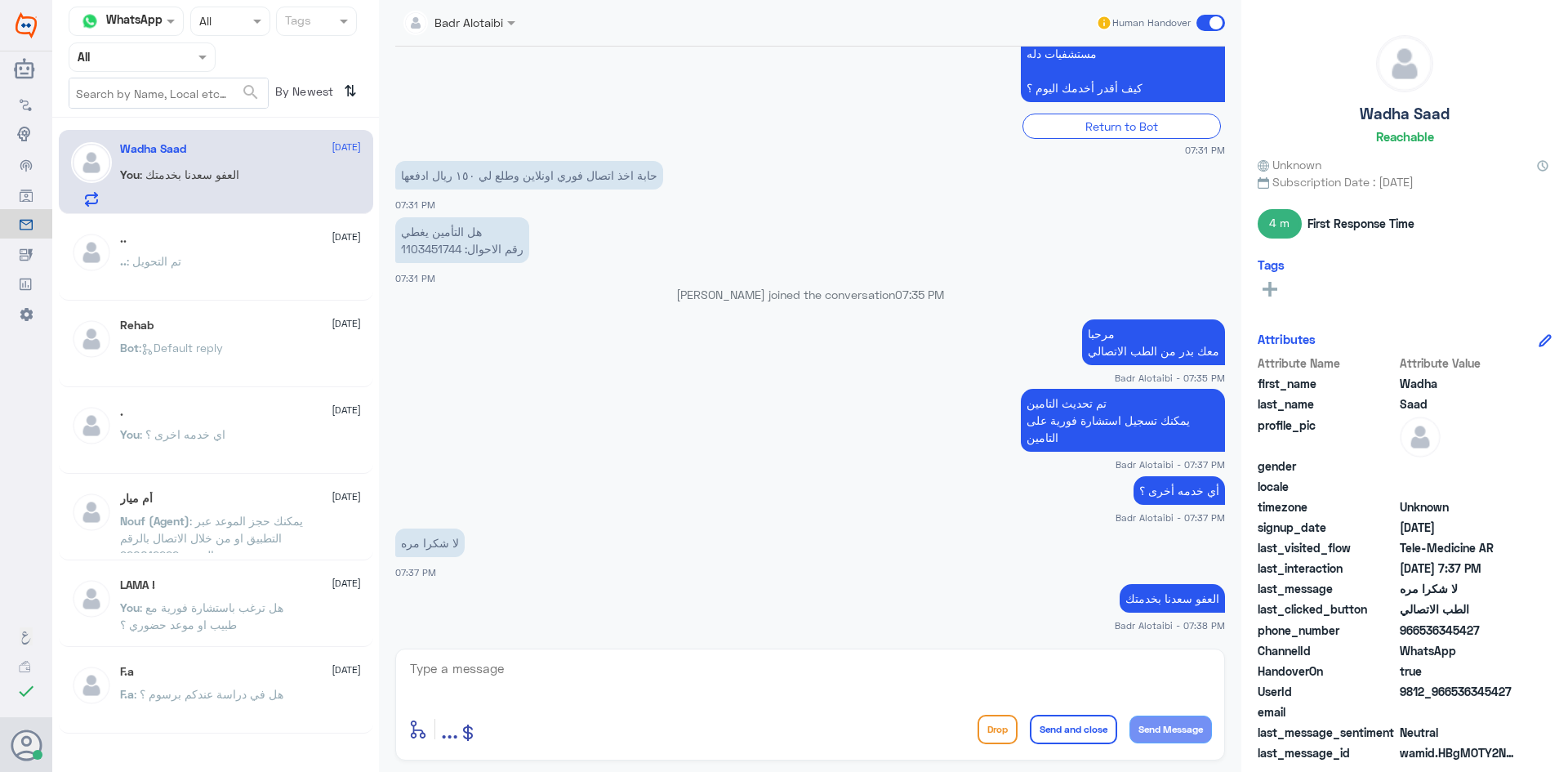
click at [1215, 28] on span at bounding box center [1211, 23] width 28 height 17
click at [0, 0] on input "checkbox" at bounding box center [0, 0] width 0 height 0
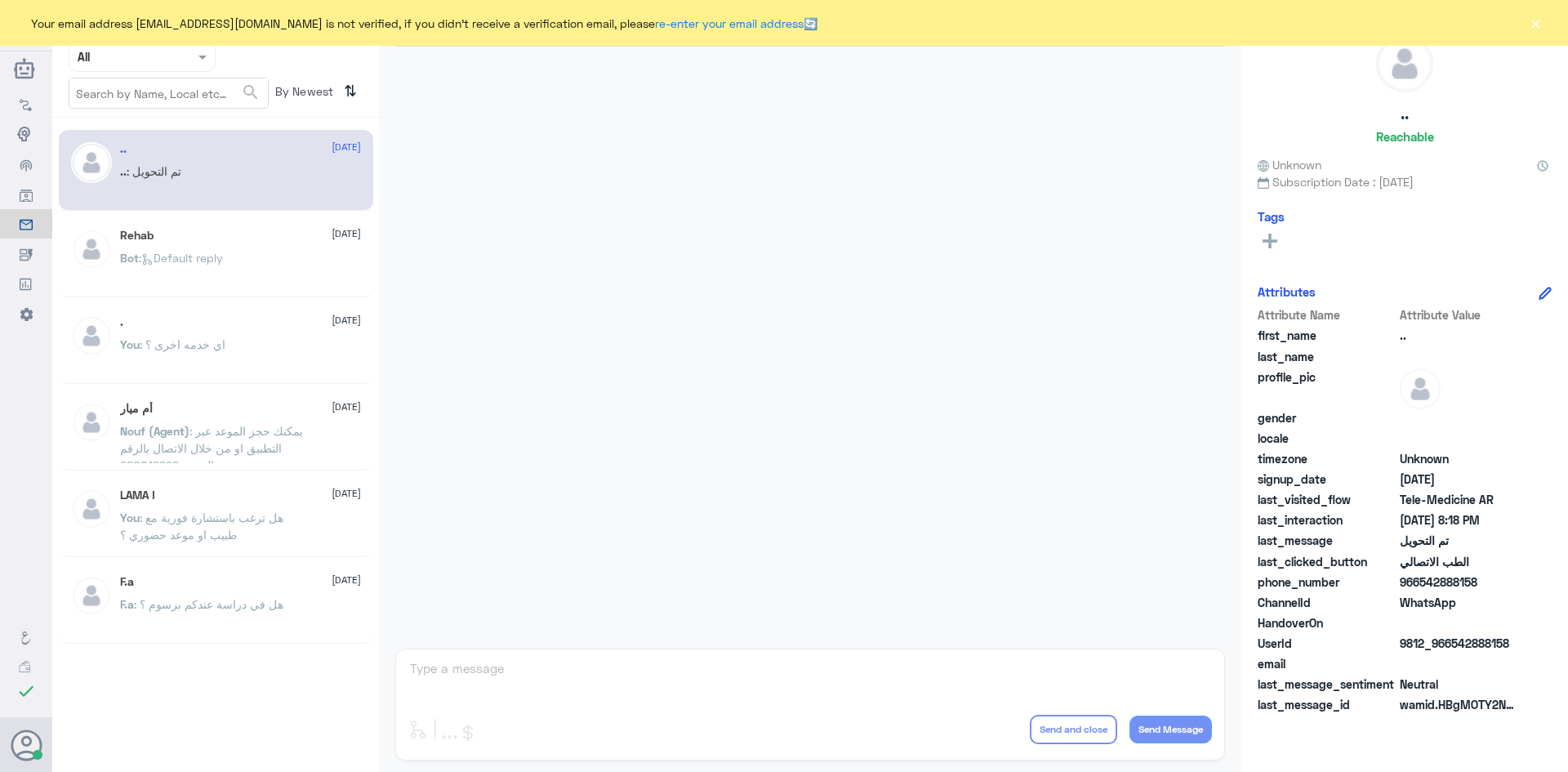
click at [1536, 27] on button "×" at bounding box center [1535, 23] width 17 height 17
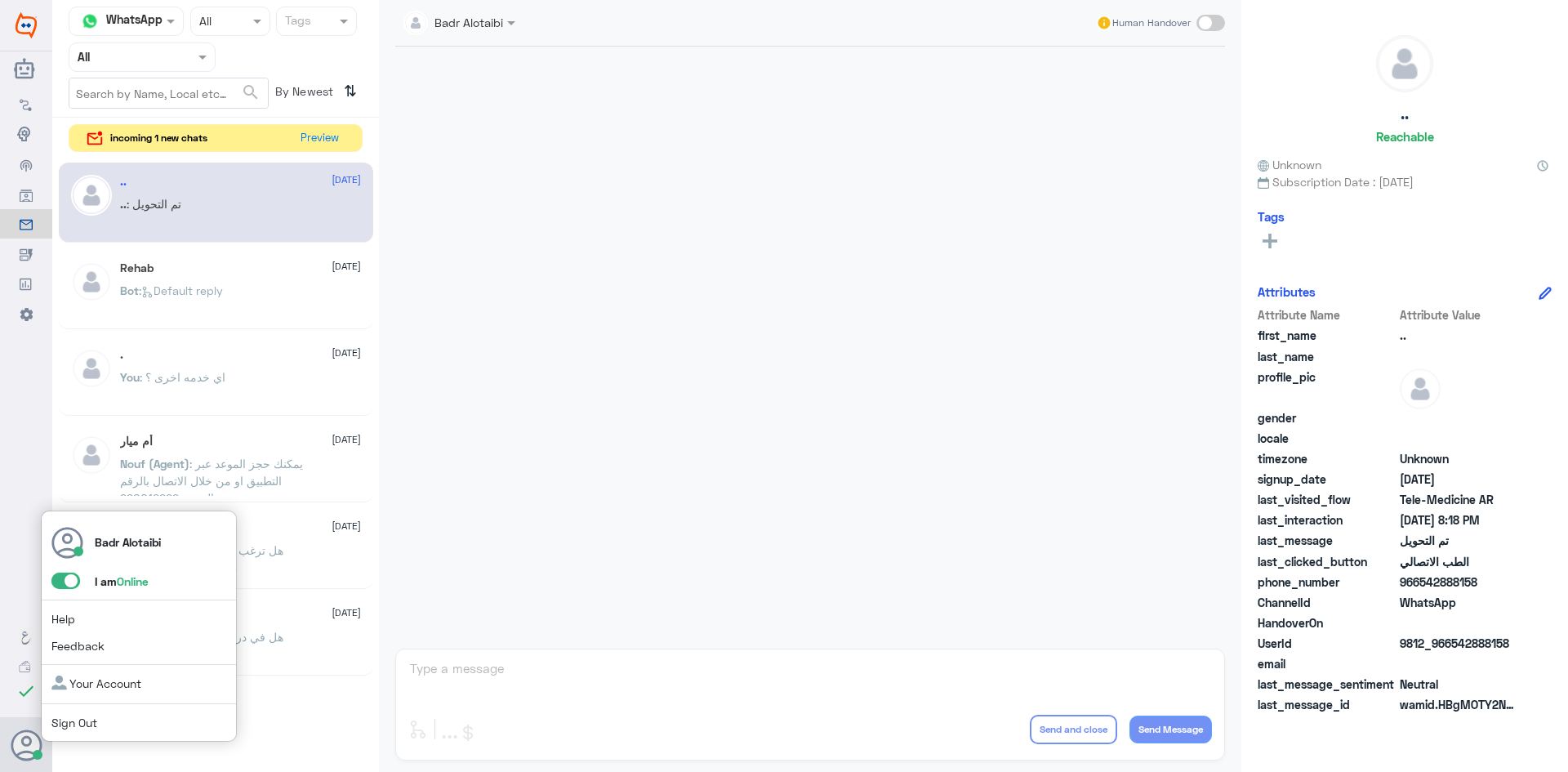
click at [69, 584] on span at bounding box center [65, 580] width 28 height 17
click at [0, 0] on input "checkbox" at bounding box center [0, 0] width 0 height 0
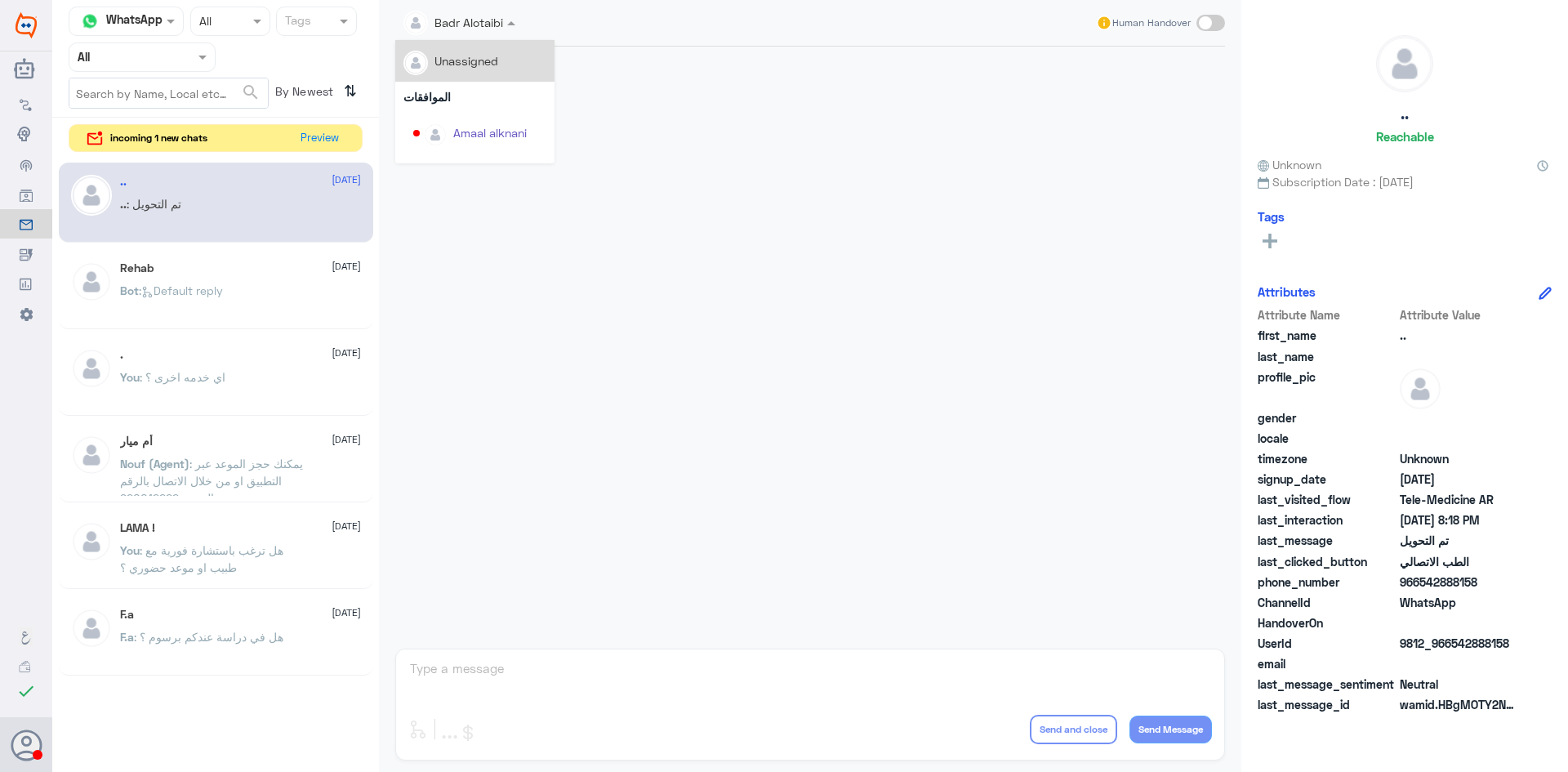
click at [463, 20] on input "text" at bounding box center [440, 21] width 74 height 18
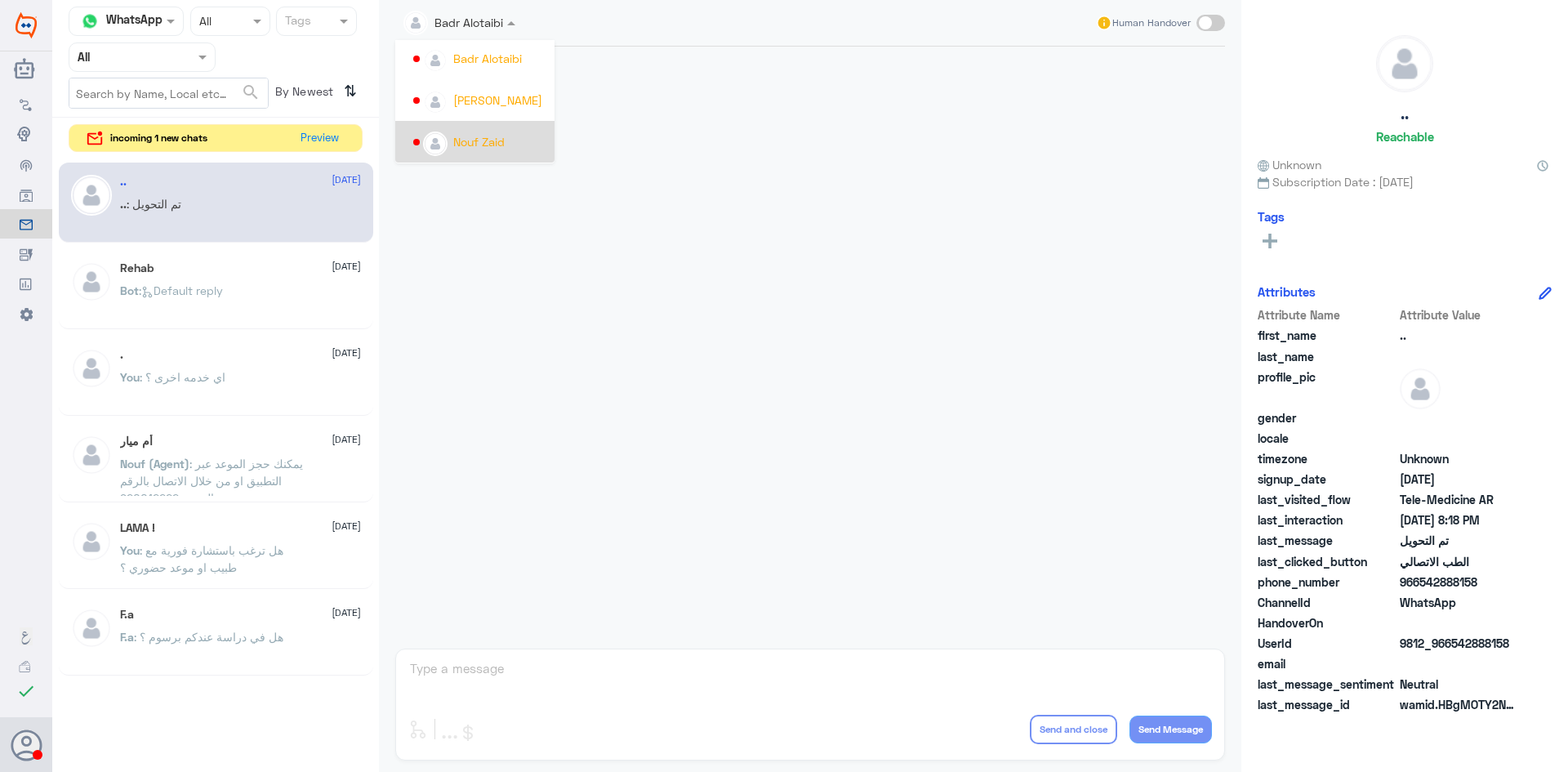
click at [661, 129] on div at bounding box center [810, 343] width 846 height 594
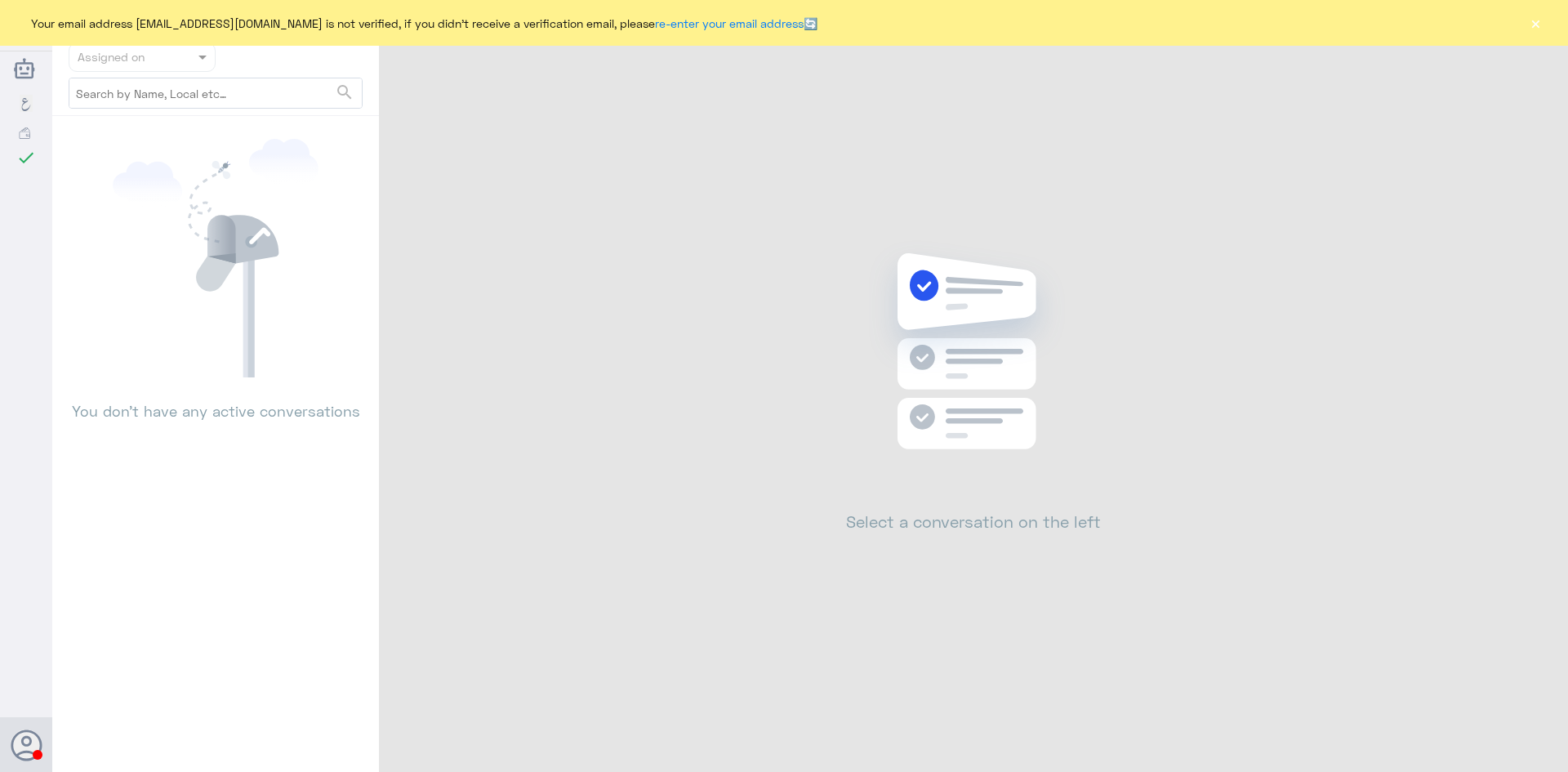
click at [1539, 31] on button "×" at bounding box center [1535, 23] width 17 height 17
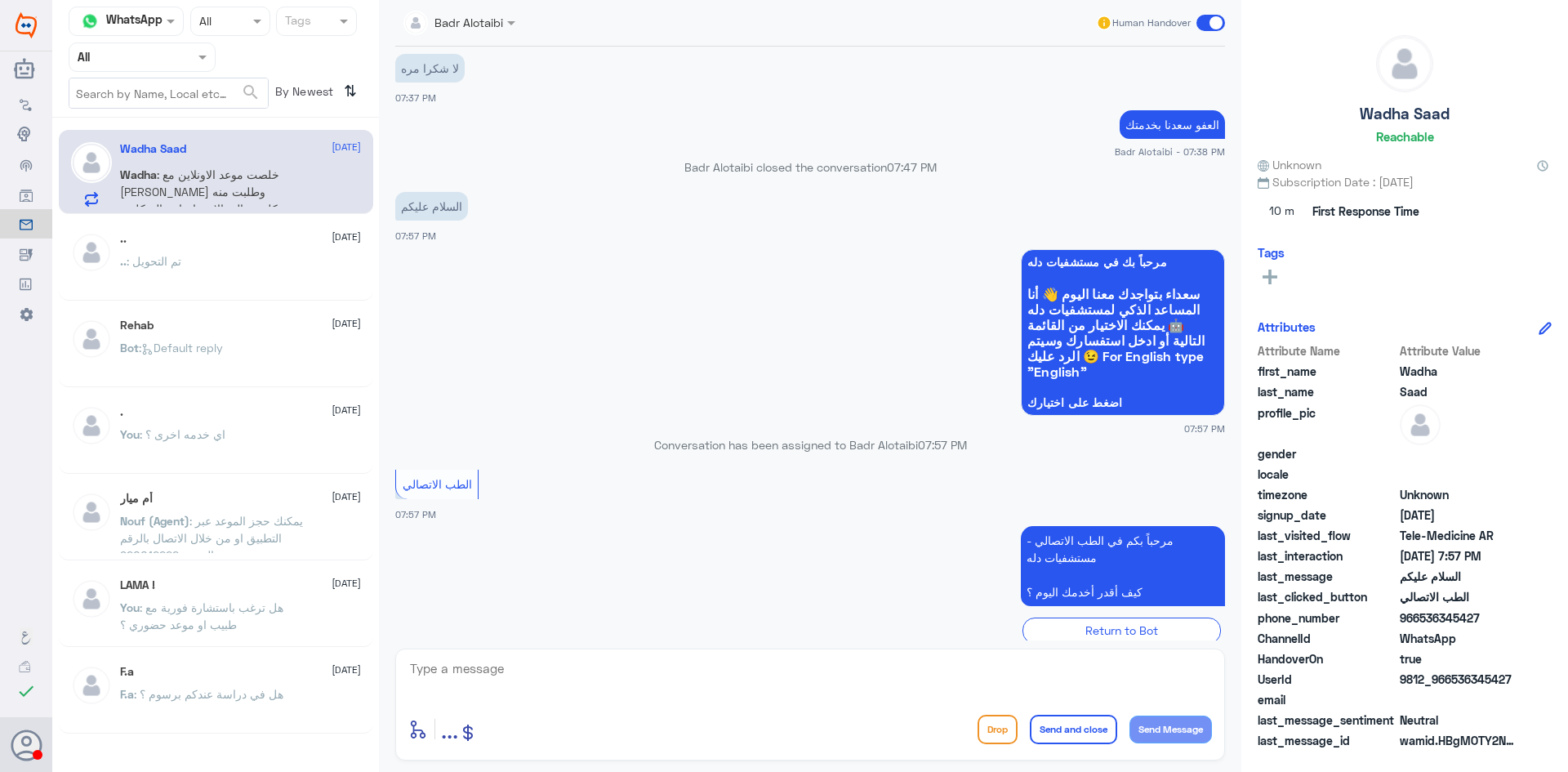
scroll to position [951, 0]
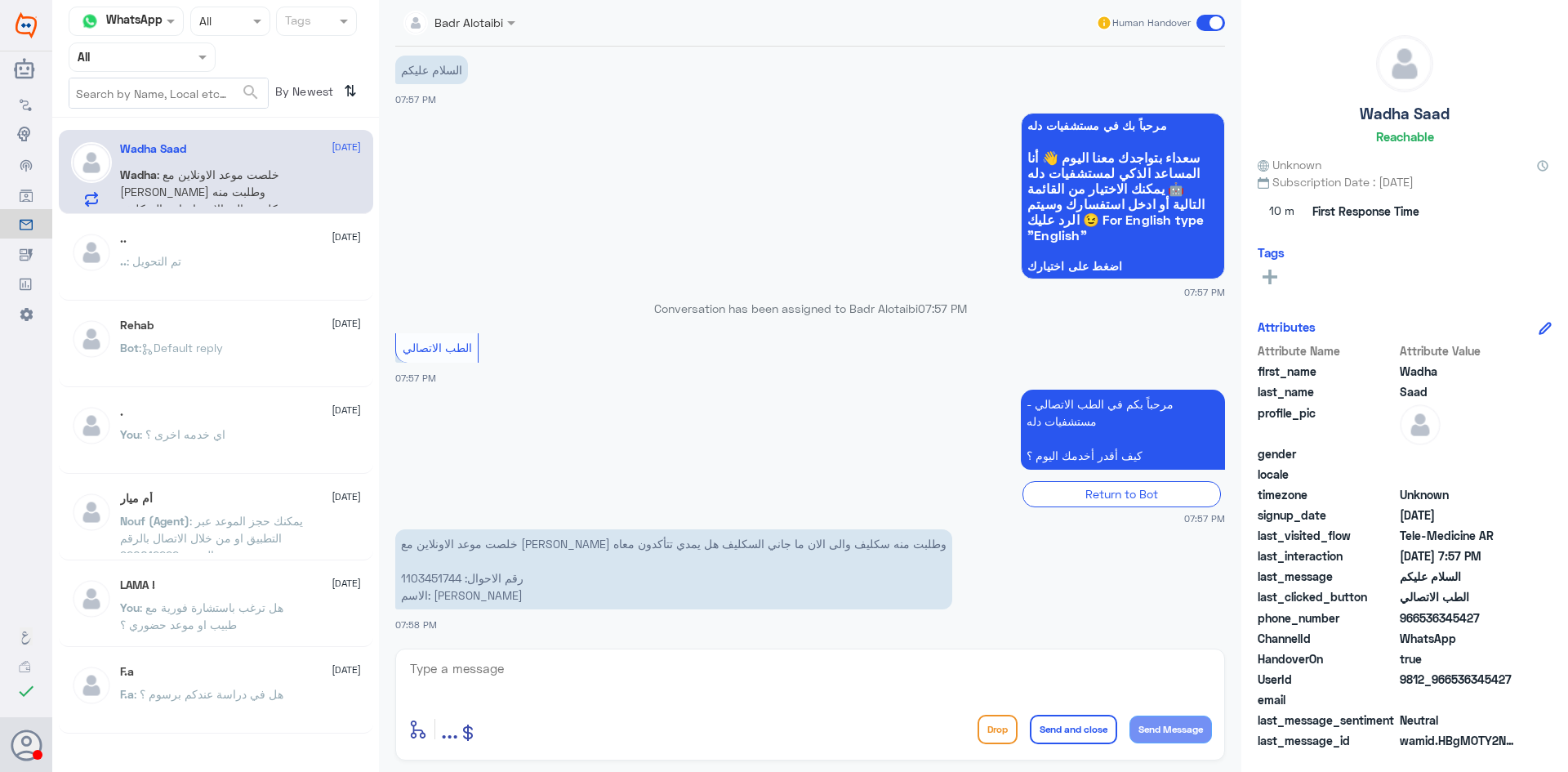
click at [497, 685] on textarea at bounding box center [810, 677] width 804 height 40
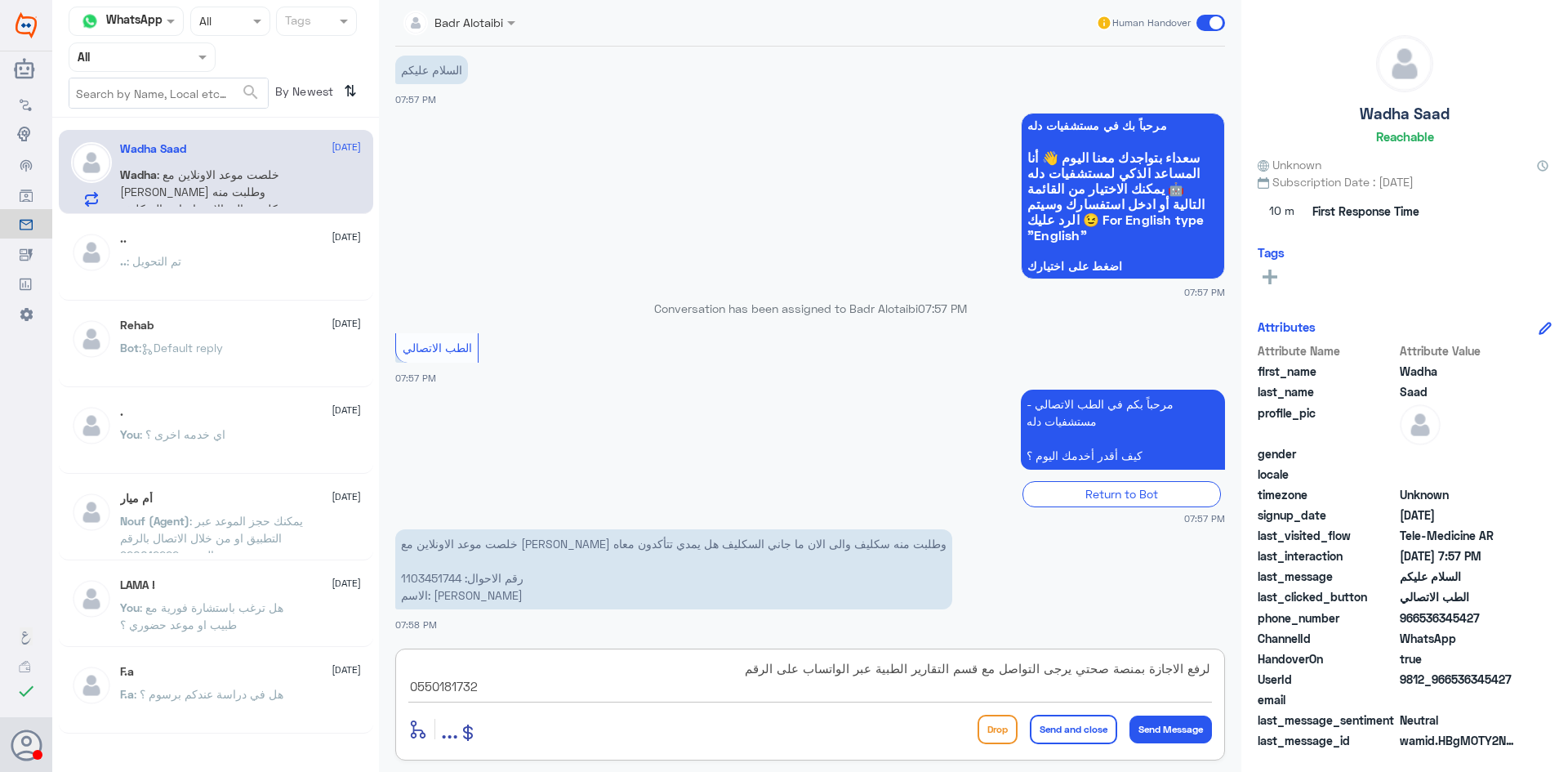
click at [1210, 671] on textarea "لرفع الاجازة بمنصة صحتي يرجى التواصل مع قسم التقارير الطبية عبر الواتساب على ال…" at bounding box center [810, 677] width 804 height 40
click at [1196, 662] on textarea "لرفع الاجازة بمنصة صحتي يرجى التواصل مع قسم التقارير الطبية عبر الواتساب على ال…" at bounding box center [810, 677] width 804 height 40
drag, startPoint x: 1029, startPoint y: 673, endPoint x: 1039, endPoint y: 673, distance: 10.0
click at [1039, 673] on textarea "في التطبيق تحتاج وقت لكي تنعكس لرفع الاجازة بمنصة صحتي يرجى التواصل مع قسم التق…" at bounding box center [810, 677] width 804 height 40
click at [1013, 669] on textarea "في التطبيق تحتاج وقت لكي تنعكس لرفع الاجازة بمنصة صحتي يرجى التواصل مع قسم التق…" at bounding box center [810, 677] width 804 height 40
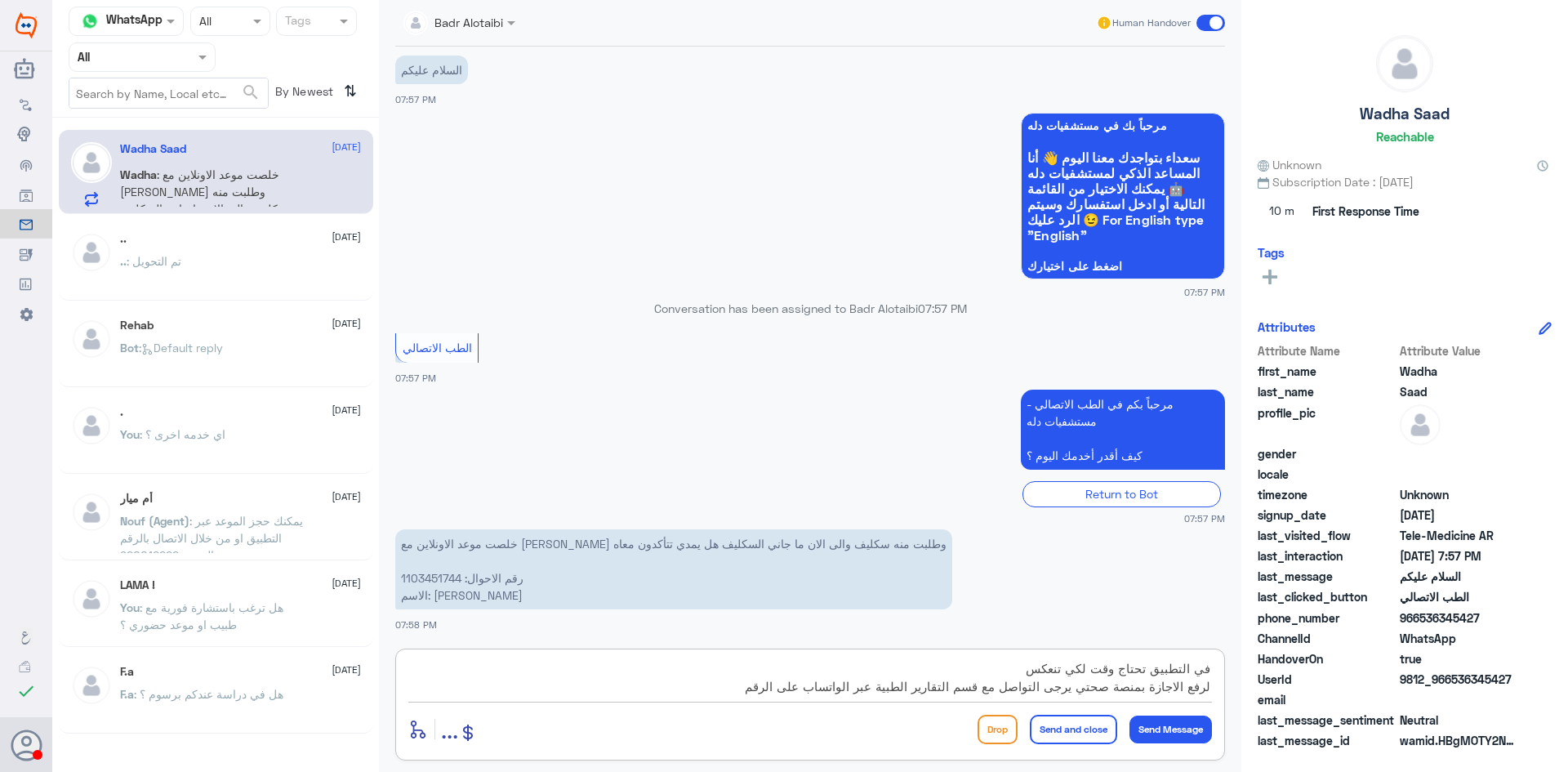
click at [1203, 671] on textarea "في التطبيق تحتاج وقت لكي تنعكس لرفع الاجازة بمنصة صحتي يرجى التواصل مع قسم التق…" at bounding box center [810, 677] width 804 height 40
type textarea "الاجازة في التطبيق تحتاج وقت لكي تنعكس لرفع الاجازة بمنصة صحتي يرجى التواصل مع …"
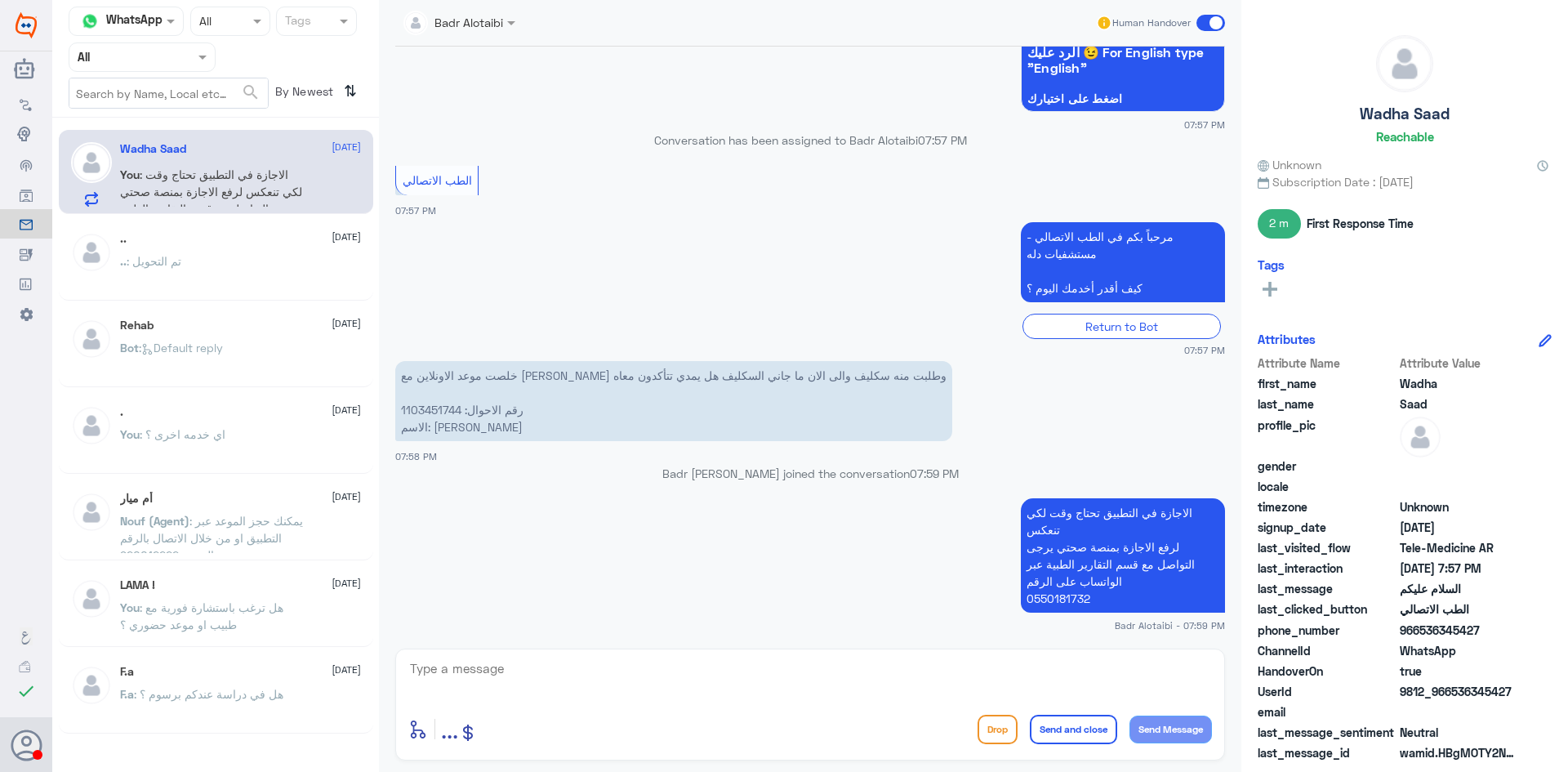
click at [1206, 21] on span at bounding box center [1211, 23] width 28 height 17
click at [0, 0] on input "checkbox" at bounding box center [0, 0] width 0 height 0
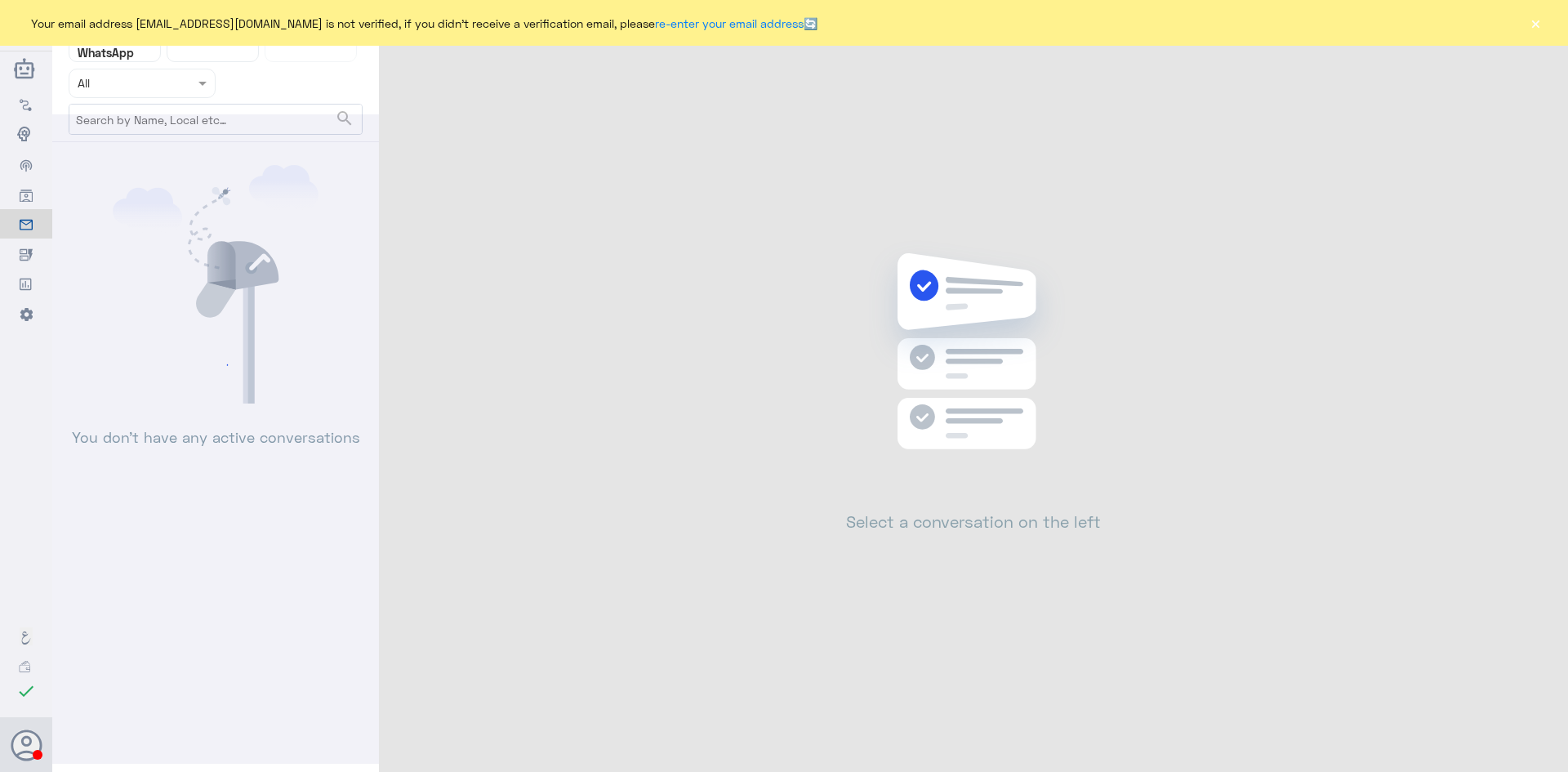
click at [1538, 17] on button "×" at bounding box center [1535, 23] width 17 height 17
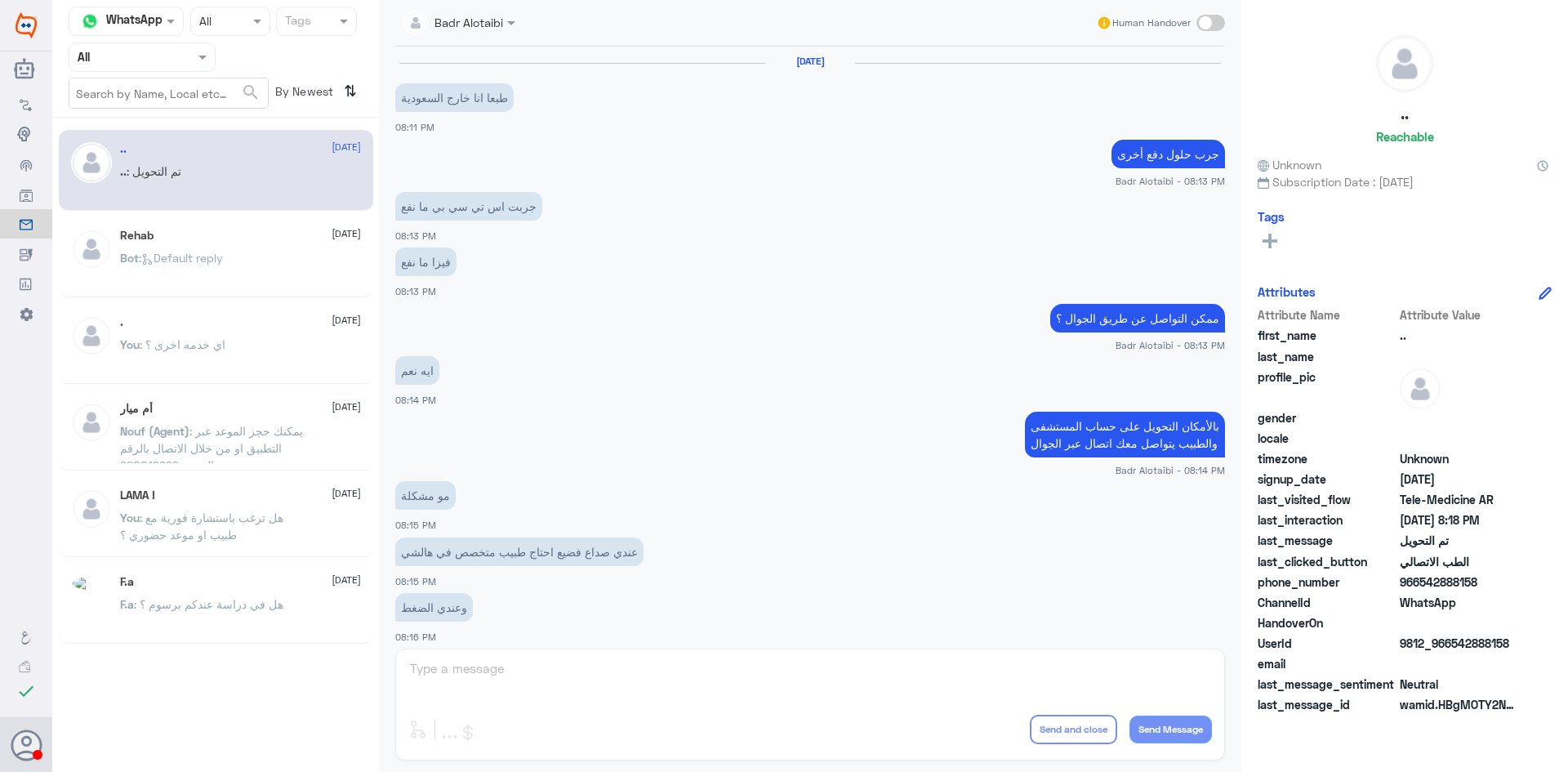
scroll to position [536, 0]
